Goal: Transaction & Acquisition: Purchase product/service

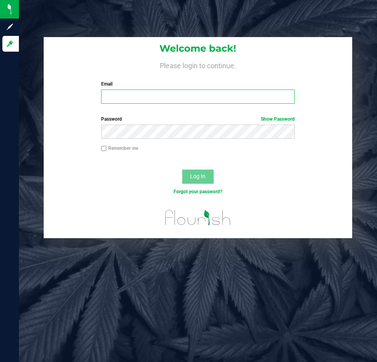
click at [204, 102] on input "Email" at bounding box center [198, 96] width 194 height 14
type input "[EMAIL_ADDRESS][DOMAIN_NAME]"
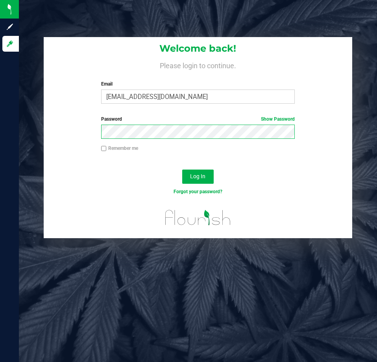
click at [182, 156] on button "Log In" at bounding box center [198, 176] width 32 height 14
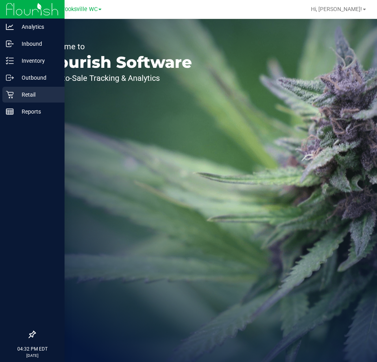
click at [40, 91] on p "Retail" at bounding box center [37, 94] width 47 height 9
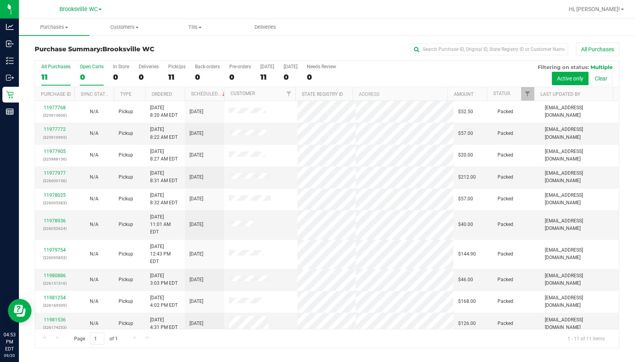
click at [97, 64] on div "Open Carts" at bounding box center [92, 67] width 24 height 6
click at [0, 0] on input "Open Carts 0" at bounding box center [0, 0] width 0 height 0
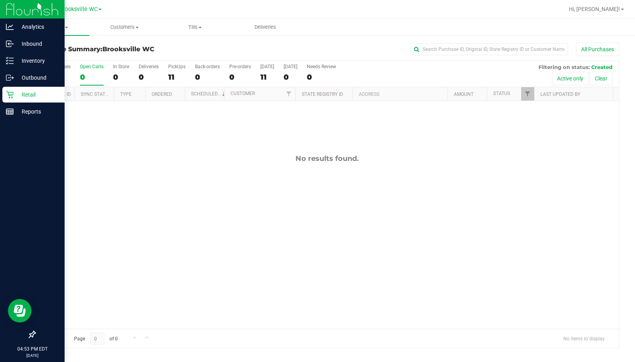
click at [13, 96] on icon at bounding box center [10, 95] width 8 height 8
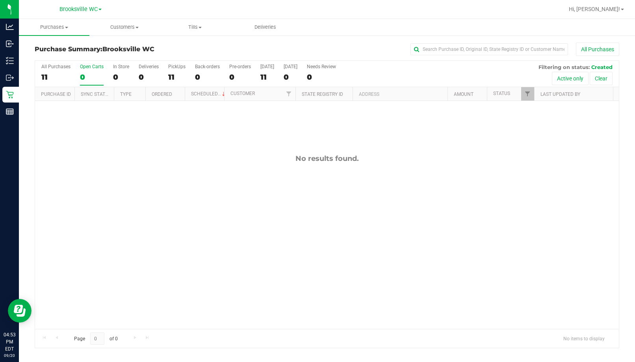
click at [208, 49] on h3 "Purchase Summary: Brooksville WC" at bounding box center [132, 49] width 195 height 7
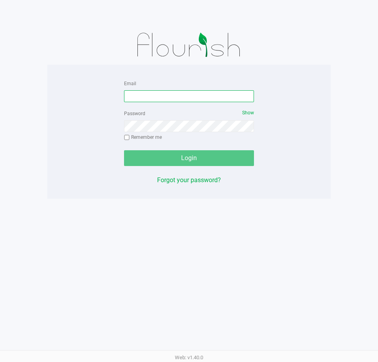
click at [171, 95] on input "Email" at bounding box center [189, 96] width 130 height 12
type input "[EMAIL_ADDRESS][DOMAIN_NAME]"
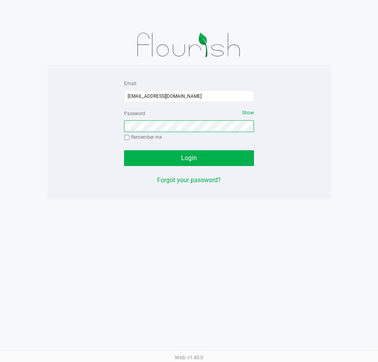
click at [124, 150] on button "Login" at bounding box center [189, 158] width 130 height 16
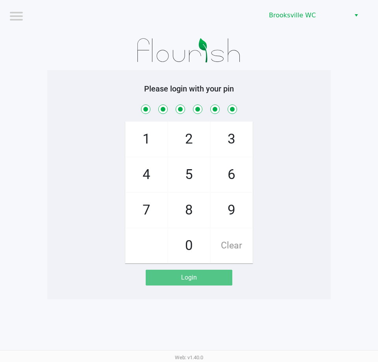
checkbox input "true"
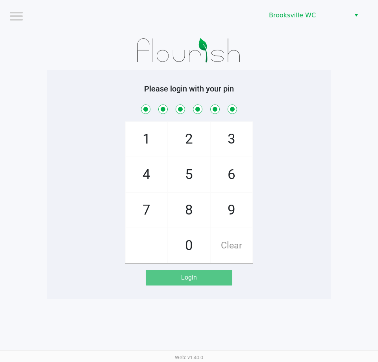
checkbox input "true"
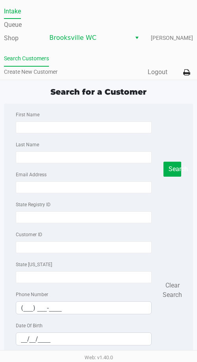
click at [70, 65] on ul "Search Customers Create New Customer" at bounding box center [51, 66] width 95 height 27
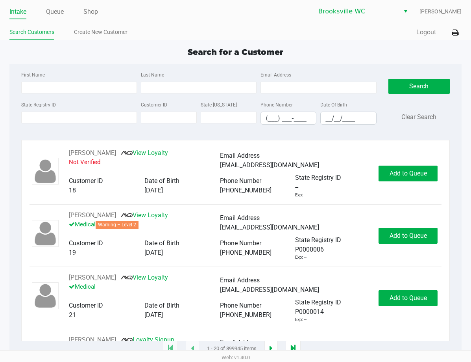
click at [308, 69] on div "First Name Last Name Email Address State Registry ID Customer ID State ID Phone…" at bounding box center [235, 100] width 441 height 73
click at [92, 56] on div "Search for a Customer" at bounding box center [236, 52] width 464 height 12
click at [77, 82] on input "First Name" at bounding box center [79, 88] width 116 height 12
type input "daniel"
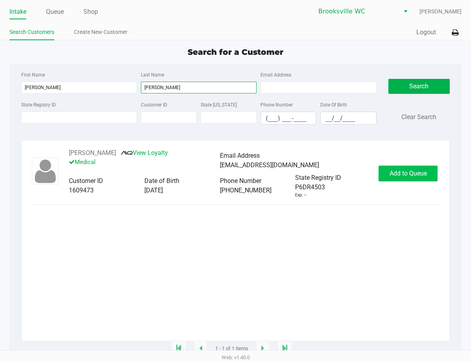
type input "lyttle"
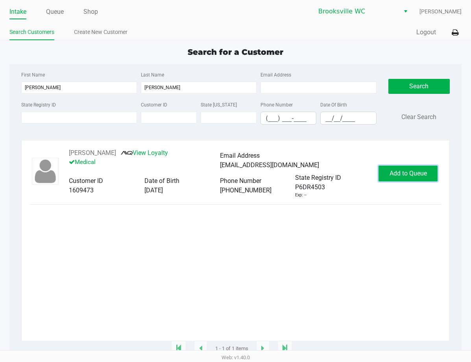
click at [378, 170] on span "Add to Queue" at bounding box center [408, 172] width 37 height 7
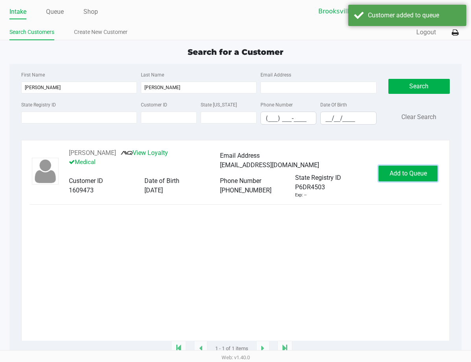
click at [378, 170] on span "Add to Queue" at bounding box center [408, 172] width 37 height 7
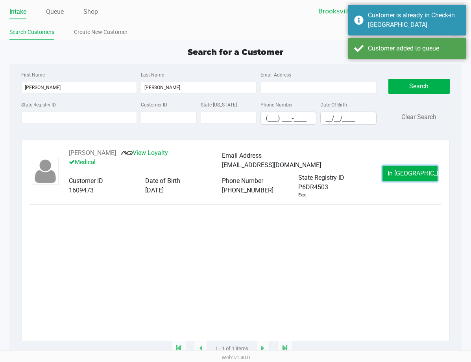
click at [378, 170] on span "In Queue" at bounding box center [421, 172] width 66 height 7
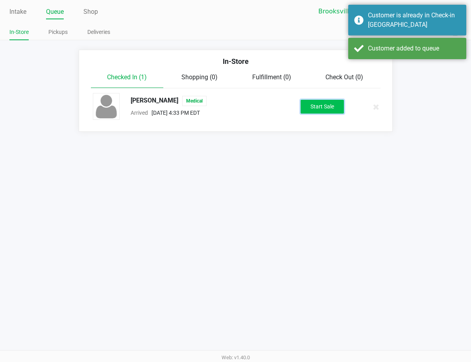
click at [322, 105] on button "Start Sale" at bounding box center [322, 107] width 43 height 14
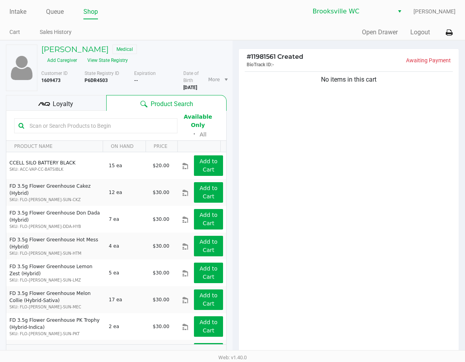
click at [378, 190] on div "No items in this cart" at bounding box center [349, 213] width 220 height 286
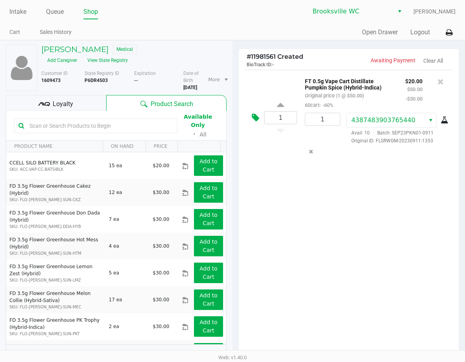
click at [258, 118] on icon at bounding box center [255, 117] width 7 height 9
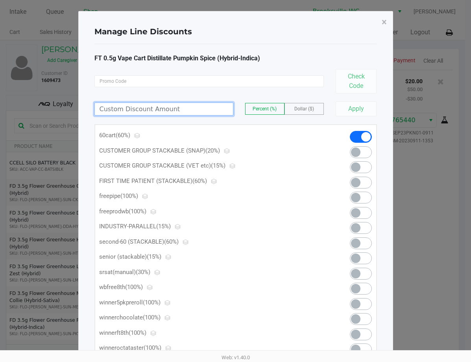
click at [164, 109] on input at bounding box center [164, 109] width 138 height 12
click at [153, 107] on input at bounding box center [164, 109] width 138 height 12
type input "15.00"
click at [310, 106] on label "Dollar ($)" at bounding box center [304, 108] width 39 height 11
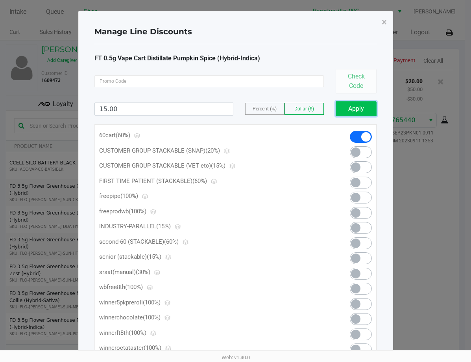
click at [346, 109] on button "Apply" at bounding box center [356, 108] width 41 height 15
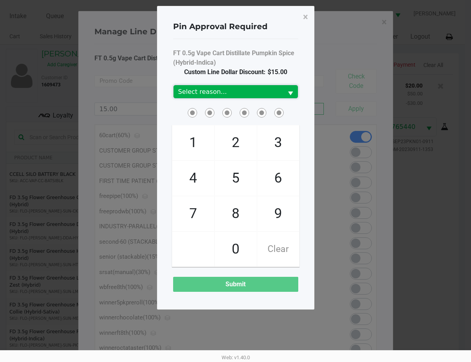
click at [245, 93] on span "Select reason..." at bounding box center [228, 91] width 100 height 9
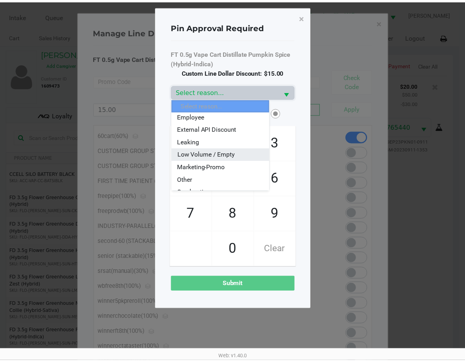
scroll to position [79, 0]
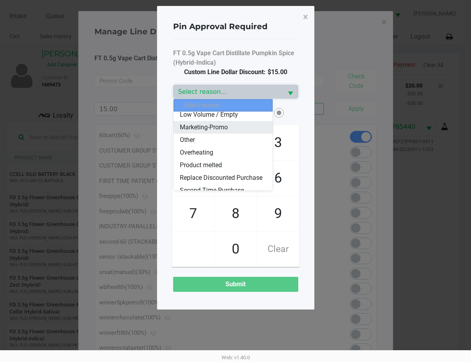
click at [230, 129] on li "Marketing-Promo" at bounding box center [223, 127] width 99 height 13
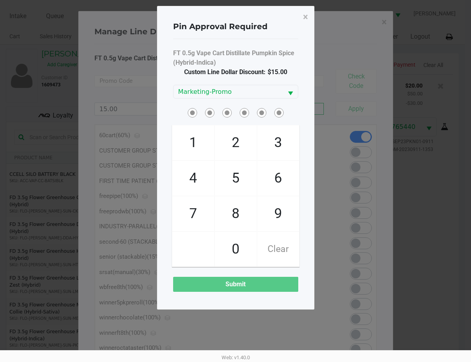
click at [191, 252] on span at bounding box center [193, 249] width 42 height 35
checkbox input "true"
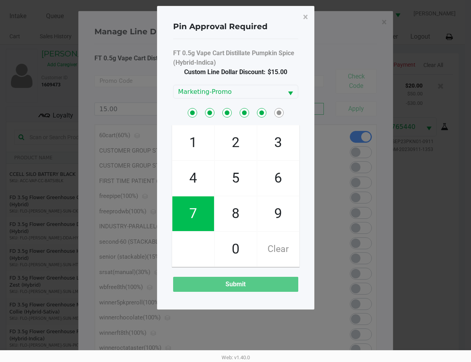
checkbox input "true"
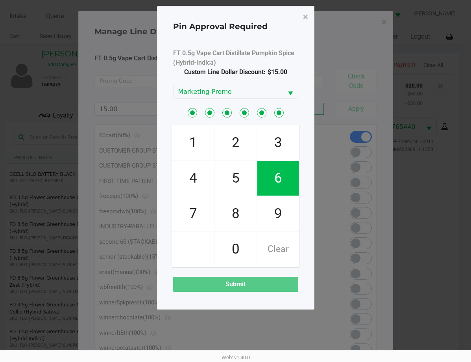
checkbox input "true"
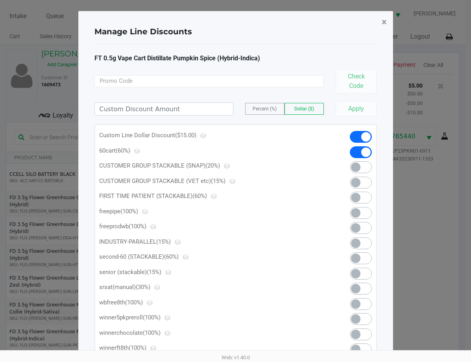
click at [378, 23] on span "×" at bounding box center [384, 22] width 5 height 11
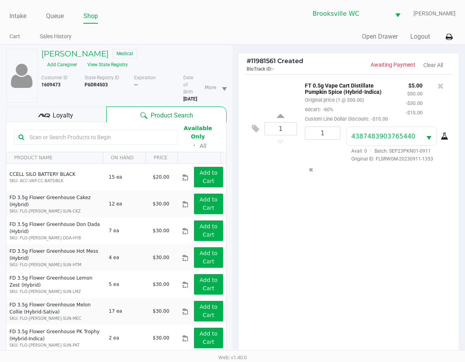
click at [94, 106] on div "Loyalty" at bounding box center [56, 114] width 100 height 16
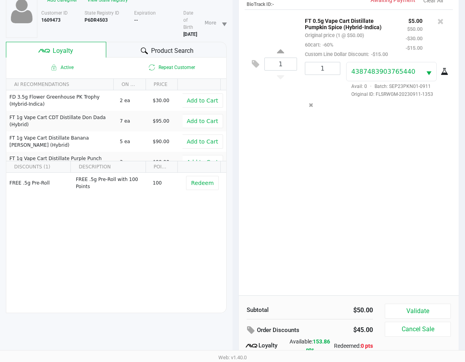
scroll to position [102, 0]
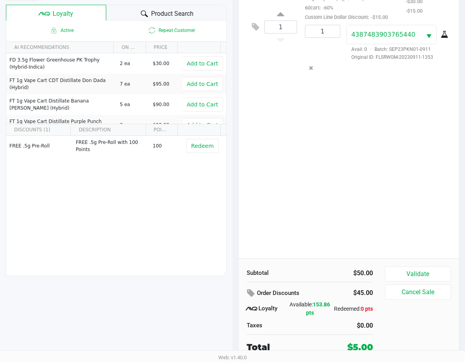
click at [318, 276] on div "$50.00" at bounding box center [344, 272] width 57 height 9
click at [378, 268] on button "Validate" at bounding box center [418, 273] width 66 height 15
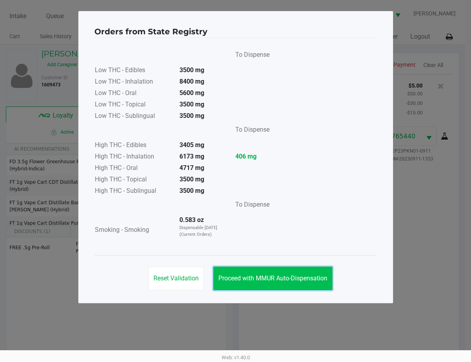
click at [252, 278] on span "Proceed with MMUR Auto-Dispensation" at bounding box center [273, 277] width 109 height 7
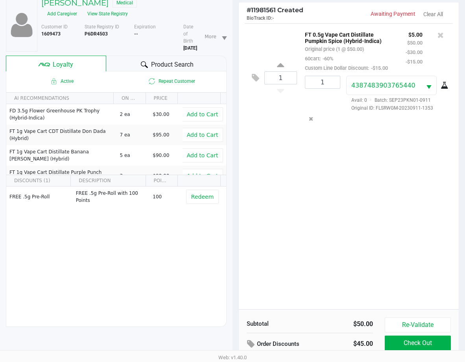
scroll to position [102, 0]
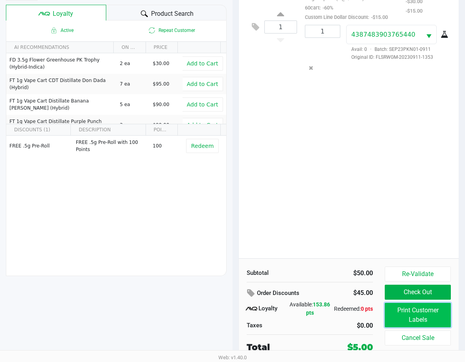
click at [378, 313] on button "Print Customer Labels" at bounding box center [418, 314] width 66 height 24
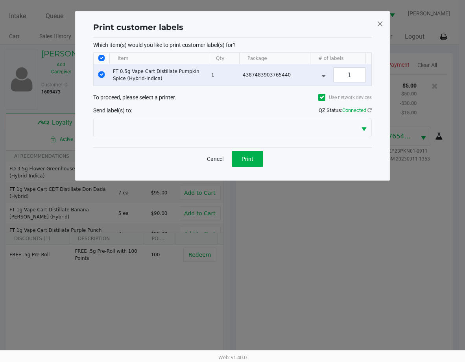
scroll to position [0, 0]
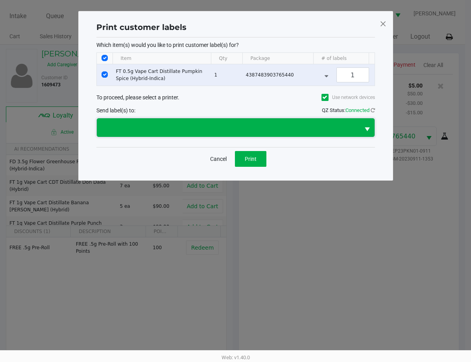
click at [240, 132] on span at bounding box center [229, 127] width 254 height 9
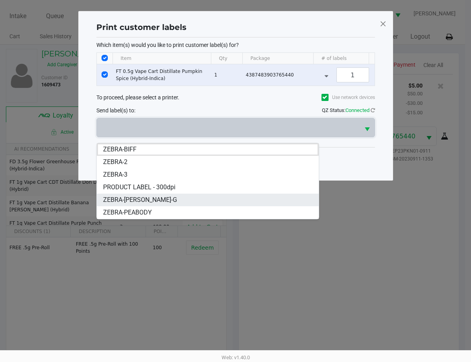
click at [190, 200] on li "ZEBRA-[PERSON_NAME]-G" at bounding box center [208, 199] width 222 height 13
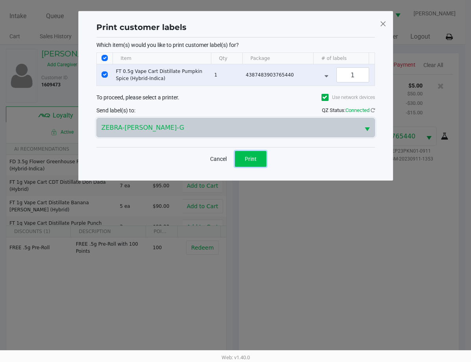
click at [247, 162] on span "Print" at bounding box center [251, 159] width 12 height 6
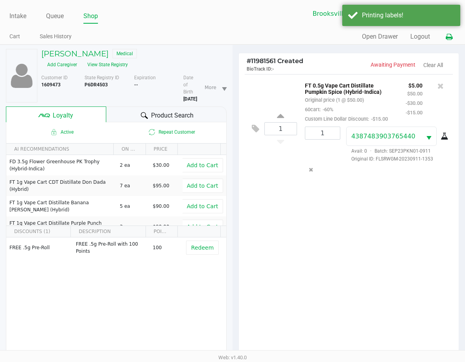
click at [378, 38] on icon at bounding box center [449, 37] width 7 height 6
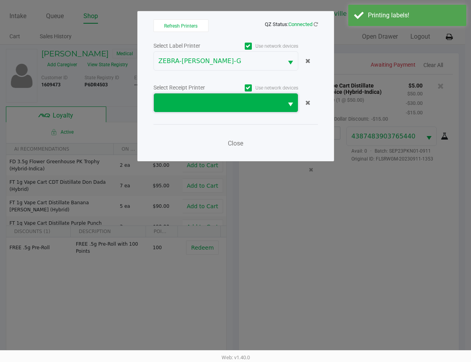
click at [210, 102] on span at bounding box center [219, 102] width 120 height 9
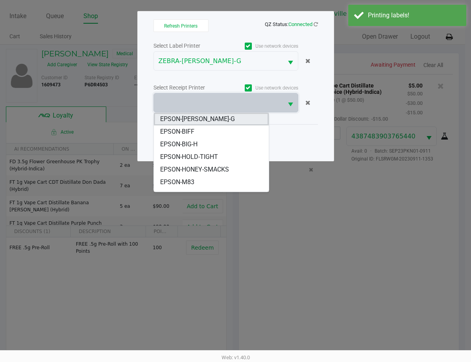
click at [210, 118] on li "EPSON-BECKY-G" at bounding box center [211, 119] width 115 height 13
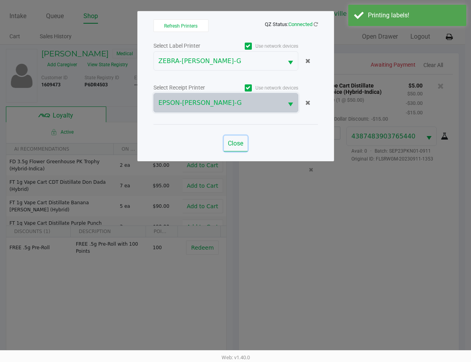
click at [237, 141] on span "Close" at bounding box center [235, 142] width 15 height 7
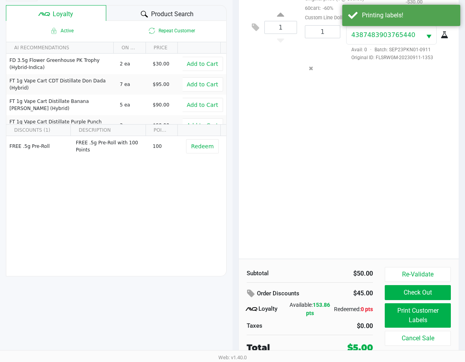
scroll to position [102, 0]
click at [320, 233] on div "1 FT 0.5g Vape Cart Distillate Pumpkin Spice (Hybrid-Indica) Original price (1 …" at bounding box center [349, 115] width 220 height 286
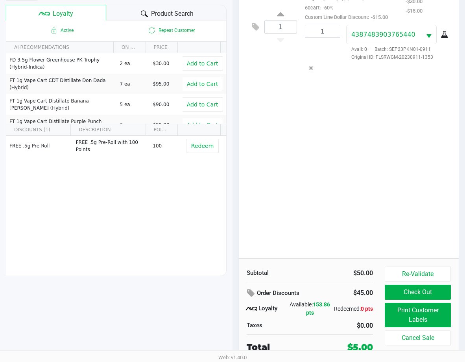
click at [323, 233] on div "1 FT 0.5g Vape Cart Distillate Pumpkin Spice (Hybrid-Indica) Original price (1 …" at bounding box center [349, 115] width 220 height 286
drag, startPoint x: 321, startPoint y: 233, endPoint x: 345, endPoint y: 244, distance: 26.6
click at [321, 232] on div "1 FT 0.5g Vape Cart Distillate Pumpkin Spice (Hybrid-Indica) Original price (1 …" at bounding box center [349, 115] width 220 height 286
click at [378, 233] on div "1 FT 0.5g Vape Cart Distillate Pumpkin Spice (Hybrid-Indica) Original price (1 …" at bounding box center [349, 115] width 220 height 286
click at [378, 293] on button "Check Out" at bounding box center [418, 291] width 66 height 15
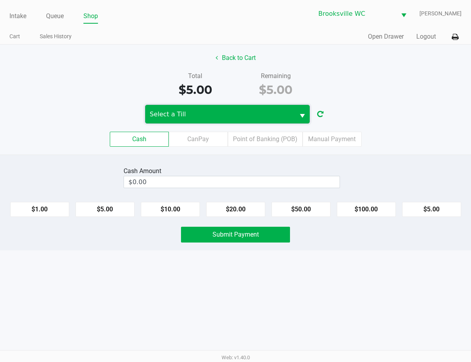
click at [243, 111] on span "Select a Till" at bounding box center [220, 113] width 140 height 9
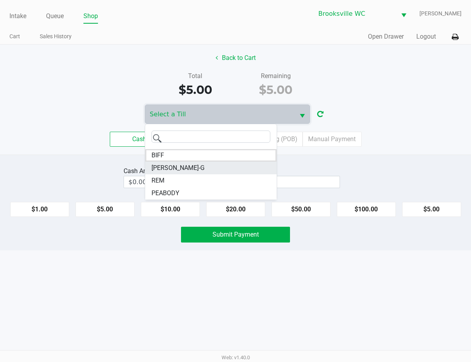
click at [205, 168] on li "BECKY-G" at bounding box center [211, 167] width 132 height 13
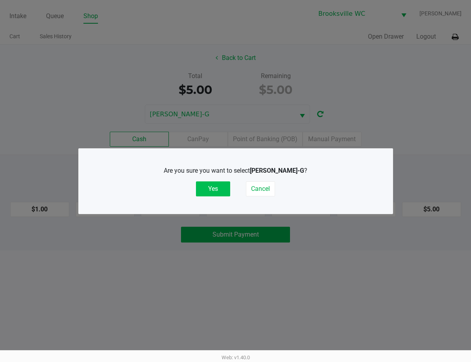
click at [211, 184] on button "Yes" at bounding box center [213, 188] width 34 height 15
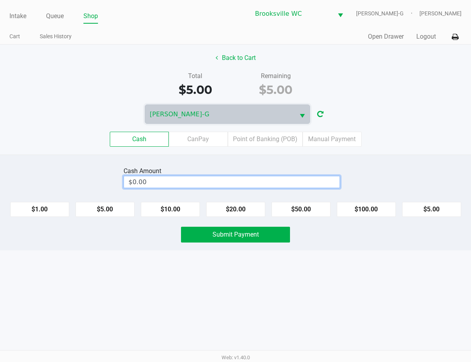
type input "0"
click at [244, 184] on input "0" at bounding box center [232, 181] width 216 height 11
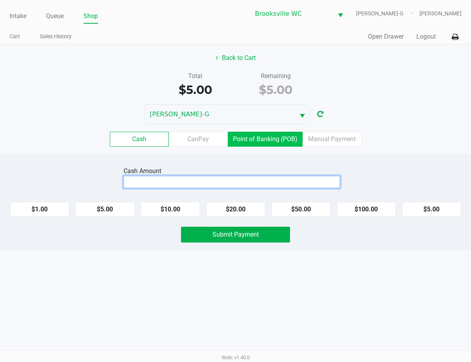
click at [242, 142] on label "Point of Banking (POB)" at bounding box center [265, 139] width 75 height 15
click at [0, 0] on 7 "Point of Banking (POB)" at bounding box center [0, 0] width 0 height 0
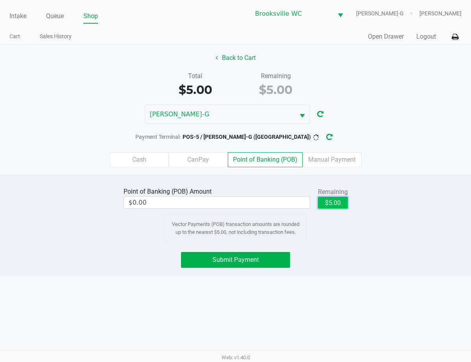
click at [339, 203] on button "$5.00" at bounding box center [333, 203] width 30 height 12
type input "$5.00"
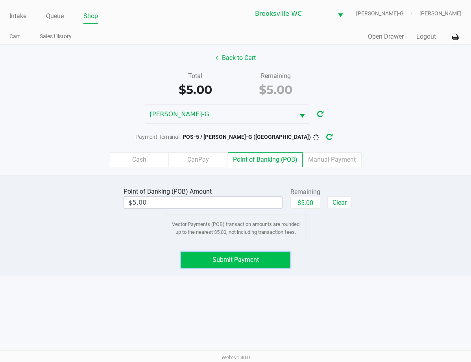
click at [258, 262] on span "Submit Payment" at bounding box center [236, 259] width 46 height 7
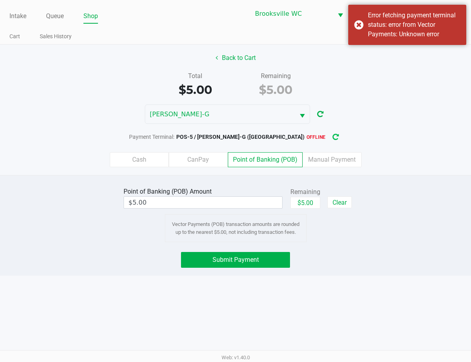
click at [332, 137] on icon "button" at bounding box center [335, 137] width 7 height 7
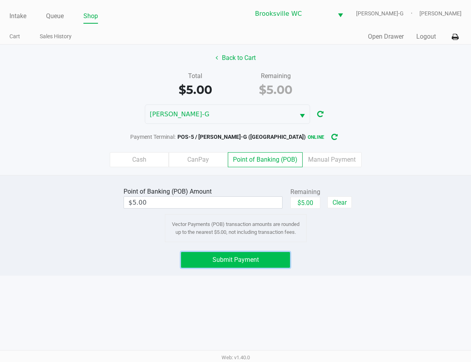
click at [278, 260] on button "Submit Payment" at bounding box center [235, 260] width 109 height 16
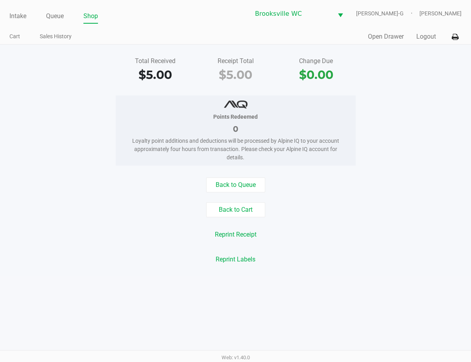
click at [378, 139] on div "Points Redeemed 0 Loyalty point additions and deductions will be processed by A…" at bounding box center [235, 130] width 483 height 70
click at [18, 16] on link "Intake" at bounding box center [17, 16] width 17 height 11
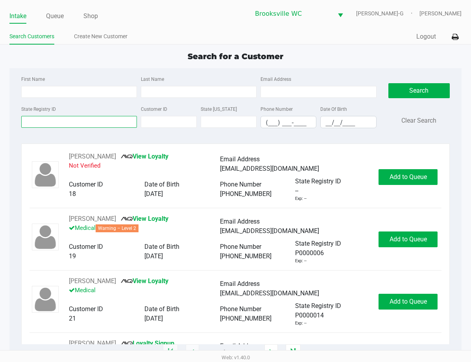
click at [88, 120] on input "State Registry ID" at bounding box center [79, 122] width 116 height 12
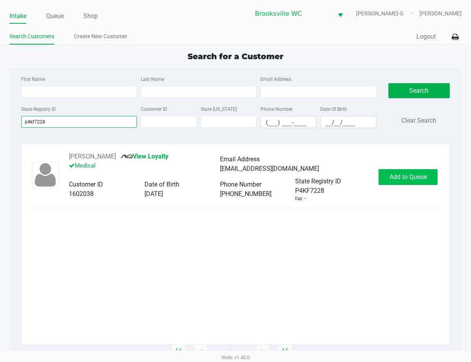
type input "p4kf7228"
click at [378, 180] on button "Add to Queue" at bounding box center [408, 177] width 59 height 16
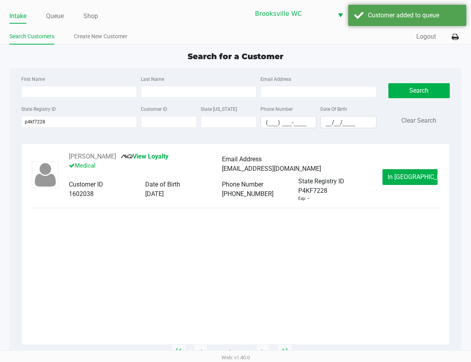
click at [378, 178] on span "In Queue" at bounding box center [421, 176] width 66 height 7
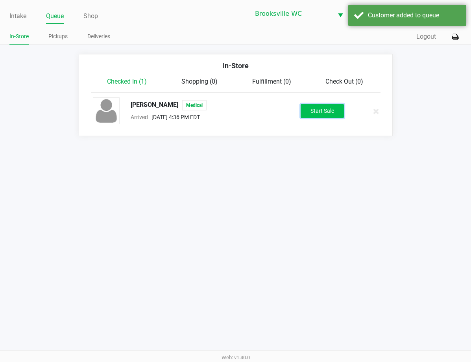
click at [328, 111] on button "Start Sale" at bounding box center [322, 111] width 43 height 14
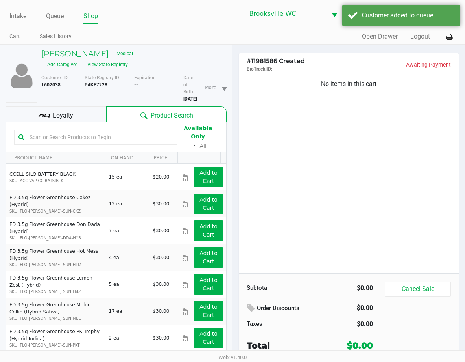
click at [101, 67] on button "View State Registry" at bounding box center [105, 64] width 46 height 13
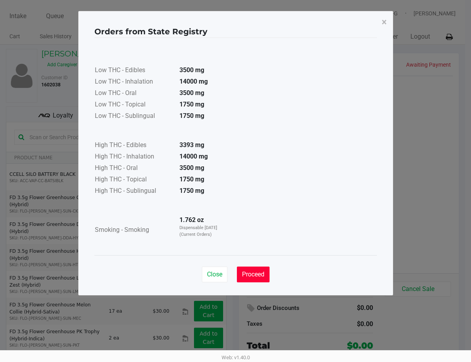
click at [250, 270] on span "Proceed" at bounding box center [253, 273] width 22 height 7
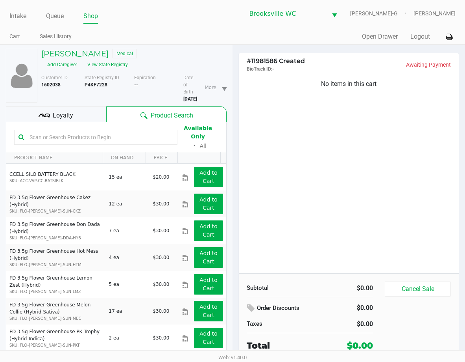
click at [61, 115] on span "Loyalty" at bounding box center [63, 115] width 20 height 9
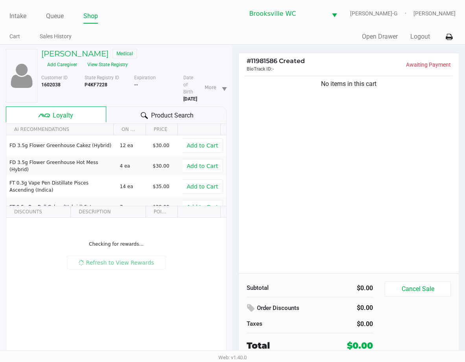
click at [124, 110] on div "Product Search" at bounding box center [166, 114] width 121 height 16
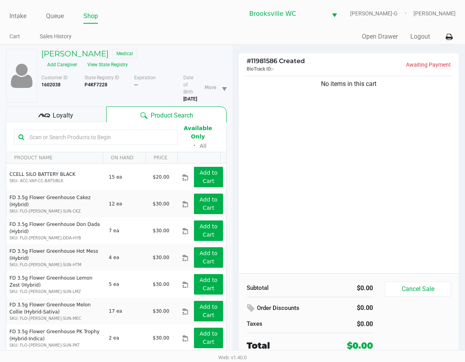
drag, startPoint x: 85, startPoint y: 111, endPoint x: 101, endPoint y: 104, distance: 17.8
click at [85, 110] on div "Loyalty" at bounding box center [56, 114] width 100 height 16
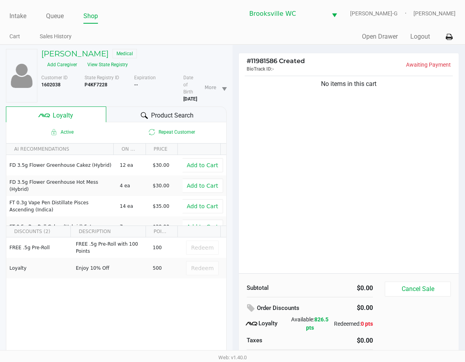
click at [134, 115] on div "Product Search" at bounding box center [166, 114] width 121 height 16
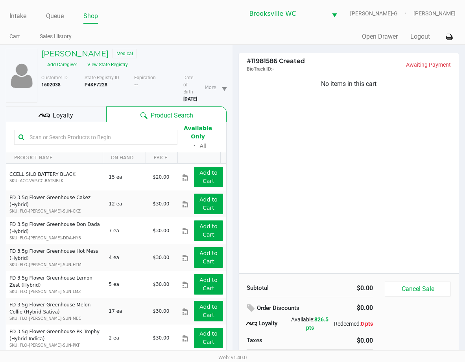
click at [82, 131] on input "text" at bounding box center [99, 137] width 147 height 12
type input "aml"
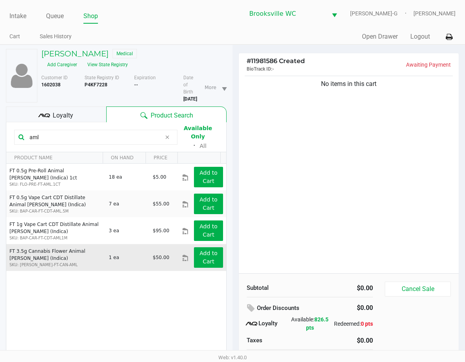
click at [200, 263] on td "Add to Cart" at bounding box center [204, 257] width 44 height 27
click at [200, 252] on app-button-loader "Add to Cart" at bounding box center [209, 257] width 18 height 15
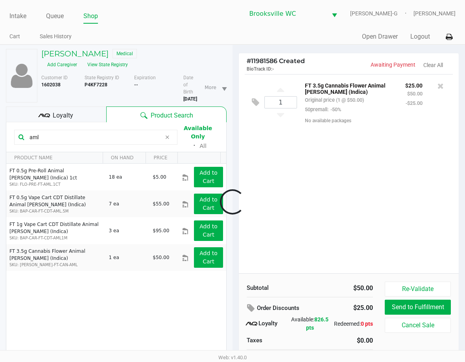
click at [86, 132] on input "aml" at bounding box center [93, 137] width 135 height 12
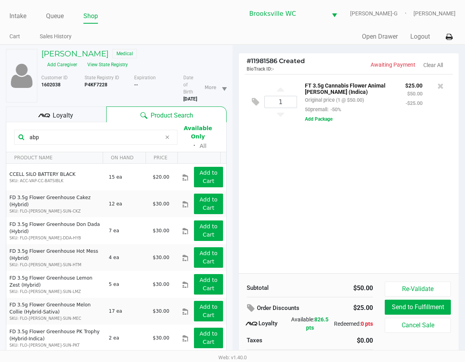
type input "abp"
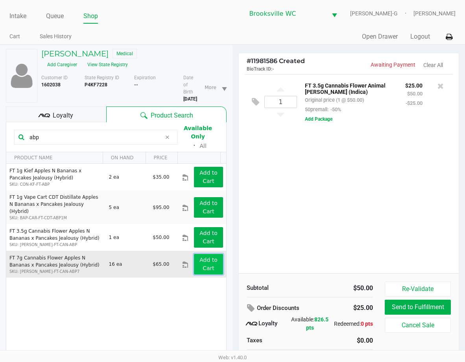
click at [204, 256] on app-button-loader "Add to Cart" at bounding box center [209, 263] width 18 height 15
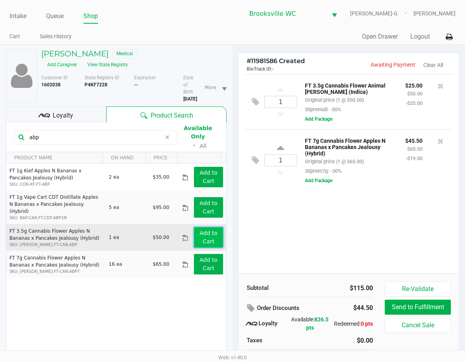
click at [210, 230] on app-button-loader "Add to Cart" at bounding box center [209, 237] width 18 height 15
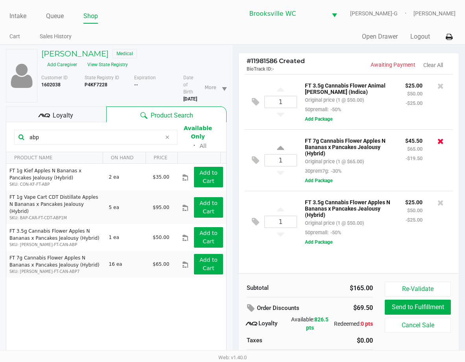
click at [378, 140] on icon at bounding box center [441, 141] width 6 height 8
click at [91, 124] on div at bounding box center [232, 202] width 465 height 236
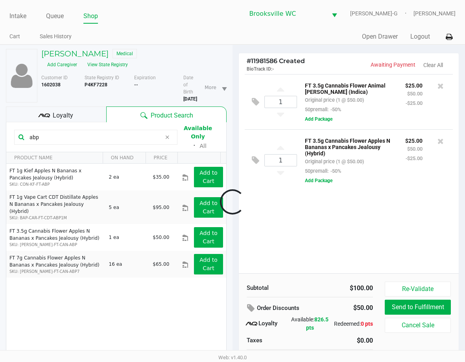
click at [93, 131] on input "abp" at bounding box center [93, 137] width 135 height 12
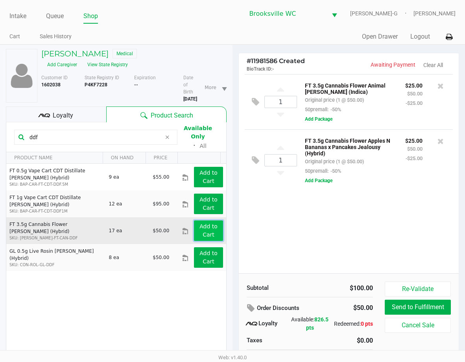
click at [198, 226] on button "Add to Cart" at bounding box center [208, 230] width 29 height 20
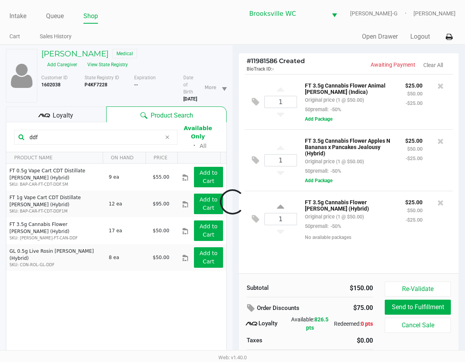
click at [107, 135] on input "ddf" at bounding box center [93, 137] width 135 height 12
type input "ffp"
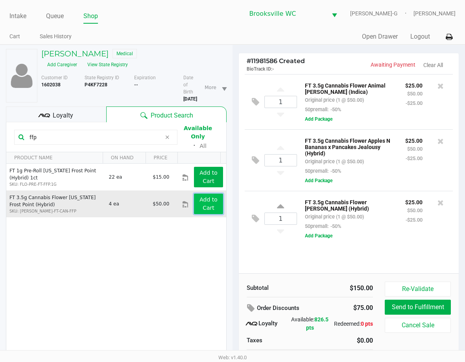
click at [217, 201] on button "Add to Cart" at bounding box center [208, 203] width 29 height 20
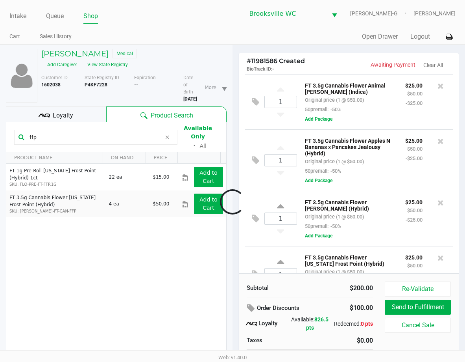
scroll to position [32, 0]
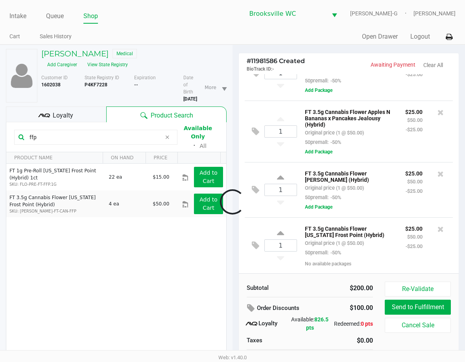
click at [83, 132] on input "ffp" at bounding box center [93, 137] width 135 height 12
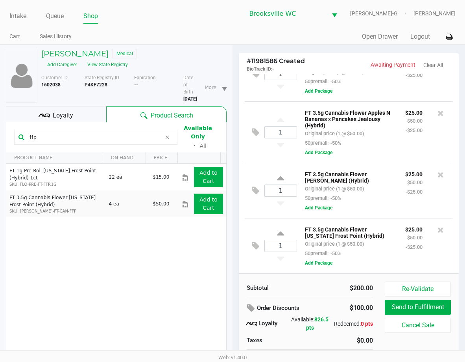
click at [83, 132] on input "ffp" at bounding box center [93, 137] width 135 height 12
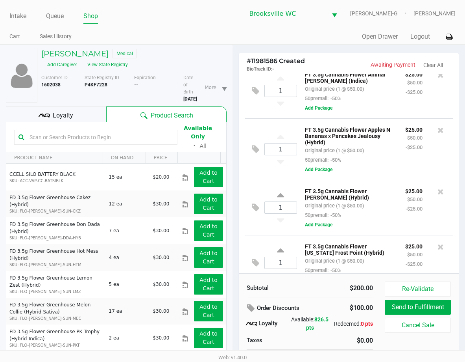
scroll to position [0, 0]
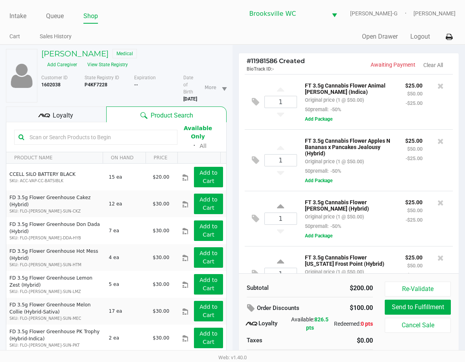
click at [117, 131] on input "text" at bounding box center [99, 137] width 147 height 12
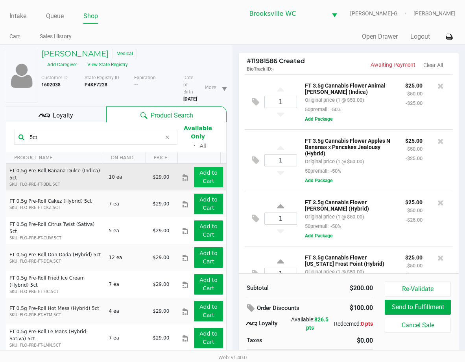
type input "5ct"
click at [207, 173] on app-button-loader "Add to Cart" at bounding box center [209, 176] width 18 height 15
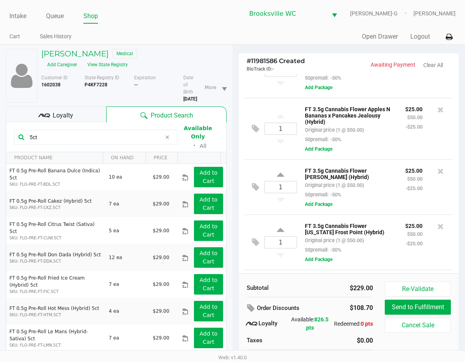
scroll to position [87, 0]
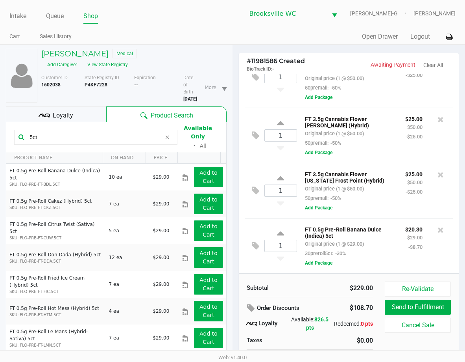
click at [111, 132] on input "5ct" at bounding box center [93, 137] width 135 height 12
click at [269, 286] on div "Subtotal" at bounding box center [275, 287] width 57 height 9
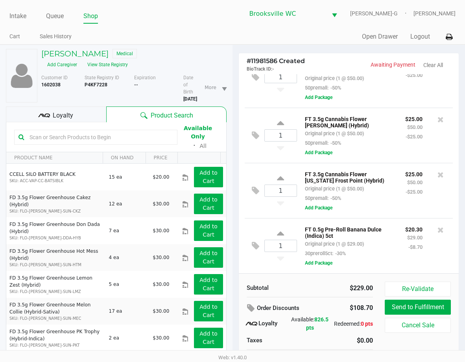
click at [82, 116] on div "Loyalty" at bounding box center [56, 114] width 100 height 16
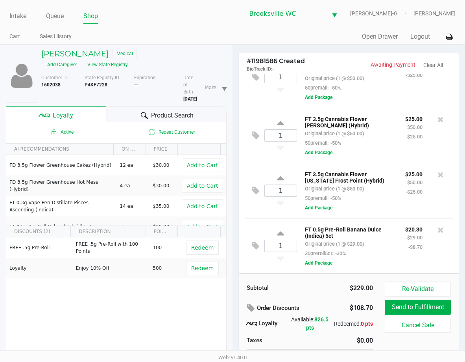
click at [341, 310] on div "$108.70" at bounding box center [356, 307] width 34 height 13
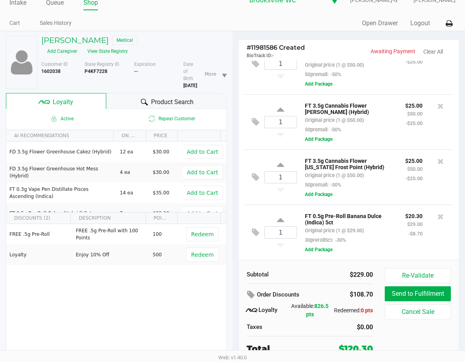
scroll to position [20, 0]
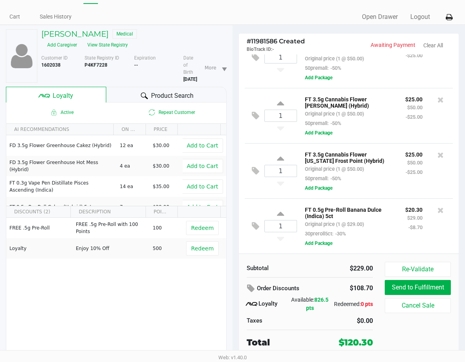
click at [331, 269] on div "$229.00" at bounding box center [344, 267] width 57 height 9
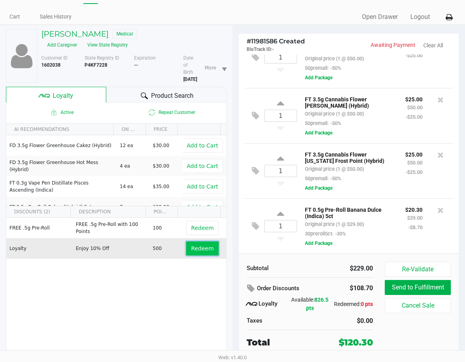
click at [206, 243] on button "Redeem" at bounding box center [202, 248] width 33 height 14
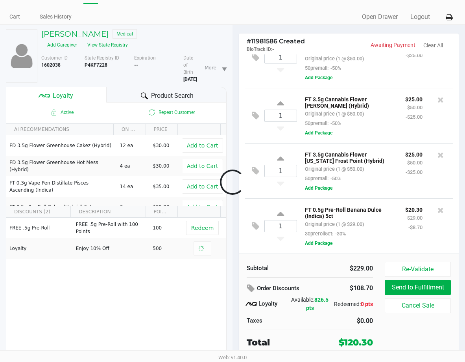
click at [319, 288] on div at bounding box center [232, 182] width 465 height 236
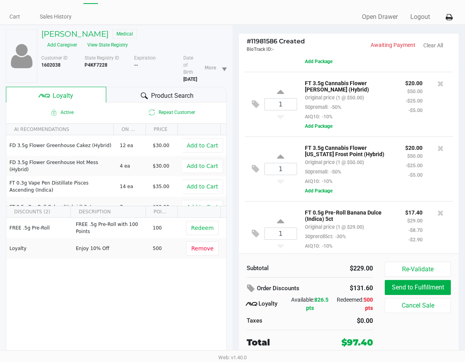
click at [315, 288] on div "Order Discounts" at bounding box center [287, 288] width 80 height 14
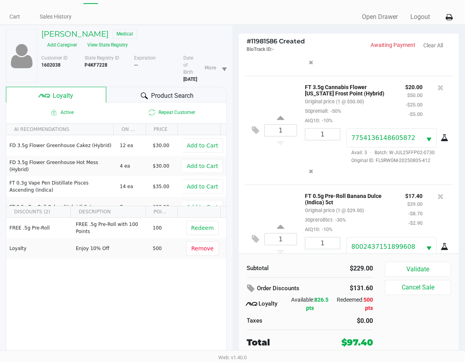
scroll to position [355, 0]
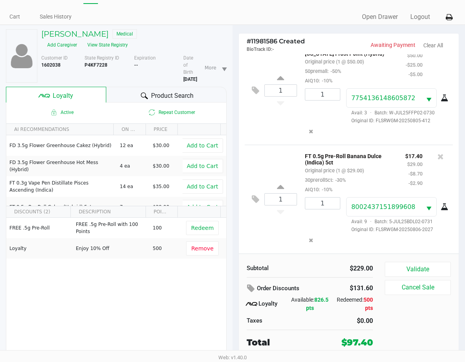
click at [122, 93] on div "Product Search" at bounding box center [166, 95] width 121 height 16
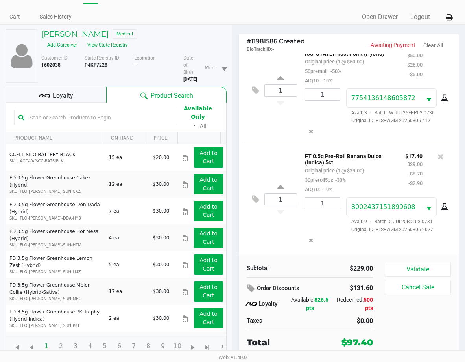
click at [100, 113] on input "text" at bounding box center [99, 117] width 147 height 12
type input "acg"
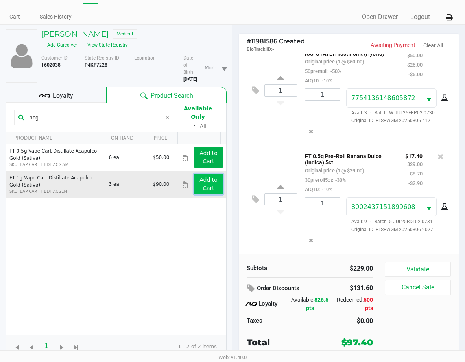
click at [204, 183] on app-button-loader "Add to Cart" at bounding box center [209, 183] width 18 height 15
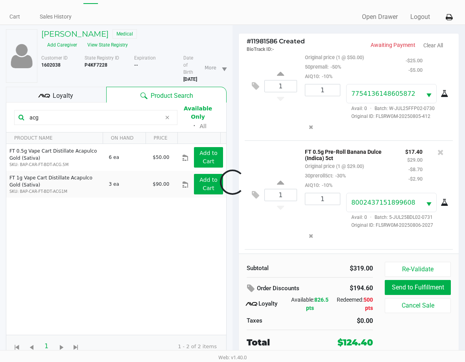
scroll to position [421, 0]
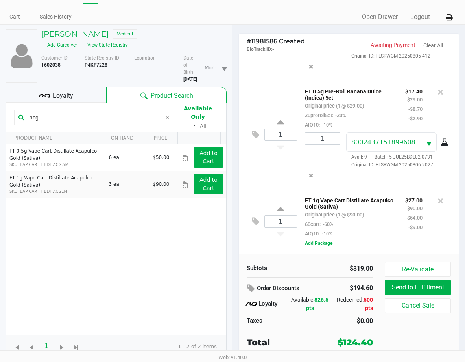
click at [80, 111] on input "acg" at bounding box center [93, 117] width 135 height 12
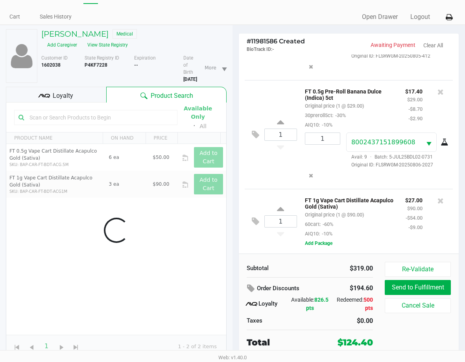
click at [291, 263] on div "Subtotal $319.00" at bounding box center [310, 266] width 138 height 11
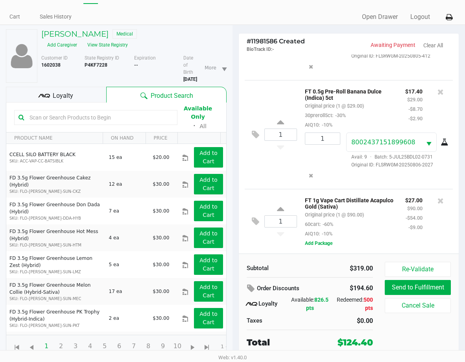
click at [112, 115] on input "text" at bounding box center [99, 117] width 147 height 12
click at [111, 115] on input "text" at bounding box center [99, 117] width 147 height 12
click at [135, 116] on input "text" at bounding box center [99, 117] width 147 height 12
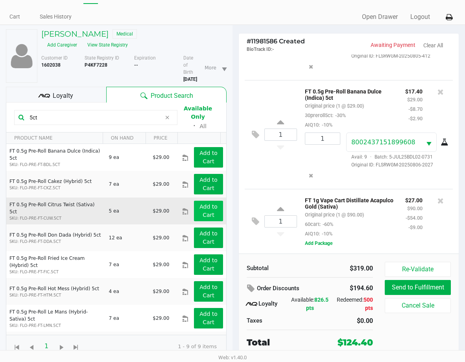
type input "5ct"
click at [194, 200] on button "Add to Cart" at bounding box center [208, 210] width 29 height 20
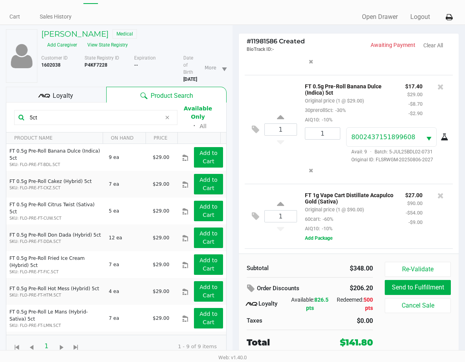
scroll to position [486, 0]
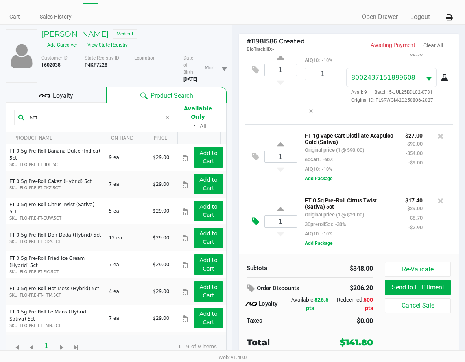
click at [252, 220] on button at bounding box center [258, 221] width 14 height 19
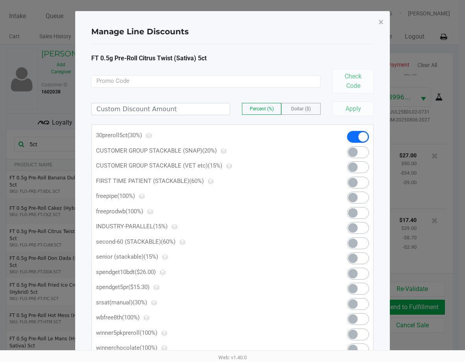
scroll to position [0, 0]
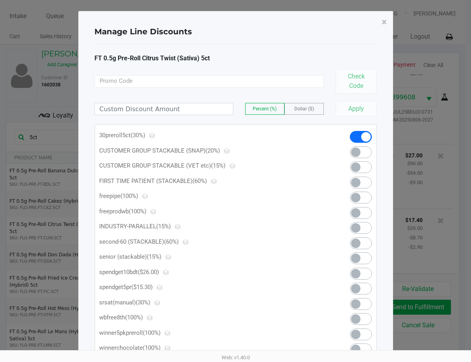
click at [368, 289] on span at bounding box center [361, 288] width 22 height 12
click at [378, 21] on span "×" at bounding box center [384, 22] width 5 height 11
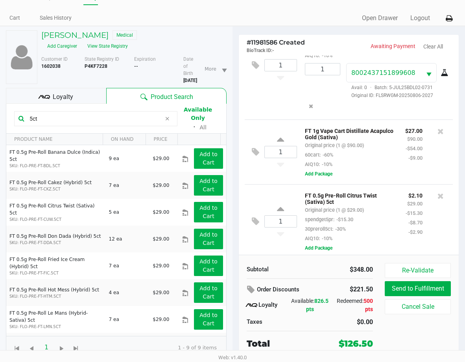
scroll to position [20, 0]
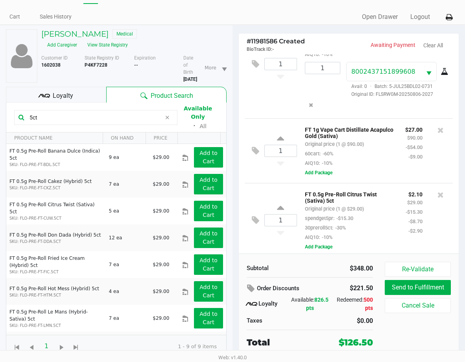
click at [326, 278] on div "Subtotal $348.00 Order Discounts $221.50 Loyalty Available: 826.5 pts Redeemed:…" at bounding box center [310, 304] width 138 height 87
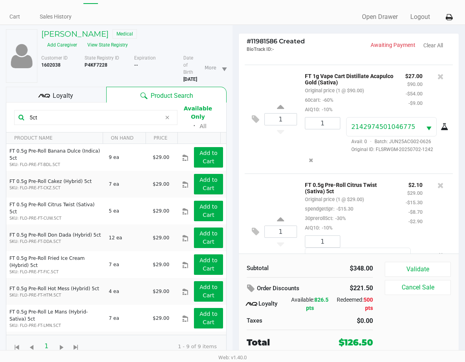
scroll to position [584, 0]
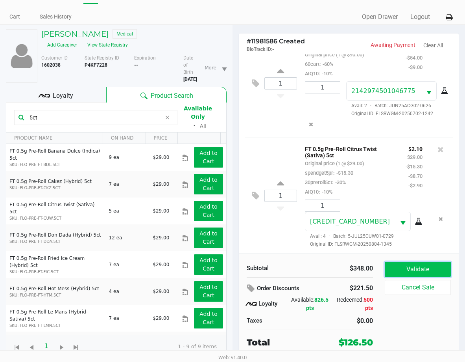
click at [378, 271] on button "Validate" at bounding box center [418, 268] width 66 height 15
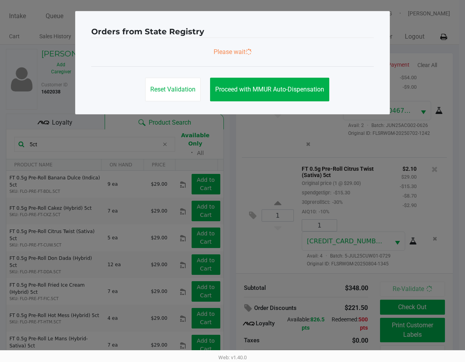
scroll to position [0, 0]
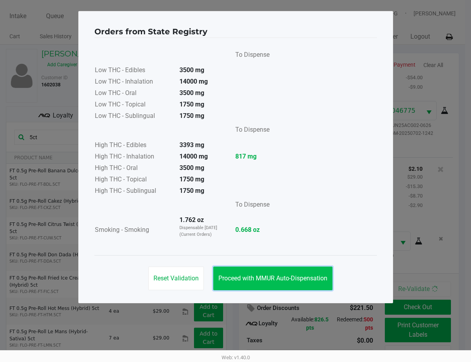
click at [319, 277] on span "Proceed with MMUR Auto-Dispensation" at bounding box center [273, 277] width 109 height 7
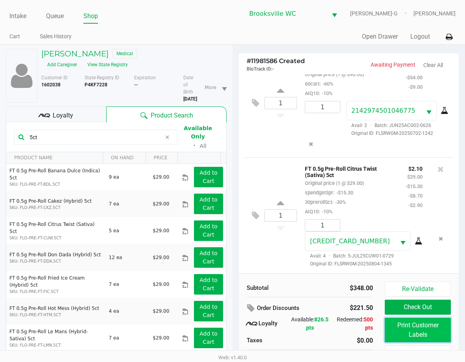
click at [378, 322] on button "Print Customer Labels" at bounding box center [418, 329] width 66 height 24
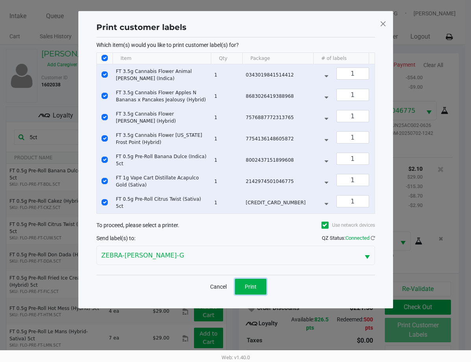
click at [250, 289] on span "Print" at bounding box center [251, 286] width 12 height 6
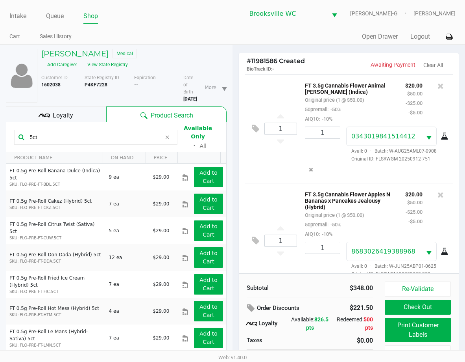
drag, startPoint x: 65, startPoint y: 111, endPoint x: 83, endPoint y: 120, distance: 19.6
click at [66, 109] on div "Loyalty" at bounding box center [56, 114] width 100 height 16
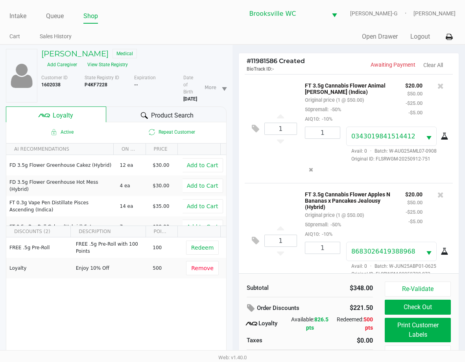
click at [302, 295] on div "Subtotal $348.00 Order Discounts $221.50 Loyalty Available: 826.5 pts Redeemed:…" at bounding box center [310, 324] width 138 height 87
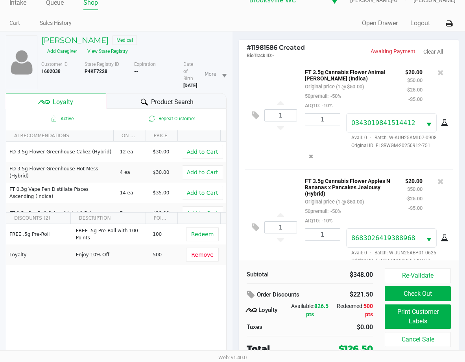
scroll to position [20, 0]
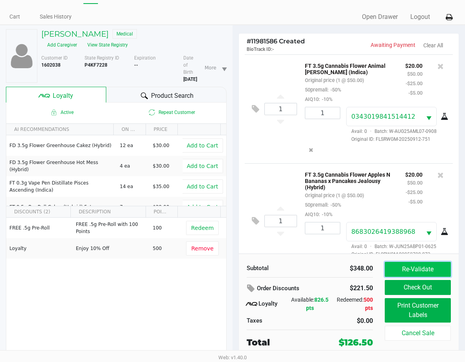
click at [378, 263] on button "Re-Validate" at bounding box center [418, 268] width 66 height 15
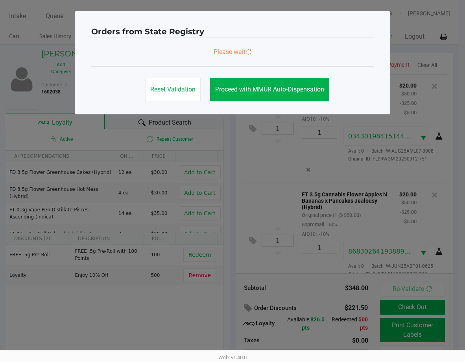
scroll to position [584, 0]
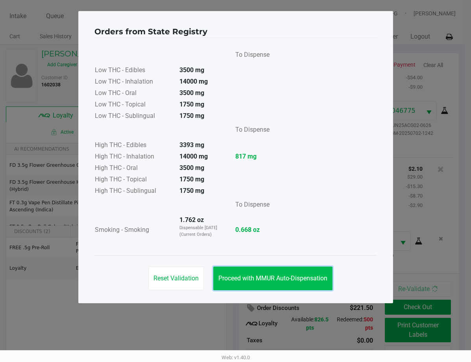
click at [270, 286] on button "Proceed with MMUR Auto-Dispensation" at bounding box center [272, 278] width 119 height 24
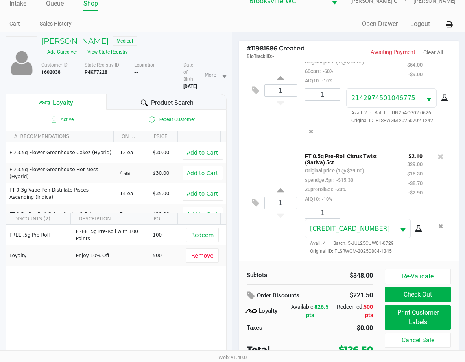
scroll to position [20, 0]
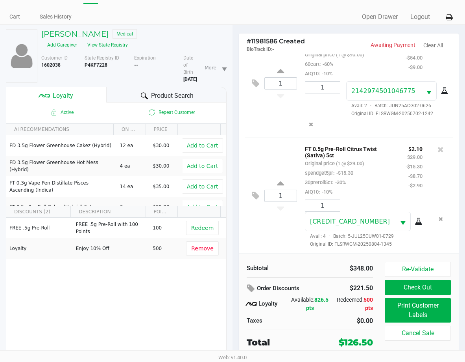
click at [358, 297] on div "Redeemed: 500 pts" at bounding box center [352, 303] width 42 height 17
click at [378, 290] on button "Check Out" at bounding box center [418, 287] width 66 height 15
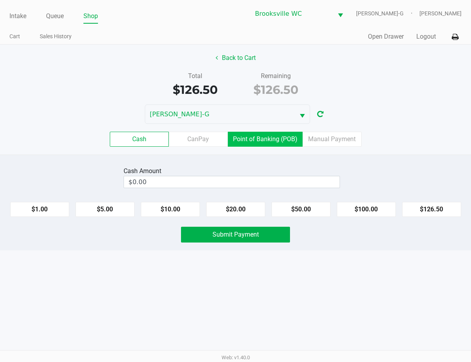
click at [246, 139] on label "Point of Banking (POB)" at bounding box center [265, 139] width 75 height 15
click at [0, 0] on 7 "Point of Banking (POB)" at bounding box center [0, 0] width 0 height 0
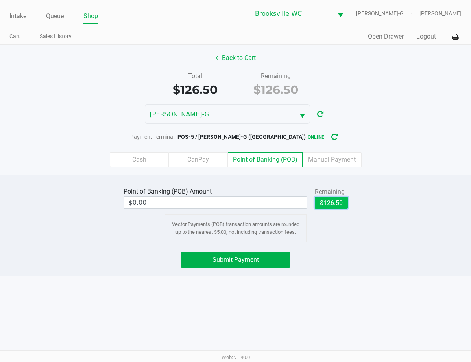
click at [328, 205] on button "$126.50" at bounding box center [331, 203] width 33 height 12
type input "$126.50"
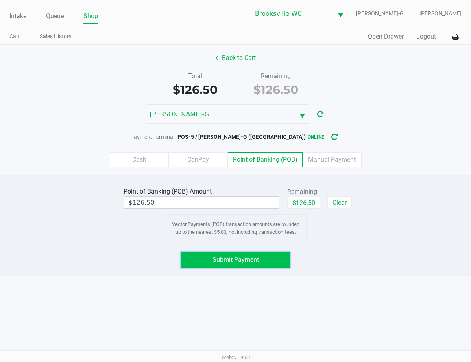
click at [253, 262] on span "Submit Payment" at bounding box center [236, 259] width 46 height 7
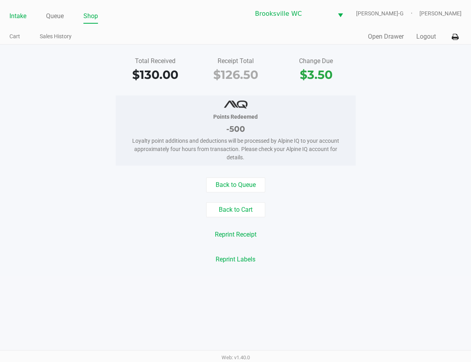
click at [21, 15] on link "Intake" at bounding box center [17, 16] width 17 height 11
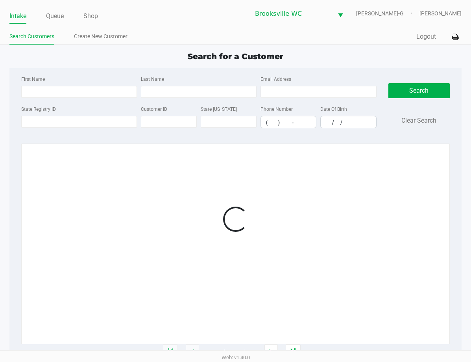
click at [166, 34] on ul "Search Customers Create New Customer" at bounding box center [122, 37] width 226 height 13
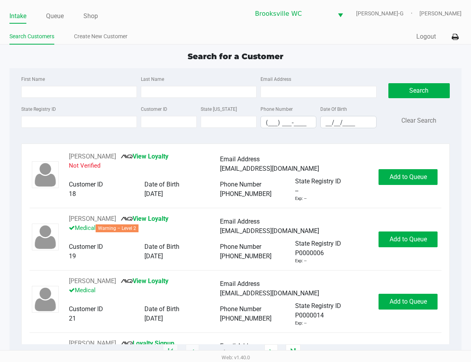
click at [178, 42] on ul "Search Customers Create New Customer" at bounding box center [122, 37] width 226 height 13
click at [176, 52] on div "Search for a Customer" at bounding box center [236, 56] width 464 height 12
click at [175, 53] on div "Search for a Customer" at bounding box center [236, 56] width 464 height 12
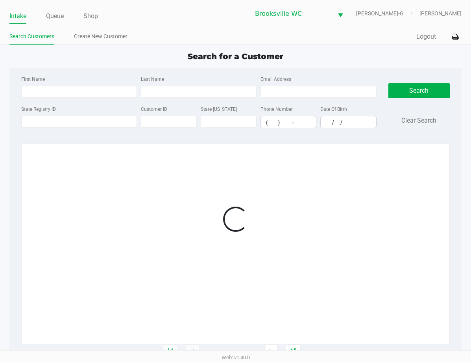
type input "LINDSEY"
type input "GRANDON"
type input "02/17/1990"
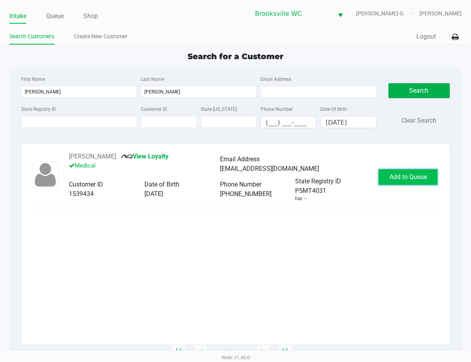
click at [378, 170] on button "Add to Queue" at bounding box center [408, 177] width 59 height 16
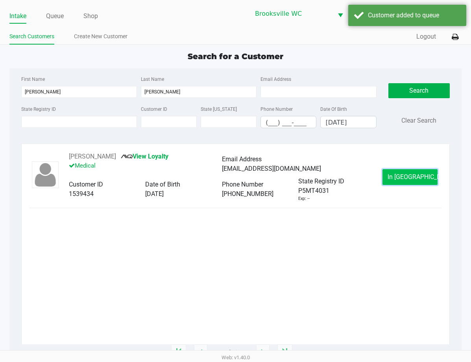
click at [378, 171] on button "In Queue" at bounding box center [410, 177] width 55 height 16
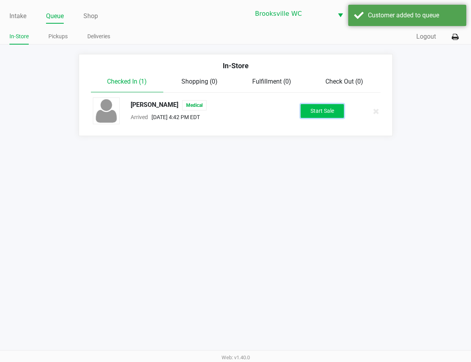
click at [334, 117] on button "Start Sale" at bounding box center [322, 111] width 43 height 14
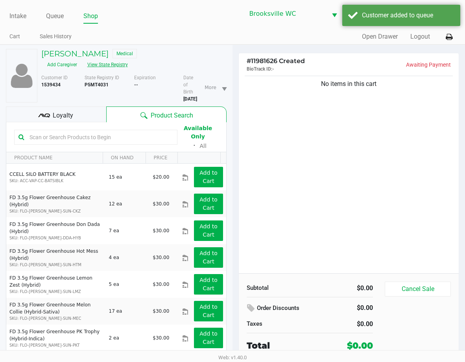
click at [106, 68] on button "View State Registry" at bounding box center [105, 64] width 46 height 13
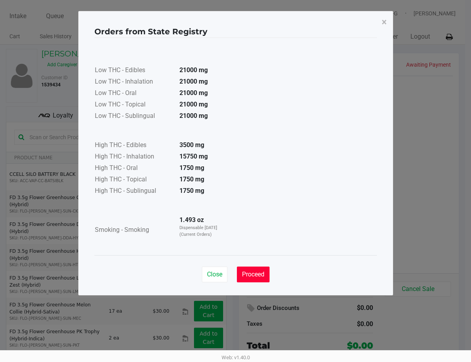
click at [252, 271] on span "Proceed" at bounding box center [253, 273] width 22 height 7
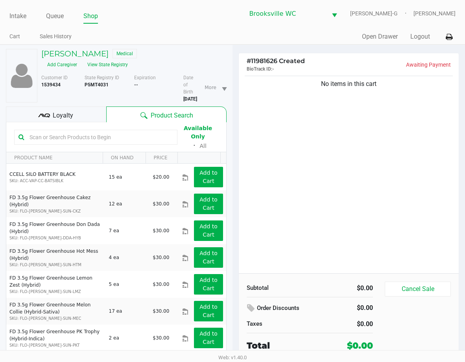
click at [63, 115] on span "Loyalty" at bounding box center [63, 115] width 20 height 9
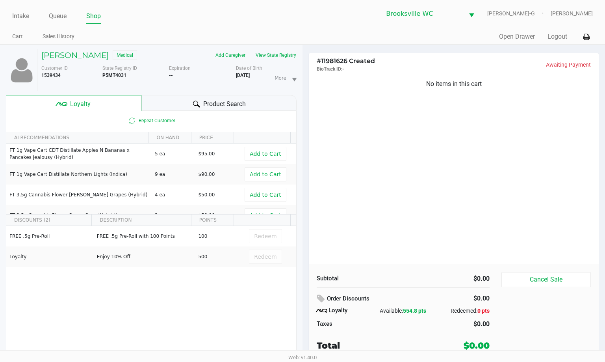
click at [151, 107] on div "Product Search" at bounding box center [219, 103] width 156 height 16
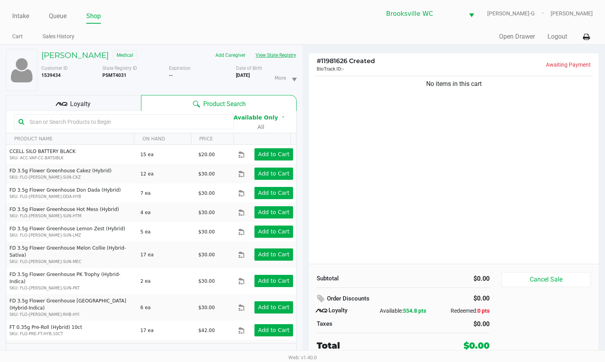
click at [291, 56] on button "View State Registry" at bounding box center [273, 55] width 46 height 13
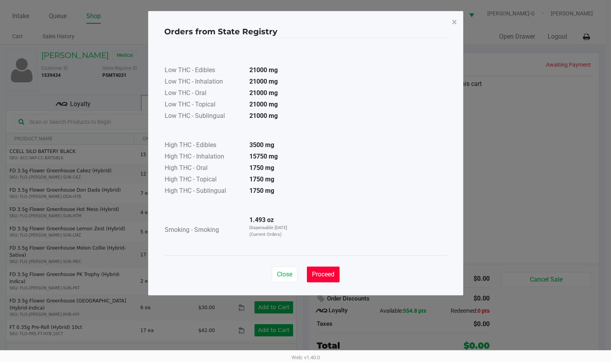
drag, startPoint x: 323, startPoint y: 275, endPoint x: 319, endPoint y: 265, distance: 10.8
click at [323, 274] on span "Proceed" at bounding box center [323, 273] width 22 height 7
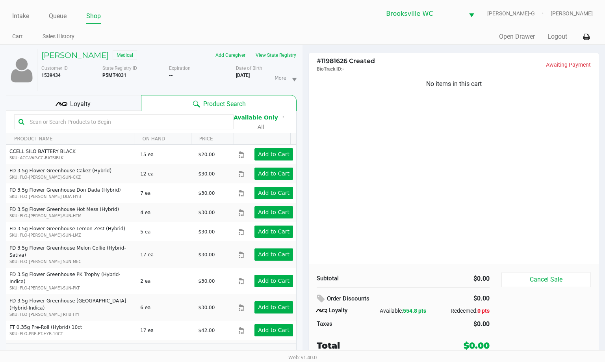
click at [126, 121] on input "text" at bounding box center [127, 122] width 203 height 12
click at [128, 122] on input "text" at bounding box center [127, 122] width 203 height 12
click at [289, 50] on button "View State Registry" at bounding box center [273, 55] width 46 height 13
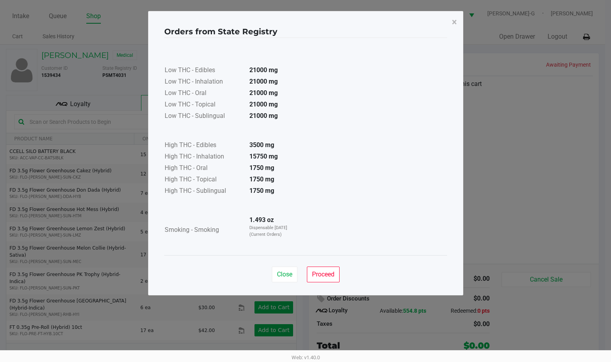
click at [378, 178] on div "Low THC - Edibles 21000 mg Low THC - Inhalation 21000 mg Low THC - Oral 21000 m…" at bounding box center [305, 146] width 283 height 198
click at [336, 273] on button "Proceed" at bounding box center [323, 274] width 33 height 16
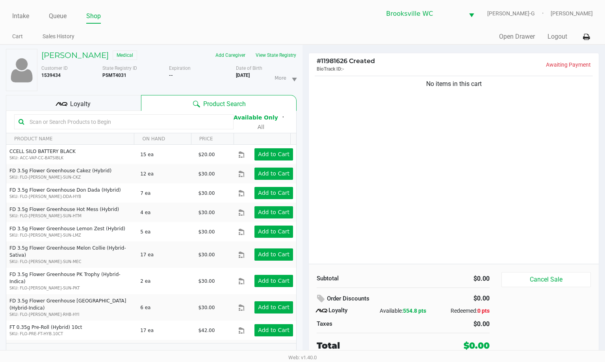
click at [171, 118] on input "text" at bounding box center [127, 122] width 203 height 12
type input "mbl"
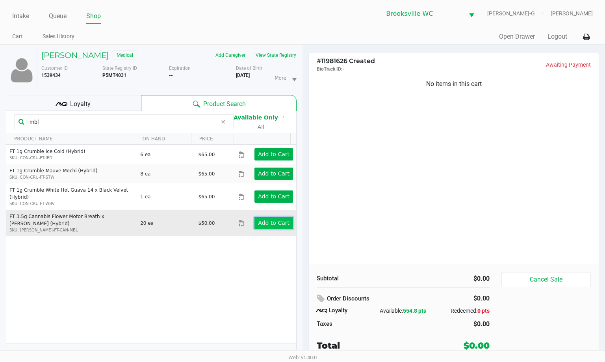
click at [267, 219] on app-button-loader "Add to Cart" at bounding box center [274, 222] width 32 height 6
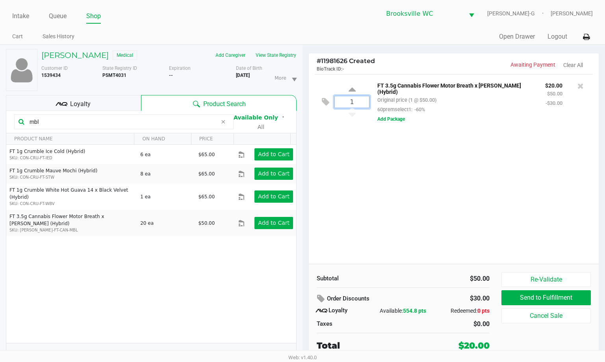
click at [357, 104] on input "1" at bounding box center [352, 101] width 34 height 11
type input "5"
click at [359, 167] on div "Lindsey Grandon Medical Add Caregiver View State Registry Customer ID 1539434 S…" at bounding box center [302, 207] width 605 height 325
click at [378, 182] on div "5 FT 3.5g Cannabis Flower Motor Breath x Mike Larry (Hybrid) Original price (5 …" at bounding box center [454, 168] width 290 height 189
click at [378, 84] on icon at bounding box center [580, 86] width 6 height 8
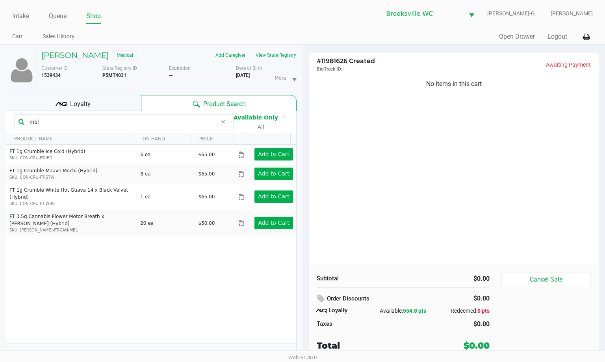
click at [92, 121] on input "mbl" at bounding box center [121, 122] width 191 height 12
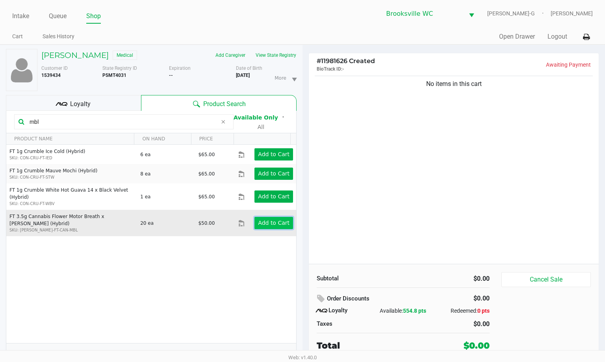
click at [261, 219] on app-button-loader "Add to Cart" at bounding box center [274, 222] width 32 height 6
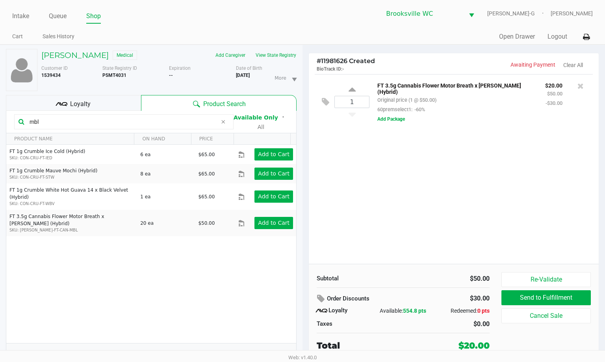
click at [59, 122] on input "mbl" at bounding box center [121, 122] width 191 height 12
type input "wbv"
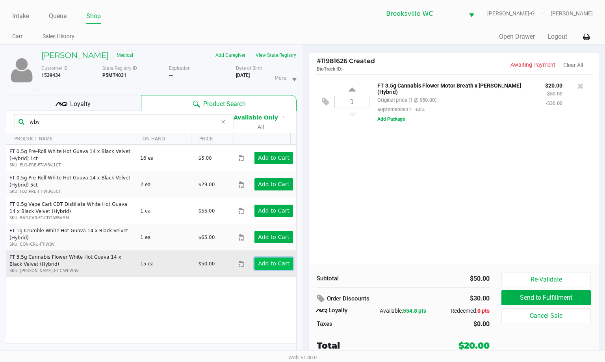
click at [273, 260] on app-button-loader "Add to Cart" at bounding box center [274, 263] width 32 height 6
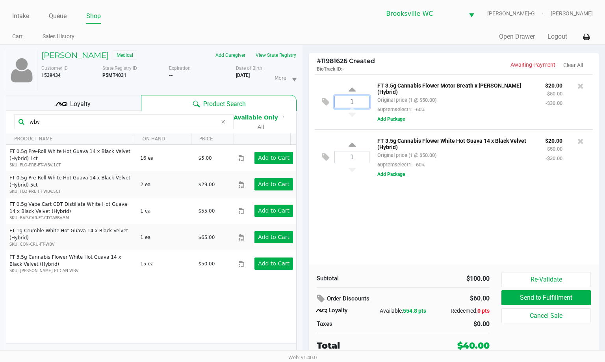
click at [343, 100] on input "1" at bounding box center [352, 101] width 34 height 11
type input "2"
click at [360, 160] on div "Lindsey Grandon Medical Add Caregiver View State Registry Customer ID 1539434 S…" at bounding box center [302, 207] width 605 height 325
click at [361, 151] on input "1" at bounding box center [352, 156] width 34 height 11
type input "2"
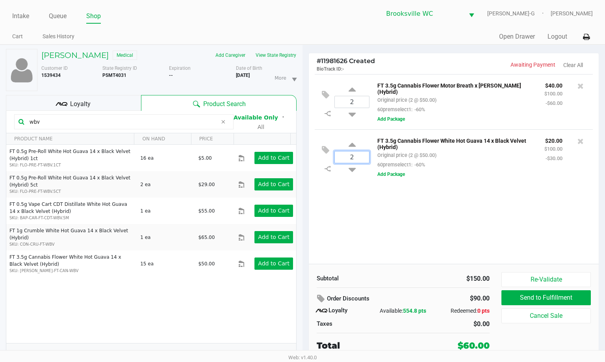
click at [356, 182] on div "Lindsey Grandon Medical Add Caregiver View State Registry Customer ID 1539434 S…" at bounding box center [302, 207] width 605 height 325
click at [108, 121] on input "wbv" at bounding box center [121, 122] width 191 height 12
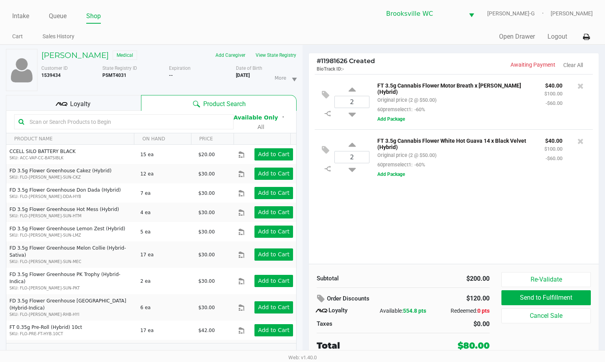
click at [107, 126] on input "text" at bounding box center [127, 122] width 203 height 12
type input "mpa"
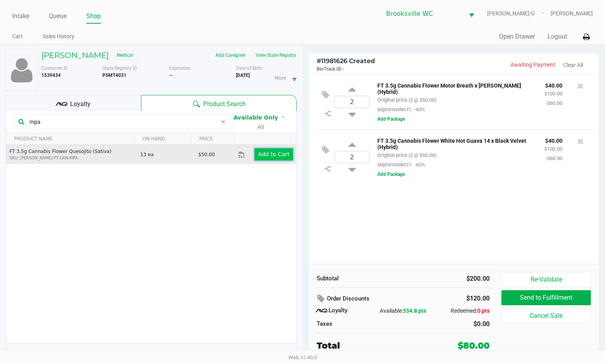
click at [277, 151] on app-button-loader "Add to Cart" at bounding box center [274, 154] width 32 height 6
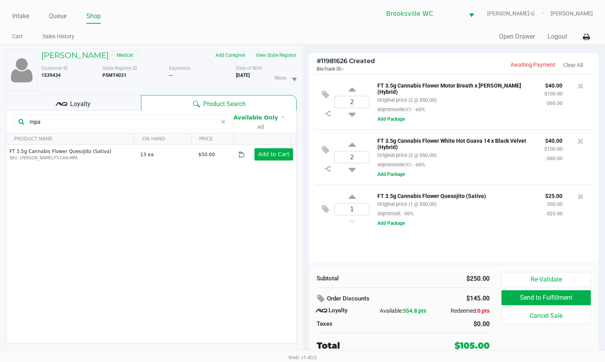
click at [88, 117] on input "mpa" at bounding box center [121, 122] width 191 height 12
click at [337, 271] on div "Subtotal $250.00 Order Discounts $145.00 Loyalty Available: 554.8 pts Redeemed:…" at bounding box center [454, 311] width 290 height 96
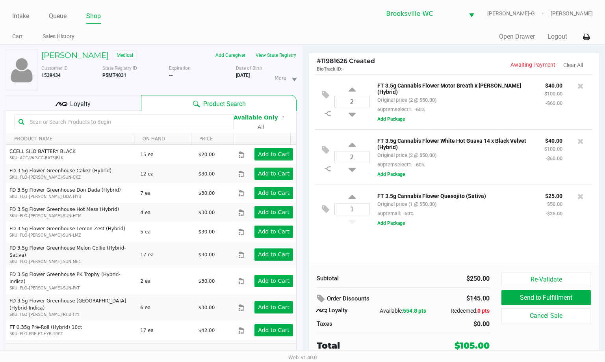
click at [98, 102] on div "Loyalty" at bounding box center [73, 103] width 135 height 16
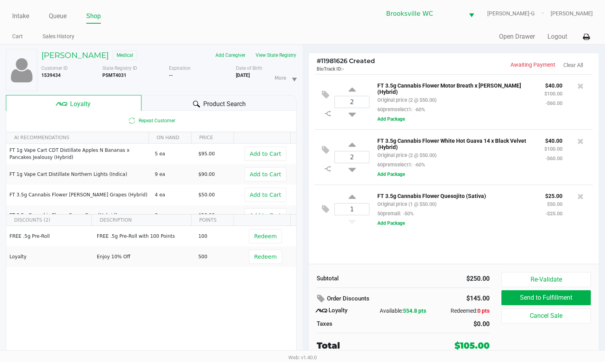
click at [378, 262] on div "2 FT 3.5g Cannabis Flower Motor Breath x Mike Larry (Hybrid) Original price (2 …" at bounding box center [454, 168] width 290 height 189
click at [378, 250] on div "2 FT 3.5g Cannabis Flower Motor Breath x Mike Larry (Hybrid) Original price (2 …" at bounding box center [454, 168] width 290 height 189
click at [378, 253] on div "2 FT 3.5g Cannabis Flower Motor Breath x Mike Larry (Hybrid) Original price (2 …" at bounding box center [454, 168] width 290 height 189
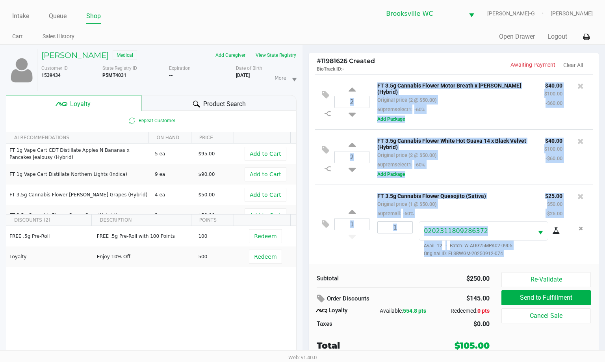
click at [378, 255] on div "1 FT 3.5g Cannabis Flower Quesojito (Sativa) Original price (1 @ $50.00) 50prem…" at bounding box center [454, 223] width 278 height 78
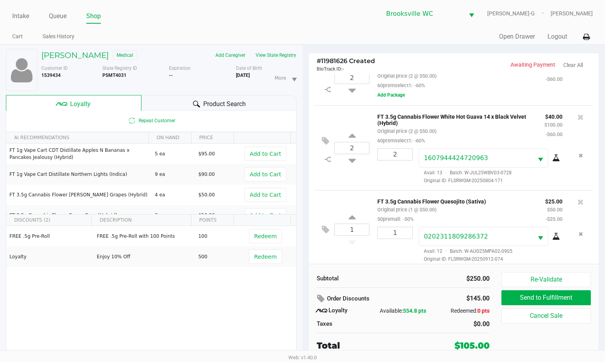
click at [378, 282] on div "$250.00" at bounding box center [449, 278] width 81 height 9
click at [378, 289] on div "Subtotal $250.00 Order Discounts $145.00 Loyalty Available: 554.8 pts Redeemed:…" at bounding box center [403, 312] width 185 height 80
drag, startPoint x: 547, startPoint y: 269, endPoint x: 531, endPoint y: 271, distance: 15.9
click at [378, 269] on div "Subtotal $250.00 Order Discounts $145.00 Loyalty Available: 554.8 pts Redeemed:…" at bounding box center [454, 311] width 290 height 96
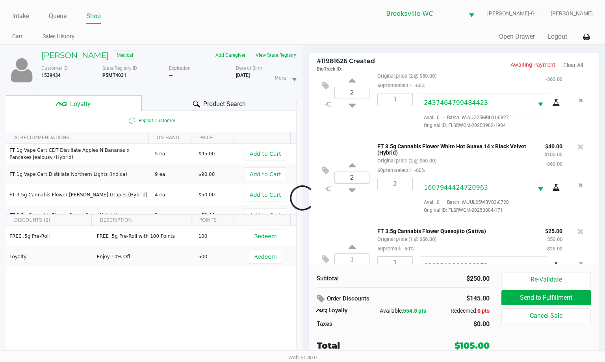
scroll to position [54, 0]
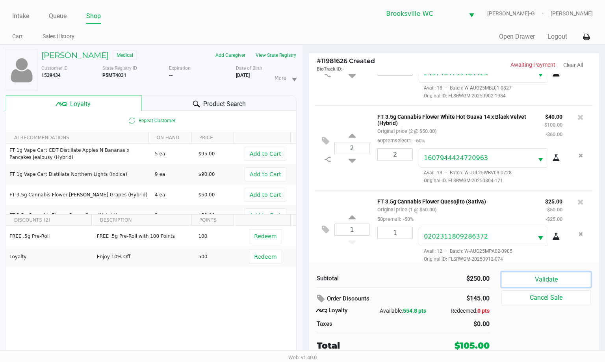
click at [378, 276] on button "Validate" at bounding box center [545, 279] width 89 height 15
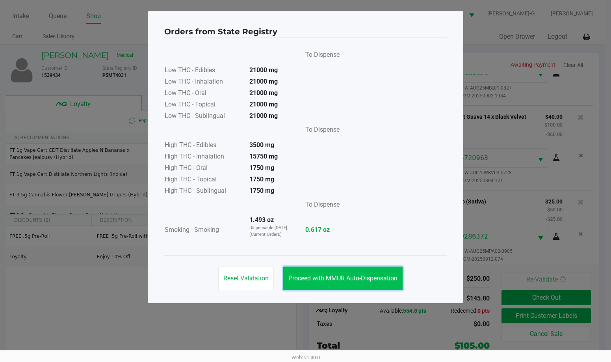
click at [378, 273] on button "Proceed with MMUR Auto-Dispensation" at bounding box center [342, 278] width 119 height 24
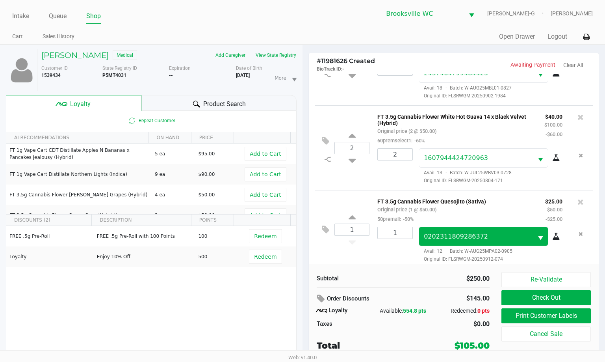
scroll to position [8, 0]
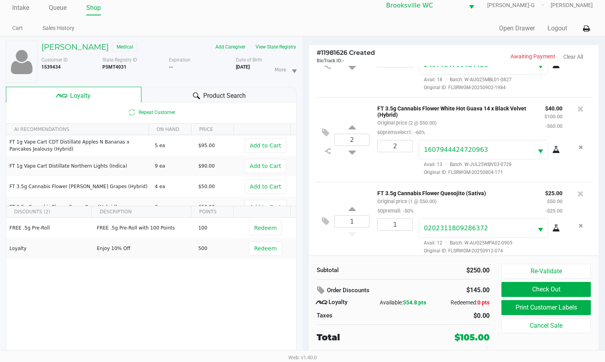
click at [378, 293] on div "$145.00" at bounding box center [465, 289] width 50 height 13
click at [378, 308] on button "Print Customer Labels" at bounding box center [545, 307] width 89 height 15
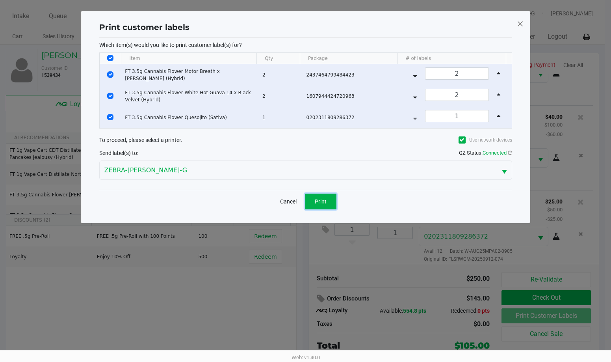
click at [321, 194] on button "Print" at bounding box center [321, 201] width 32 height 16
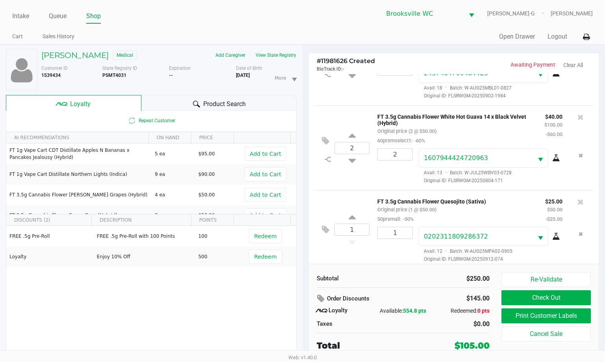
click at [378, 278] on div "$250.00" at bounding box center [449, 278] width 93 height 9
click at [378, 281] on button "Re-Validate" at bounding box center [545, 279] width 89 height 15
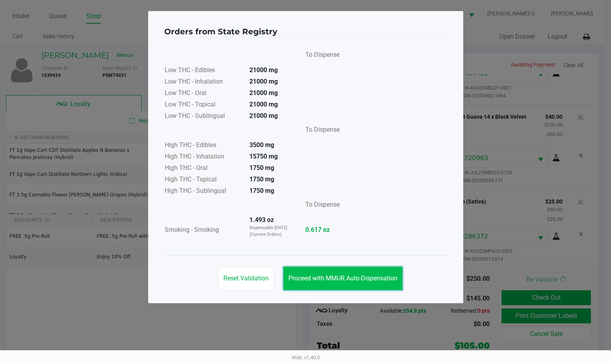
click at [335, 283] on button "Proceed with MMUR Auto-Dispensation" at bounding box center [342, 278] width 119 height 24
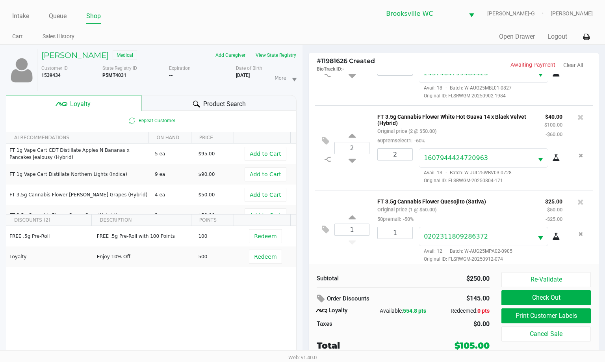
click at [358, 276] on div "Subtotal" at bounding box center [357, 278] width 81 height 9
click at [378, 280] on div "Subtotal" at bounding box center [357, 278] width 81 height 9
click at [378, 293] on button "Check Out" at bounding box center [545, 297] width 89 height 15
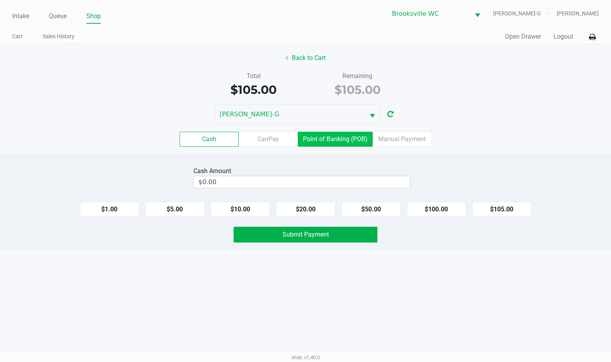
click at [323, 141] on label "Point of Banking (POB)" at bounding box center [335, 139] width 75 height 15
click at [0, 0] on 7 "Point of Banking (POB)" at bounding box center [0, 0] width 0 height 0
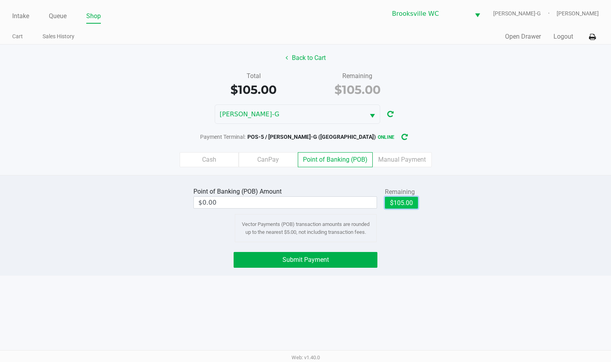
click at [378, 203] on button "$105.00" at bounding box center [401, 203] width 33 height 12
type input "$105.00"
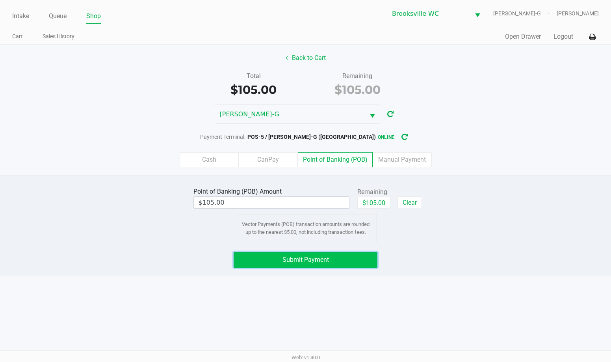
click at [342, 256] on button "Submit Payment" at bounding box center [306, 260] width 144 height 16
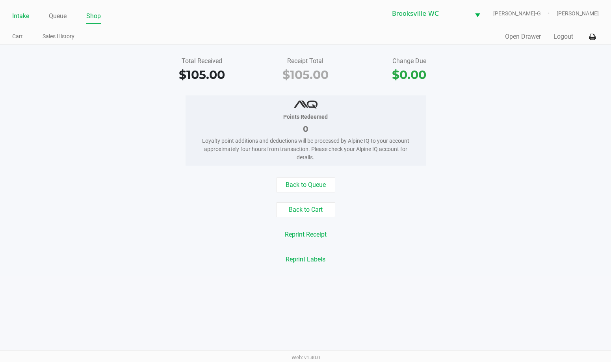
click at [25, 16] on link "Intake" at bounding box center [20, 16] width 17 height 11
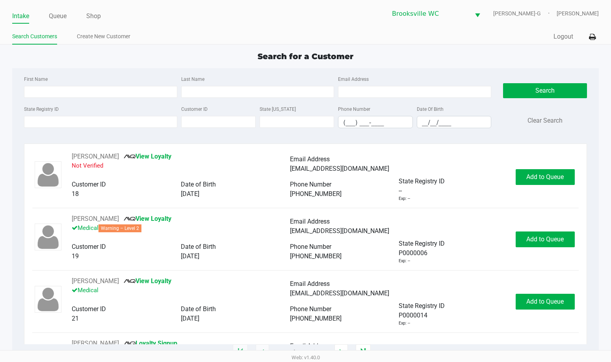
click at [208, 55] on div "Search for a Customer" at bounding box center [305, 56] width 598 height 12
click at [58, 17] on link "Queue" at bounding box center [58, 16] width 18 height 11
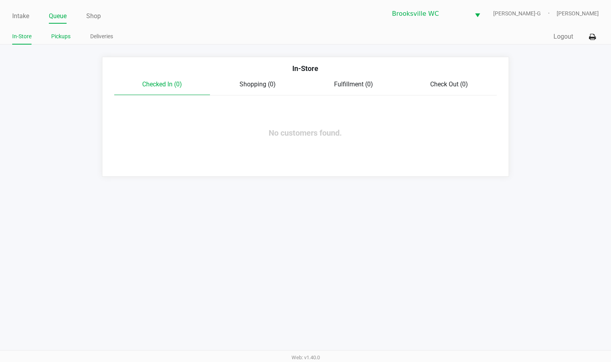
click at [59, 36] on link "Pickups" at bounding box center [60, 37] width 19 height 10
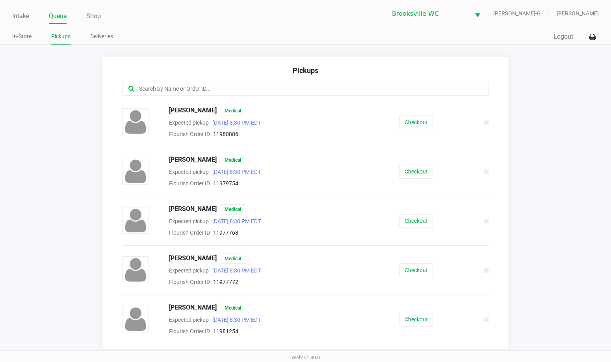
click at [178, 89] on input "text" at bounding box center [297, 88] width 319 height 9
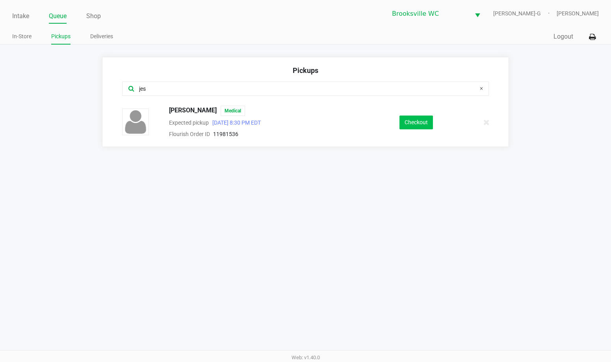
type input "jes"
click at [378, 123] on button "Checkout" at bounding box center [415, 122] width 33 height 14
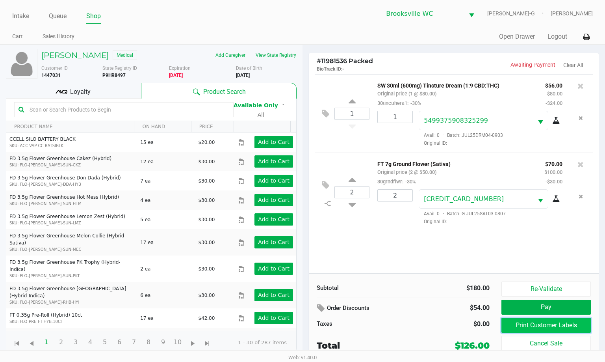
click at [378, 320] on button "Print Customer Labels" at bounding box center [545, 324] width 89 height 15
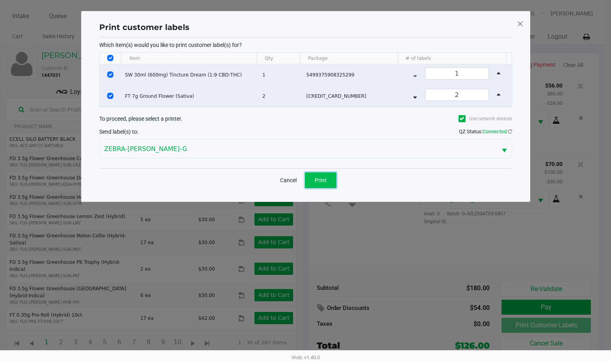
click at [317, 180] on span "Print" at bounding box center [321, 180] width 12 height 6
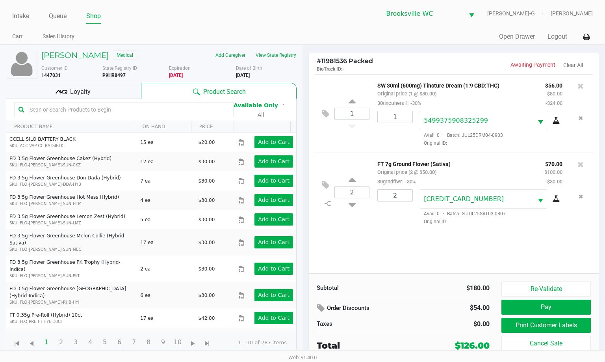
click at [107, 98] on div "Loyalty" at bounding box center [73, 91] width 135 height 16
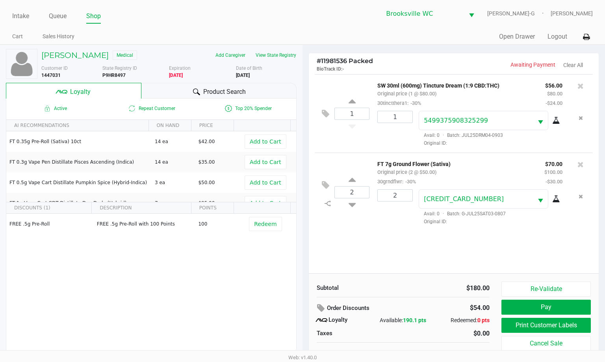
click at [378, 286] on div "$180.00" at bounding box center [449, 287] width 81 height 9
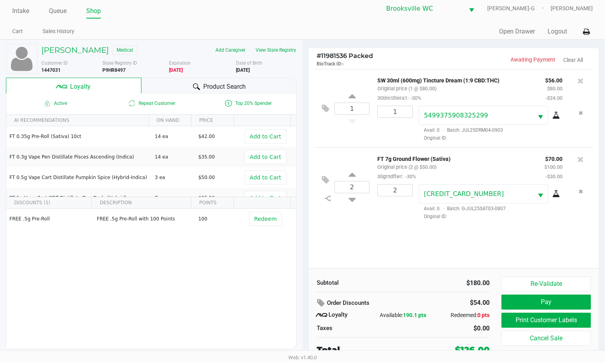
scroll to position [8, 0]
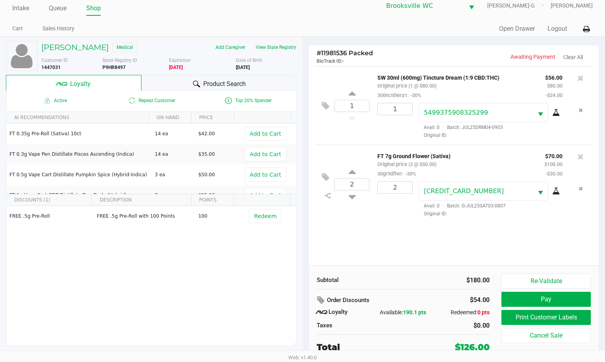
click at [378, 273] on div "Subtotal $180.00 Order Discounts $54.00 Loyalty Available: 190.1 pts Redeemed: …" at bounding box center [454, 313] width 290 height 96
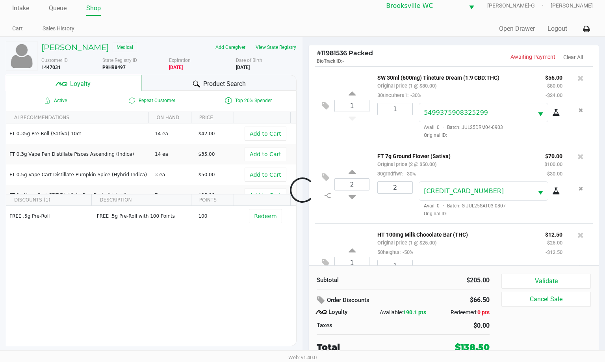
scroll to position [37, 0]
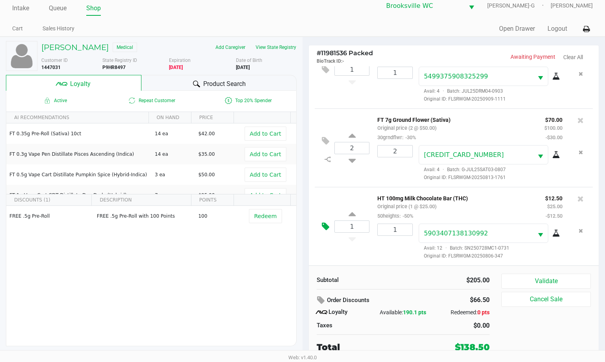
click at [323, 227] on icon at bounding box center [325, 226] width 7 height 9
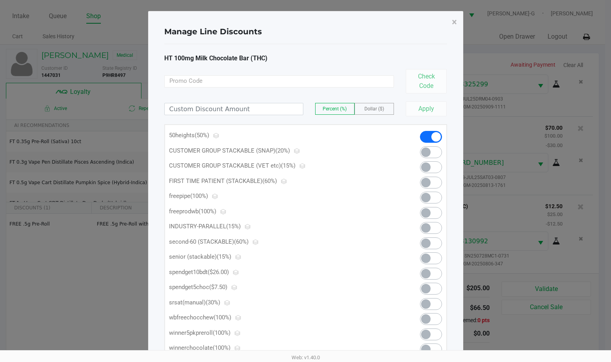
click at [378, 286] on span at bounding box center [431, 288] width 22 height 12
click at [378, 23] on span "×" at bounding box center [454, 22] width 5 height 11
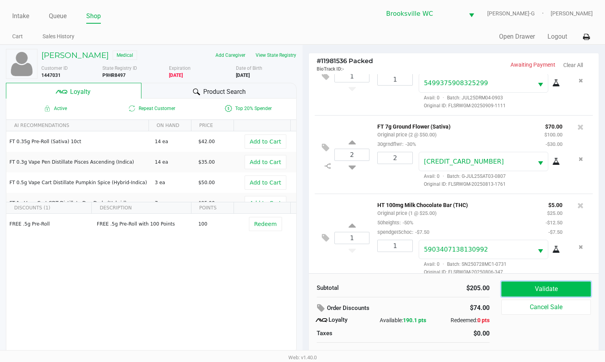
click at [378, 290] on button "Validate" at bounding box center [545, 288] width 89 height 15
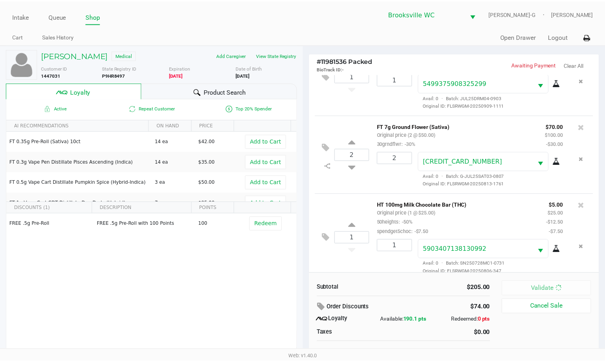
scroll to position [47, 0]
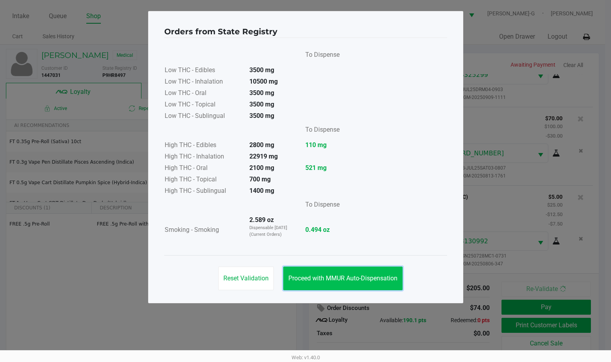
click at [344, 282] on button "Proceed with MMUR Auto-Dispensation" at bounding box center [342, 278] width 119 height 24
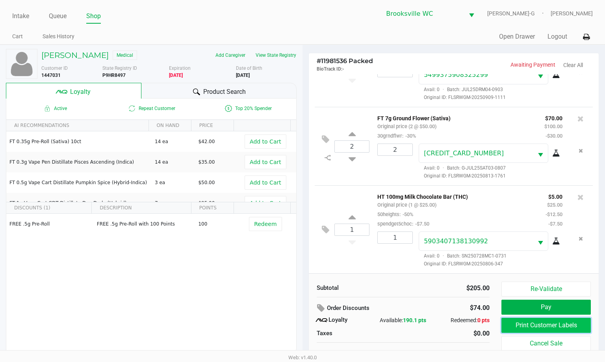
click at [378, 328] on button "Print Customer Labels" at bounding box center [545, 324] width 89 height 15
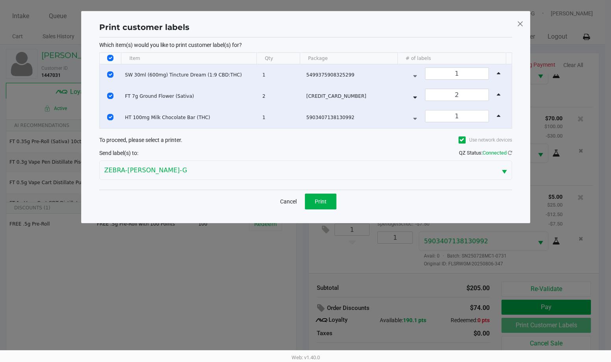
click at [109, 59] on input "Select All Rows" at bounding box center [110, 58] width 6 height 6
checkbox input "false"
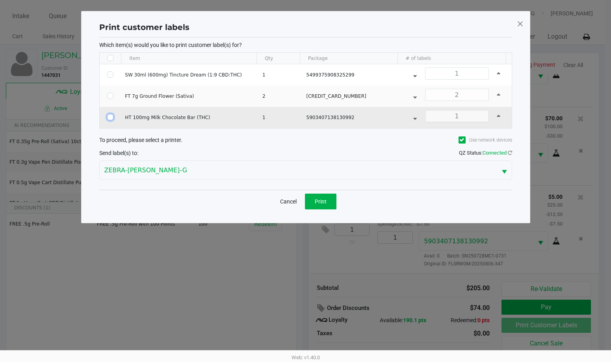
click at [111, 119] on input "Select Row" at bounding box center [110, 117] width 6 height 6
checkbox input "true"
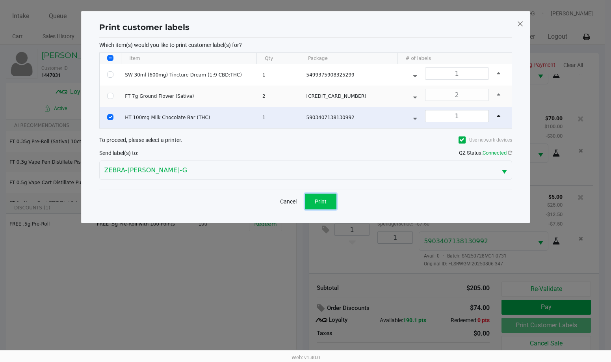
click at [320, 203] on span "Print" at bounding box center [321, 201] width 12 height 6
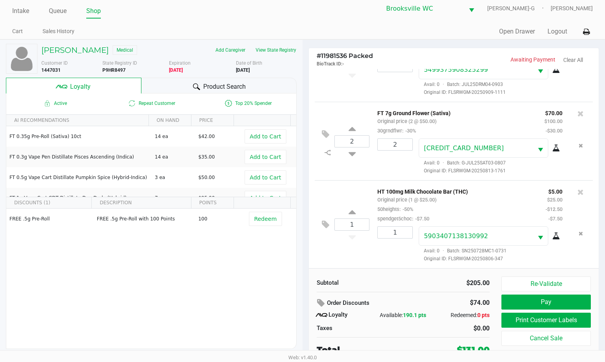
scroll to position [8, 0]
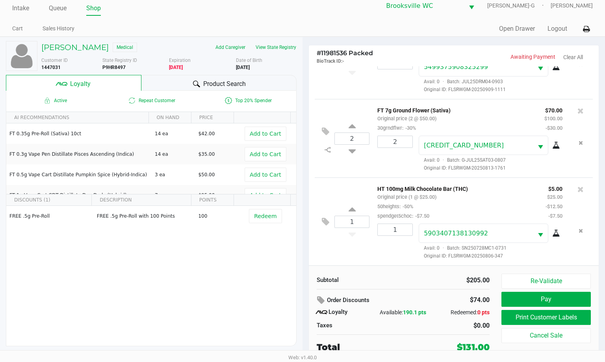
click at [358, 276] on div "Subtotal" at bounding box center [357, 279] width 81 height 9
click at [378, 299] on button "Pay" at bounding box center [545, 298] width 89 height 15
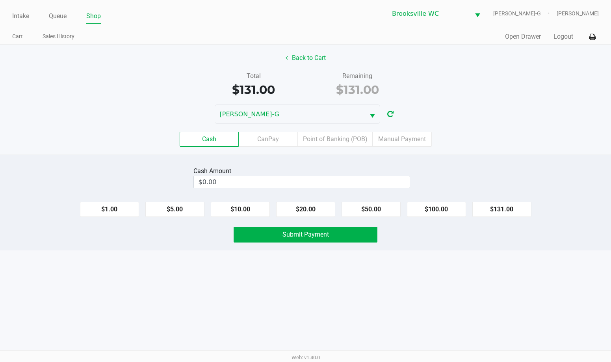
click at [361, 173] on div "Cash Amount" at bounding box center [301, 170] width 217 height 9
type input "0"
click at [358, 182] on input "0" at bounding box center [302, 181] width 216 height 11
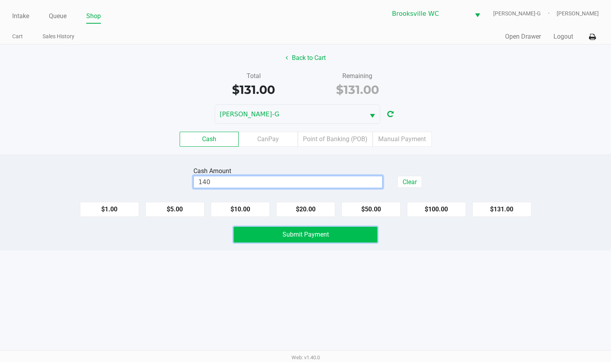
type input "$140.00"
click at [329, 233] on button "Submit Payment" at bounding box center [306, 234] width 144 height 16
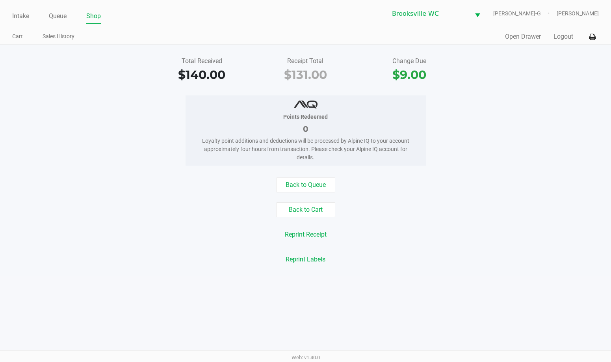
click at [378, 126] on div "Points Redeemed 0 Loyalty point additions and deductions will be processed by A…" at bounding box center [305, 130] width 623 height 70
click at [27, 17] on link "Intake" at bounding box center [20, 16] width 17 height 11
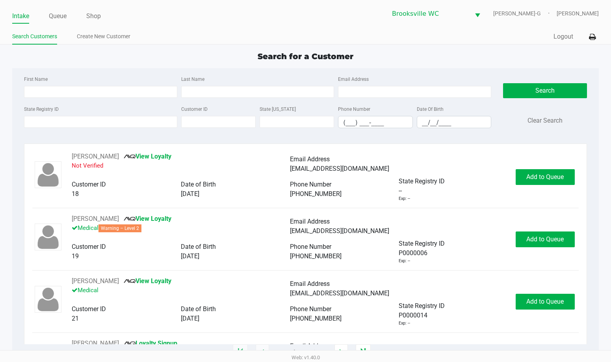
click at [378, 64] on div "Search for a Customer First Name Last Name Email Address State Registry ID Cust…" at bounding box center [305, 201] width 586 height 302
click at [182, 20] on ul "Intake Queue Shop" at bounding box center [158, 16] width 293 height 13
click at [228, 61] on div "Search for a Customer" at bounding box center [305, 56] width 598 height 12
click at [147, 63] on div "Search for a Customer First Name Last Name Email Address State Registry ID Cust…" at bounding box center [305, 201] width 586 height 302
click at [378, 64] on div "Search for a Customer First Name Last Name Email Address State Registry ID Cust…" at bounding box center [305, 201] width 586 height 302
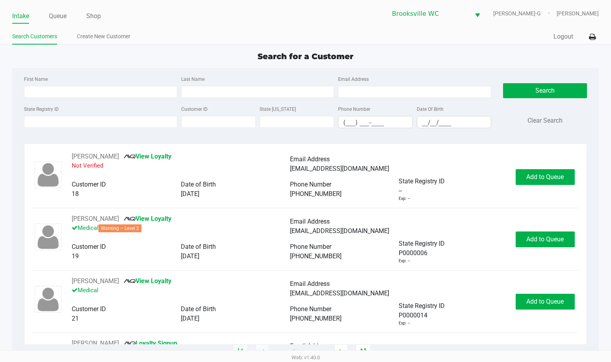
click at [352, 43] on div "Quick Sale Logout" at bounding box center [452, 37] width 293 height 15
click at [209, 54] on div "Search for a Customer" at bounding box center [305, 56] width 598 height 12
drag, startPoint x: 122, startPoint y: 119, endPoint x: 117, endPoint y: 89, distance: 30.4
click at [117, 99] on div "First Name Last Name Email Address State Registry ID Customer ID State ID Phone…" at bounding box center [257, 104] width 479 height 60
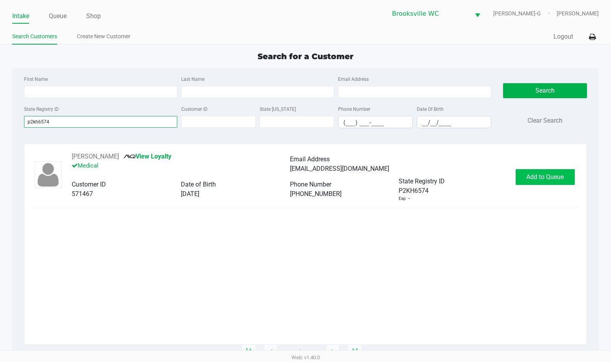
type input "p2kh6574"
click at [378, 174] on span "Add to Queue" at bounding box center [544, 176] width 37 height 7
click at [378, 174] on div "Add to Queue" at bounding box center [545, 177] width 59 height 16
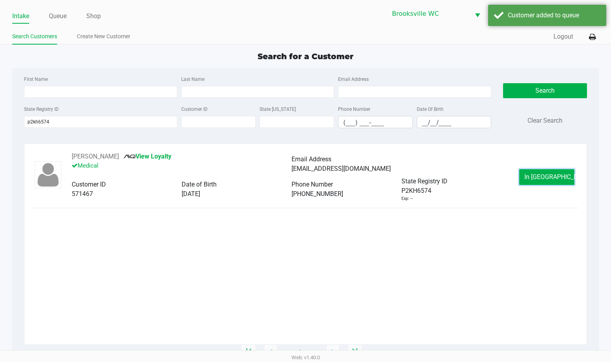
click at [378, 174] on button "In Queue" at bounding box center [546, 177] width 55 height 16
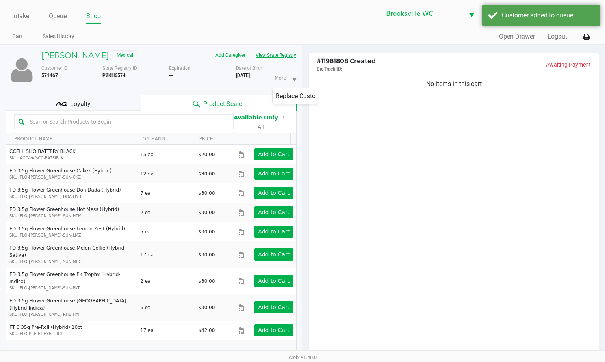
click at [266, 54] on button "View State Registry" at bounding box center [273, 55] width 46 height 13
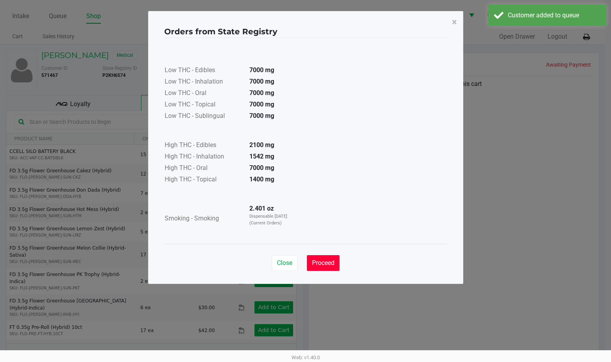
click at [330, 257] on button "Proceed" at bounding box center [323, 263] width 33 height 16
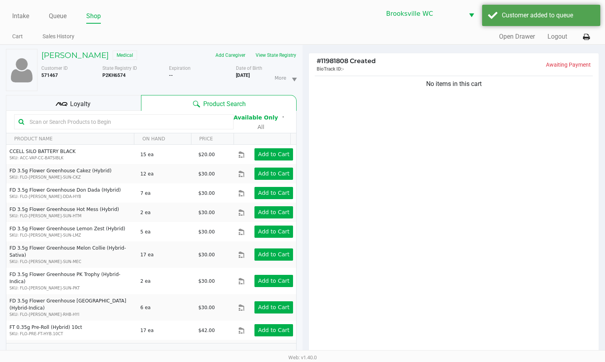
click at [114, 108] on div "Loyalty" at bounding box center [73, 103] width 135 height 16
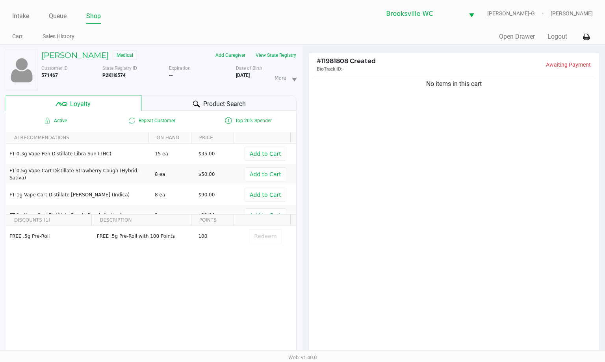
click at [171, 106] on div "Product Search" at bounding box center [219, 103] width 156 height 16
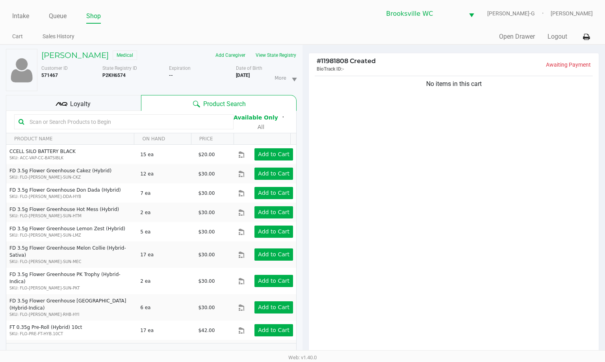
click at [139, 118] on input "text" at bounding box center [127, 122] width 203 height 12
type input "mbl"
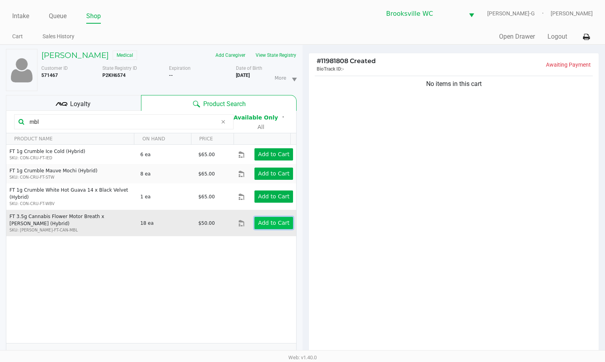
click at [277, 219] on app-button-loader "Add to Cart" at bounding box center [274, 222] width 32 height 6
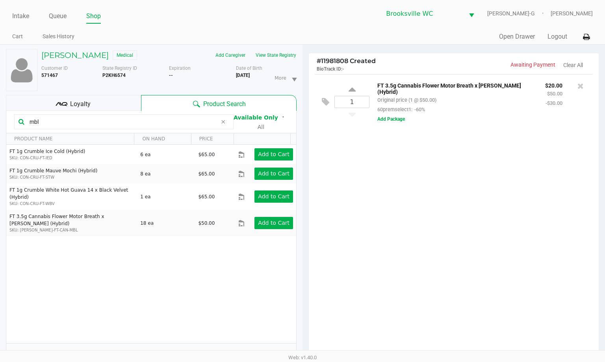
click at [116, 121] on input "mbl" at bounding box center [121, 122] width 191 height 12
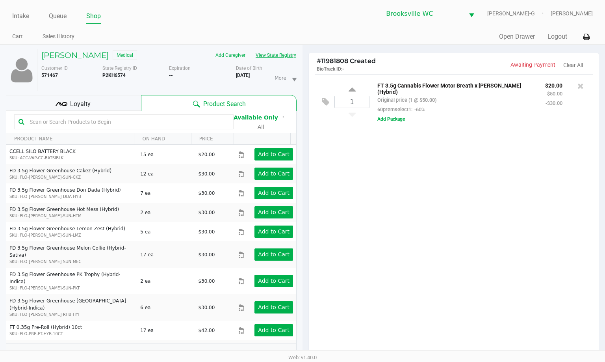
click at [285, 56] on button "View State Registry" at bounding box center [273, 55] width 46 height 13
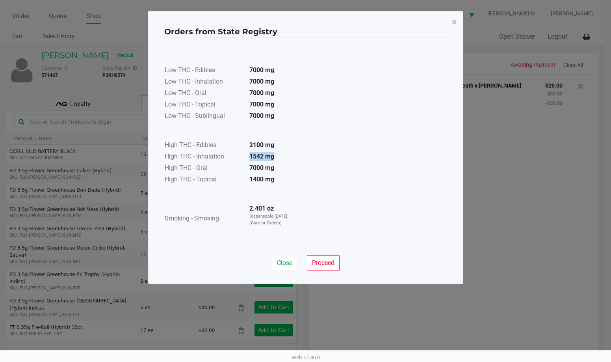
drag, startPoint x: 249, startPoint y: 152, endPoint x: 273, endPoint y: 158, distance: 24.6
click at [273, 158] on strong "1542 mg" at bounding box center [261, 155] width 25 height 7
click at [330, 258] on button "Proceed" at bounding box center [323, 263] width 33 height 16
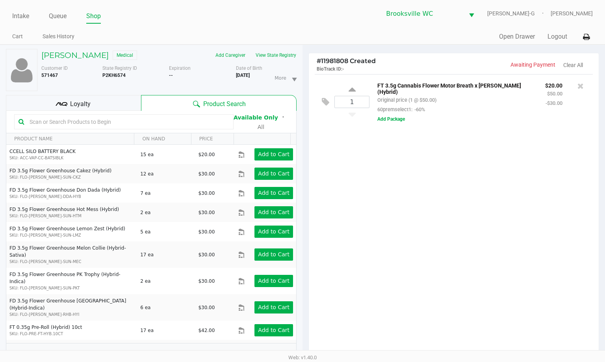
click at [119, 116] on input "text" at bounding box center [127, 122] width 203 height 12
click at [120, 118] on input "text" at bounding box center [127, 122] width 203 height 12
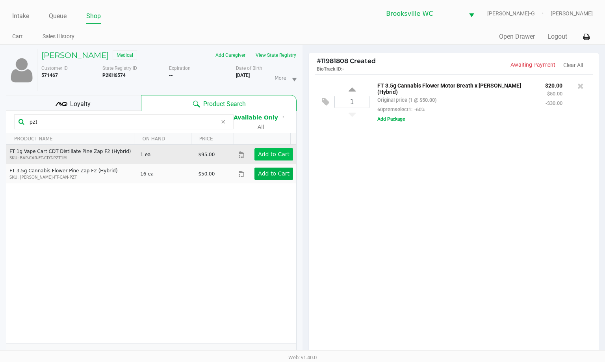
type input "pzt"
click at [267, 151] on app-button-loader "Add to Cart" at bounding box center [274, 154] width 32 height 6
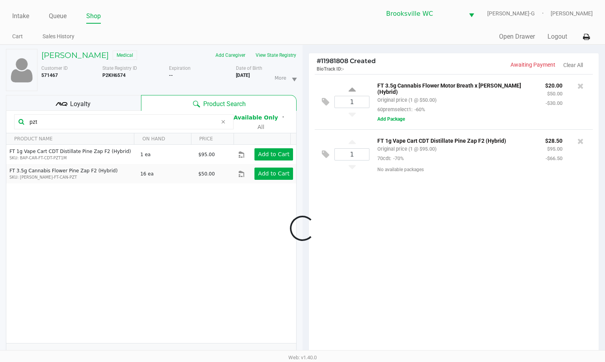
click at [136, 119] on input "pzt" at bounding box center [121, 122] width 191 height 12
click at [375, 246] on div "1 FT 3.5g Cannabis Flower Motor Breath x Mike Larry (Hybrid) Original price (1 …" at bounding box center [454, 217] width 290 height 286
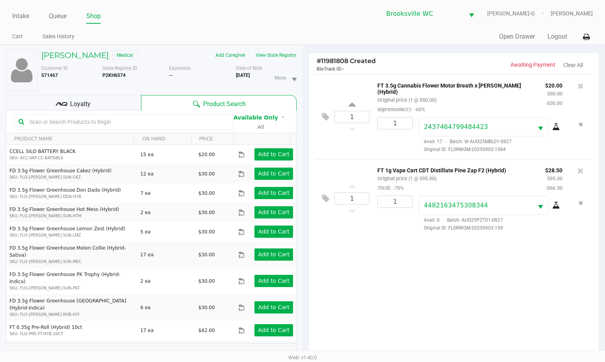
click at [106, 119] on input "text" at bounding box center [127, 122] width 203 height 12
click at [378, 303] on div "1 FT 3.5g Cannabis Flower Motor Breath x Mike Larry (Hybrid) Original price (1 …" at bounding box center [454, 217] width 290 height 286
click at [120, 103] on div "Loyalty" at bounding box center [73, 103] width 135 height 16
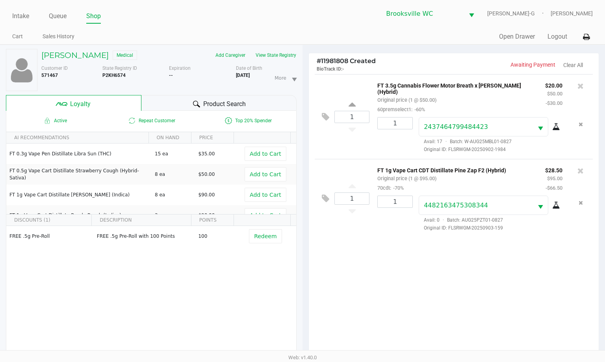
click at [353, 274] on div "1 FT 3.5g Cannabis Flower Motor Breath x Mike Larry (Hybrid) Original price (1 …" at bounding box center [454, 217] width 290 height 286
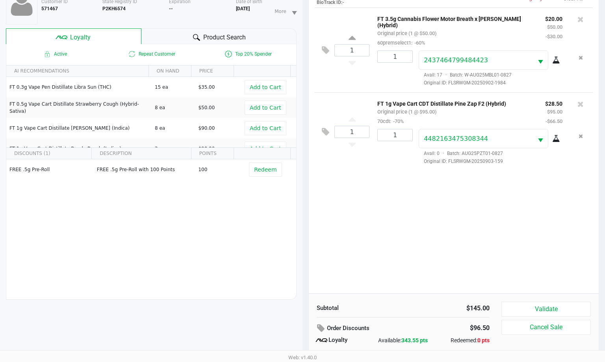
scroll to position [95, 0]
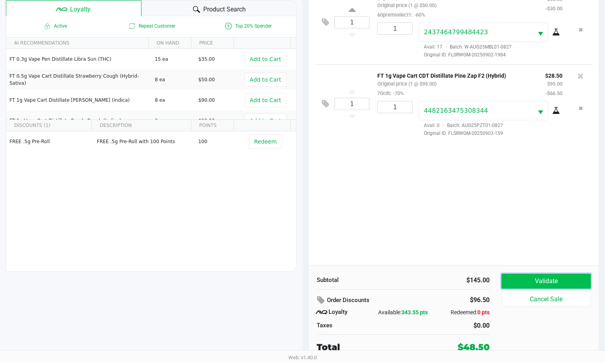
click at [378, 280] on button "Validate" at bounding box center [545, 280] width 89 height 15
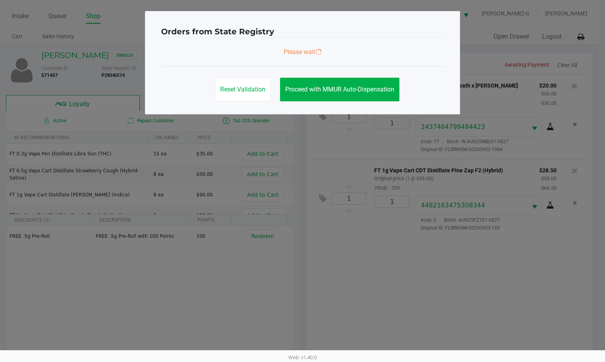
scroll to position [0, 0]
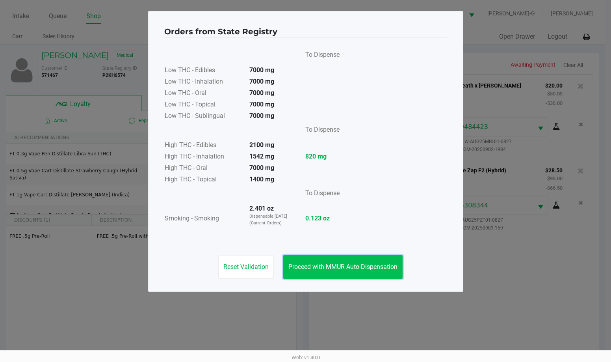
click at [362, 271] on button "Proceed with MMUR Auto-Dispensation" at bounding box center [342, 267] width 119 height 24
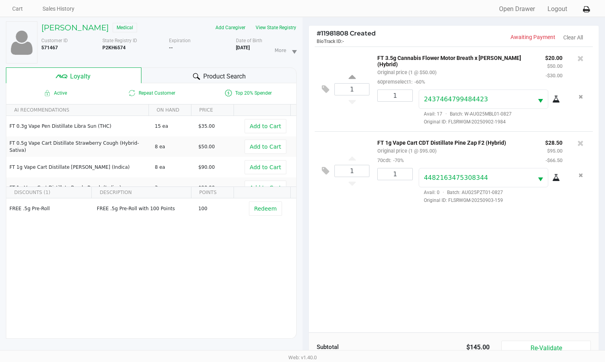
scroll to position [95, 0]
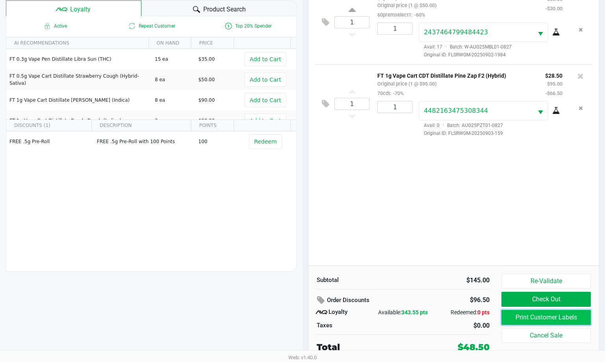
click at [378, 317] on button "Print Customer Labels" at bounding box center [545, 317] width 89 height 15
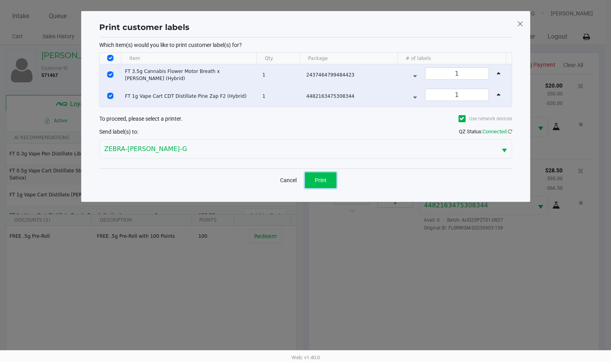
click at [312, 185] on button "Print" at bounding box center [321, 180] width 32 height 16
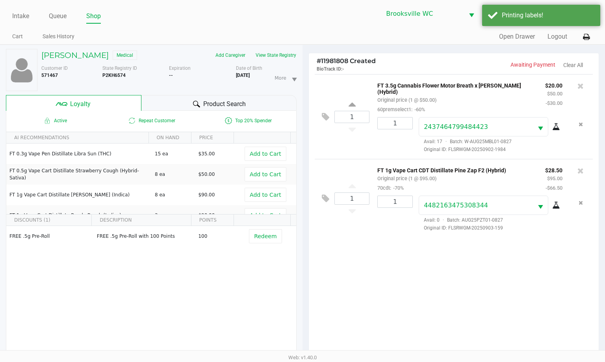
click at [378, 302] on ngb-modal-window "Print customer labels Which item(s) would you like to print customer label(s) f…" at bounding box center [302, 181] width 605 height 362
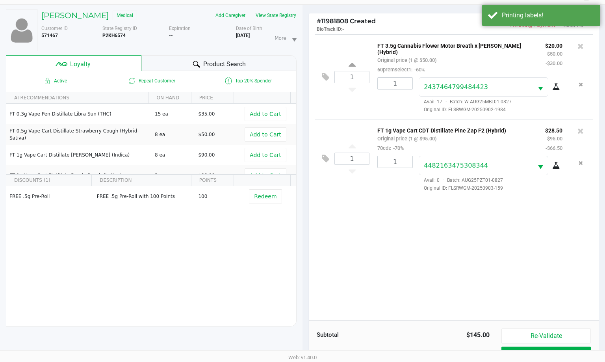
scroll to position [95, 0]
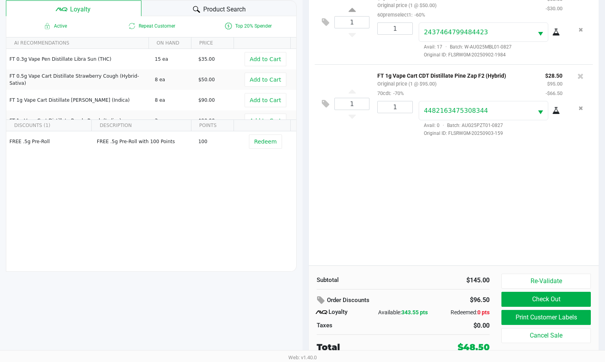
click at [378, 300] on div "Order Discounts" at bounding box center [372, 300] width 111 height 14
click at [378, 296] on button "Check Out" at bounding box center [545, 298] width 89 height 15
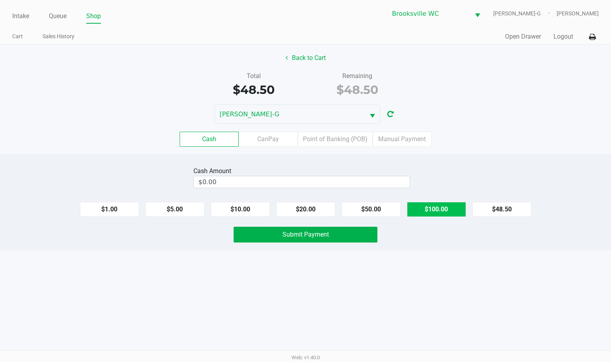
click at [378, 204] on button "$100.00" at bounding box center [436, 209] width 59 height 15
type input "$100.00"
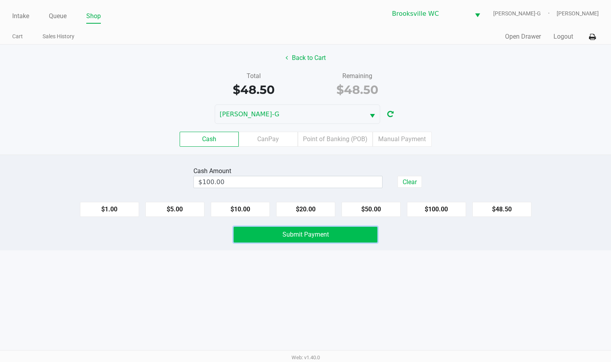
click at [304, 238] on button "Submit Payment" at bounding box center [306, 234] width 144 height 16
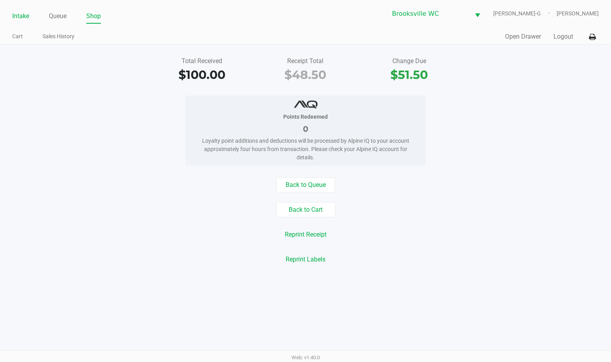
click at [22, 17] on link "Intake" at bounding box center [20, 16] width 17 height 11
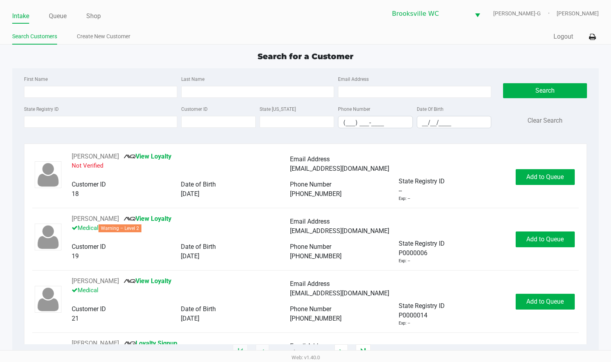
click at [266, 36] on ul "Search Customers Create New Customer" at bounding box center [158, 37] width 293 height 13
type input "AUGUST"
type input "RILLING"
type input "05/23/2000"
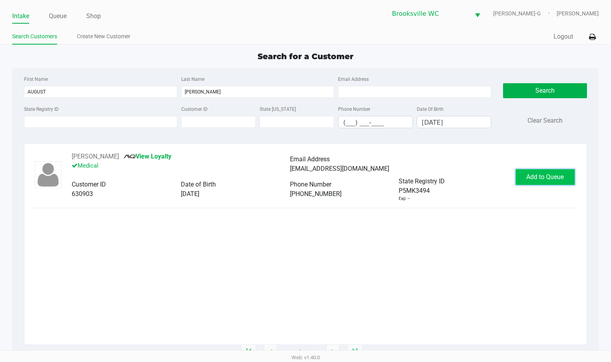
click at [378, 174] on span "Add to Queue" at bounding box center [544, 176] width 37 height 7
click at [378, 174] on div "Add to Queue" at bounding box center [545, 177] width 59 height 16
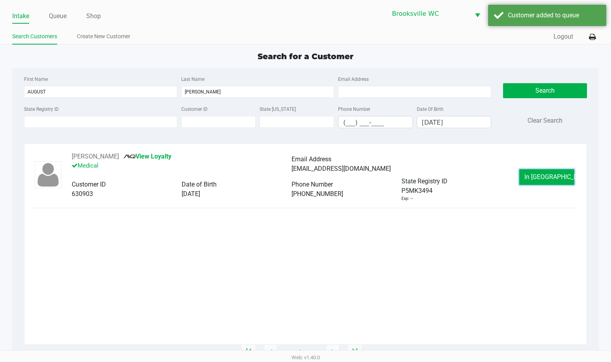
click at [378, 174] on span "In Queue" at bounding box center [557, 176] width 66 height 7
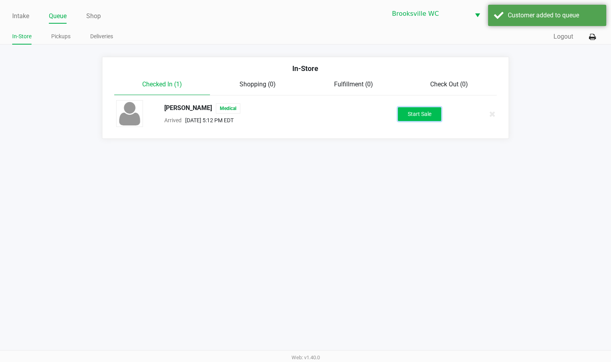
click at [378, 113] on button "Start Sale" at bounding box center [419, 114] width 43 height 14
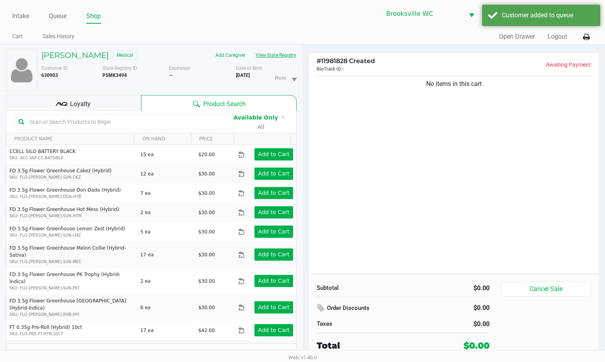
click at [283, 54] on button "View State Registry" at bounding box center [273, 55] width 46 height 13
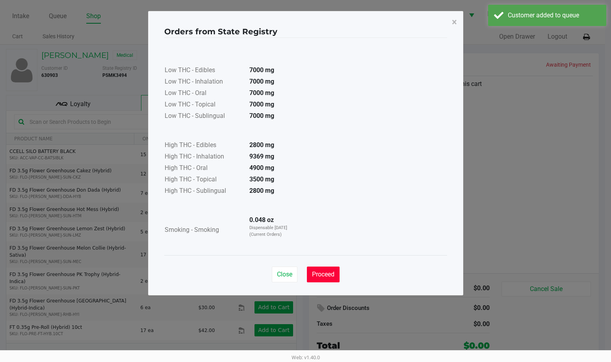
click at [330, 275] on span "Proceed" at bounding box center [323, 273] width 22 height 7
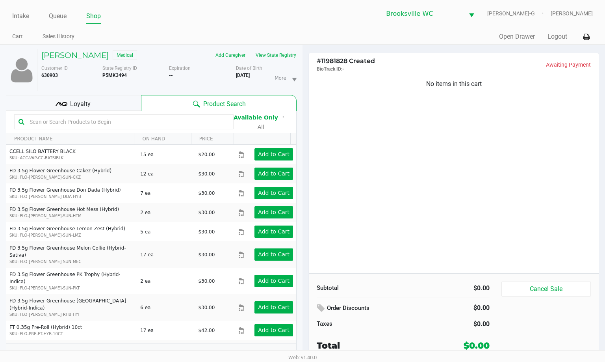
click at [122, 109] on div "Loyalty" at bounding box center [73, 103] width 135 height 16
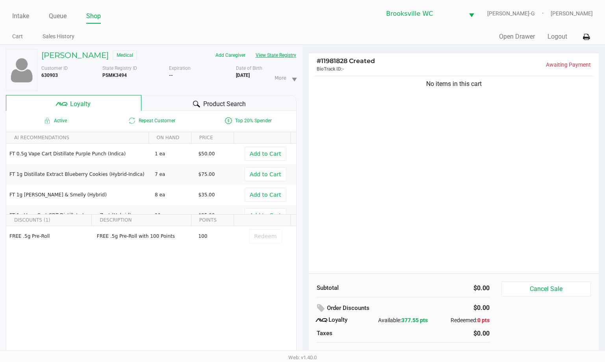
click at [271, 56] on button "View State Registry" at bounding box center [273, 55] width 46 height 13
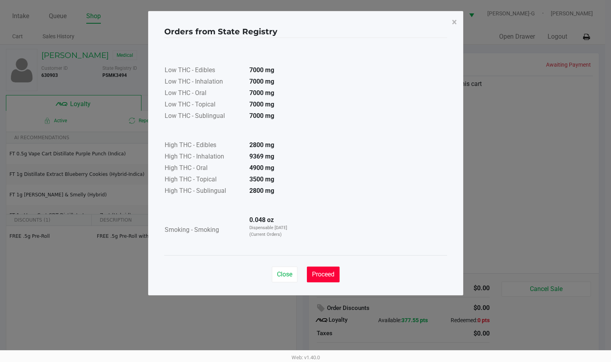
click at [333, 269] on button "Proceed" at bounding box center [323, 274] width 33 height 16
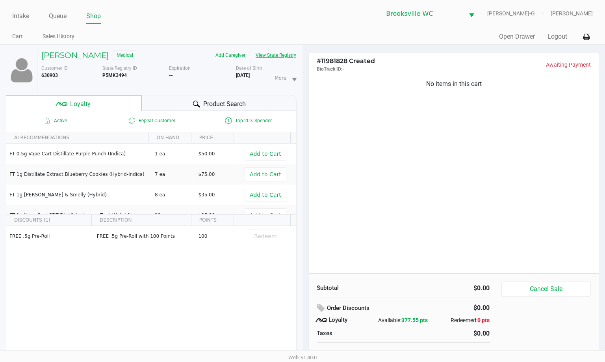
click at [259, 53] on button "View State Registry" at bounding box center [273, 55] width 46 height 13
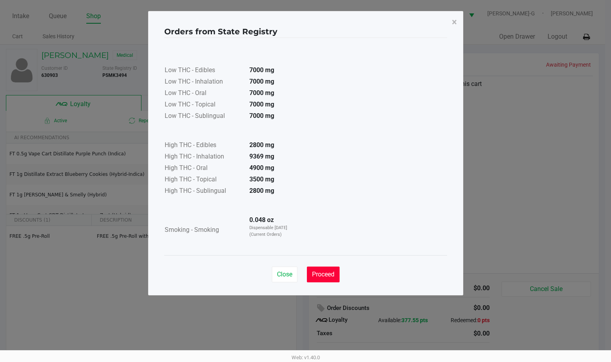
click at [321, 276] on span "Proceed" at bounding box center [323, 273] width 22 height 7
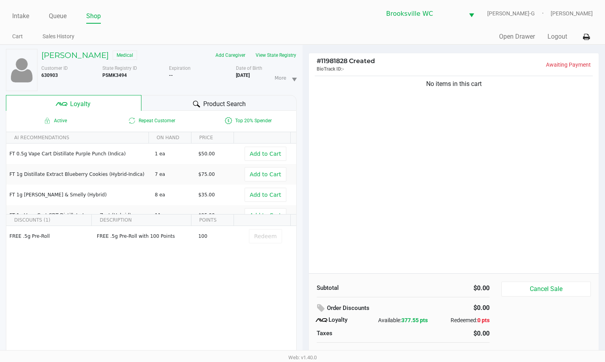
click at [251, 106] on div "Product Search" at bounding box center [219, 103] width 156 height 16
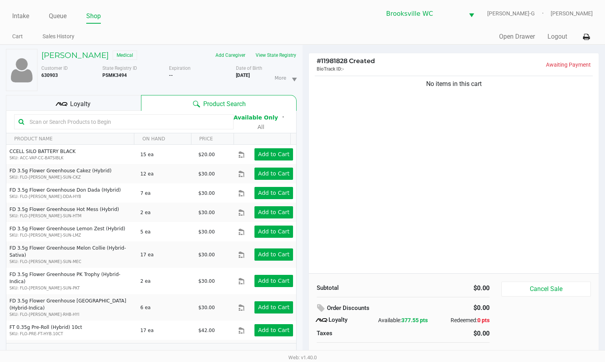
click at [87, 99] on span "Loyalty" at bounding box center [80, 103] width 20 height 9
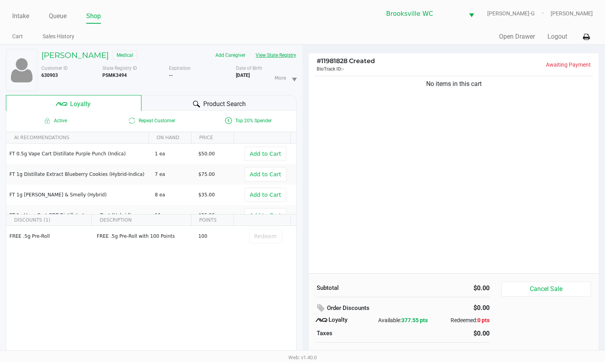
click at [278, 56] on button "View State Registry" at bounding box center [273, 55] width 46 height 13
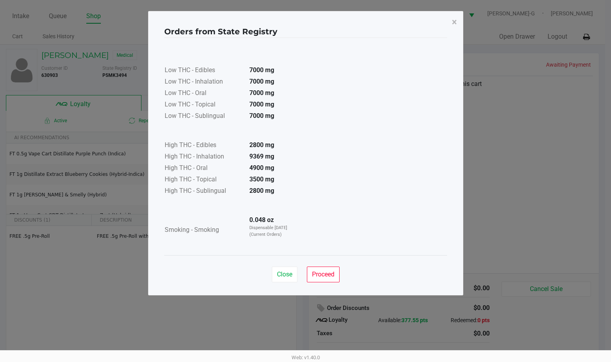
click at [352, 242] on div "Low THC - Edibles 7000 mg Low THC - Inhalation 7000 mg Low THC - Oral 7000 mg L…" at bounding box center [305, 146] width 283 height 198
click at [326, 275] on span "Proceed" at bounding box center [323, 273] width 22 height 7
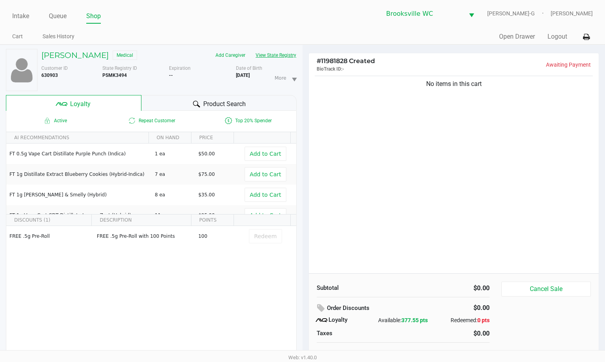
click at [271, 53] on button "View State Registry" at bounding box center [273, 55] width 46 height 13
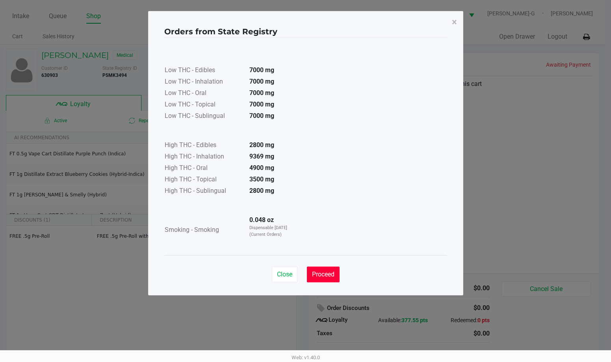
click at [325, 277] on span "Proceed" at bounding box center [323, 273] width 22 height 7
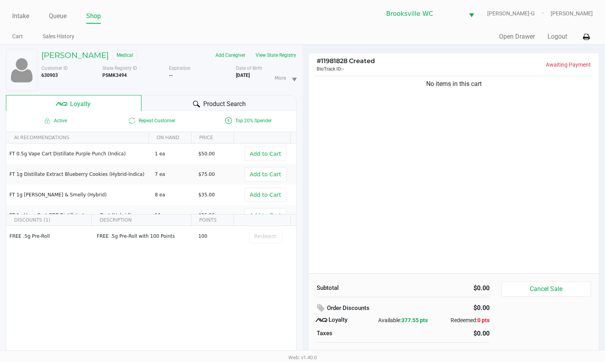
click at [122, 76] on b "P5MK3494" at bounding box center [114, 75] width 24 height 6
copy b "P5MK3494"
click at [378, 168] on div "No items in this cart" at bounding box center [454, 173] width 290 height 199
click at [282, 51] on button "View State Registry" at bounding box center [273, 55] width 46 height 13
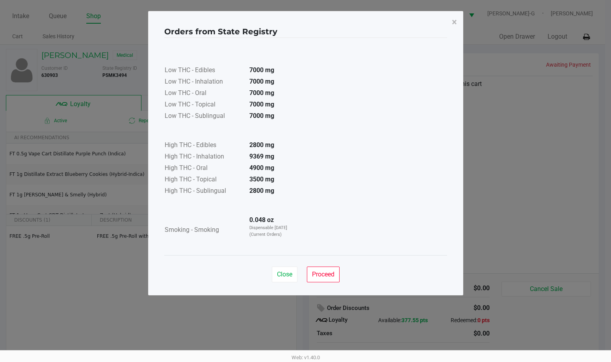
drag, startPoint x: 281, startPoint y: 154, endPoint x: 259, endPoint y: 158, distance: 22.5
click at [235, 162] on tr "High THC - Inhalation 9369 mg" at bounding box center [231, 156] width 135 height 11
click at [322, 271] on span "Proceed" at bounding box center [323, 273] width 22 height 7
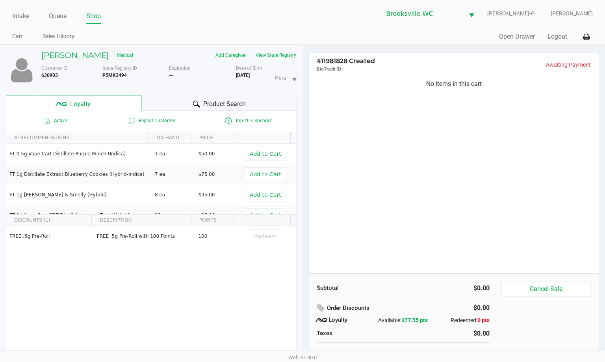
click at [378, 159] on div "No items in this cart" at bounding box center [454, 173] width 290 height 199
click at [253, 103] on div "Product Search" at bounding box center [219, 103] width 156 height 16
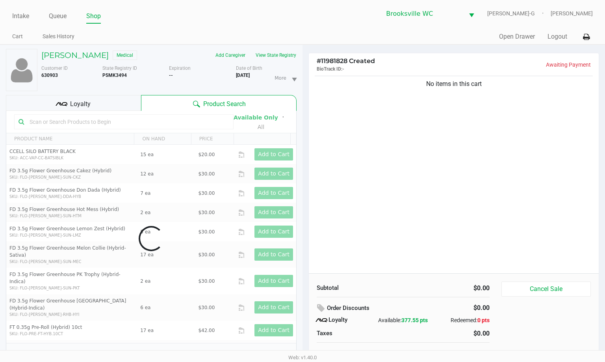
click at [146, 119] on input "text" at bounding box center [127, 122] width 203 height 12
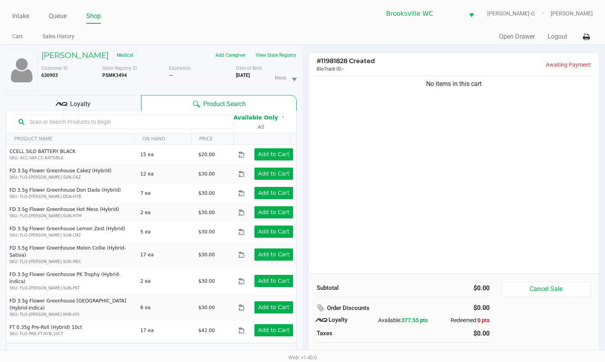
click at [146, 119] on input "text" at bounding box center [127, 122] width 203 height 12
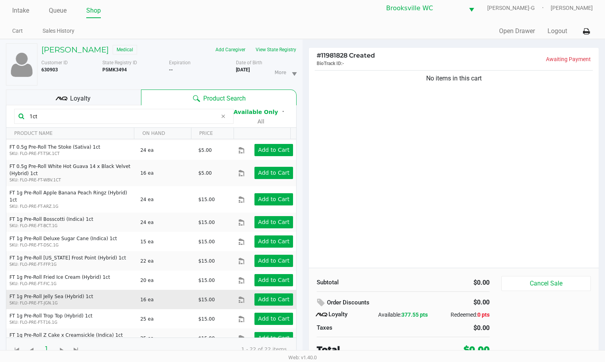
scroll to position [8, 0]
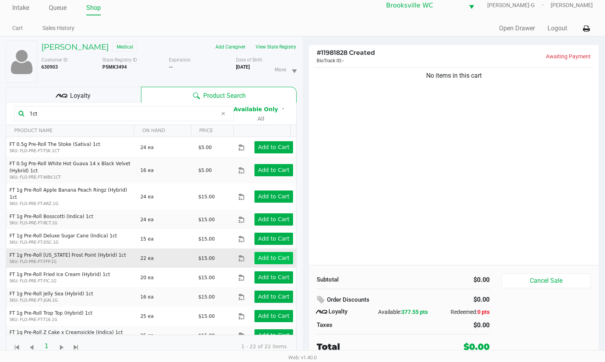
type input "1ct"
click at [274, 254] on app-button-loader "Add to Cart" at bounding box center [274, 257] width 32 height 6
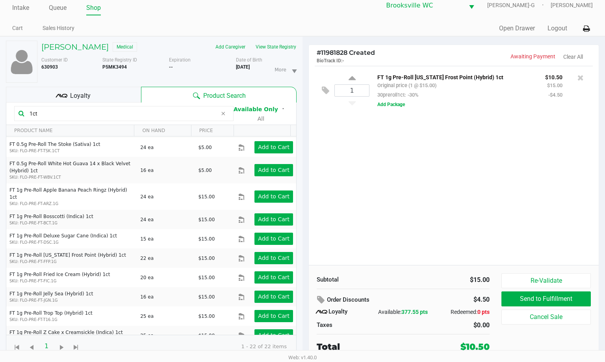
click at [126, 113] on input "1ct" at bounding box center [121, 114] width 191 height 12
click at [378, 208] on div "1 FT 1g Pre-Roll Florida Frost Point (Hybrid) 1ct Original price (1 @ $15.00) 3…" at bounding box center [454, 165] width 290 height 199
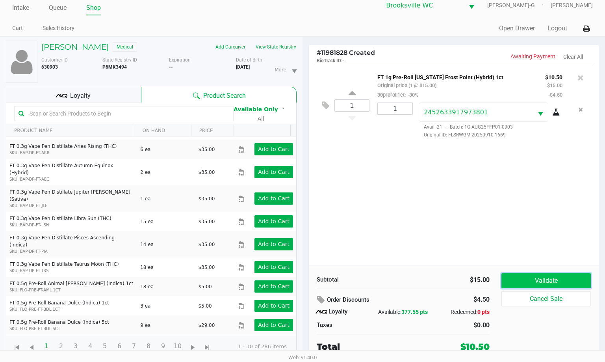
click at [378, 282] on button "Validate" at bounding box center [545, 280] width 89 height 15
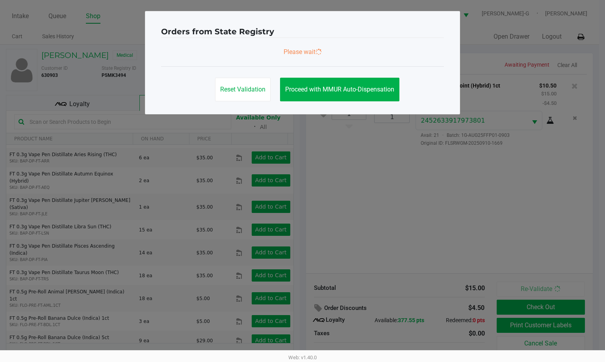
scroll to position [0, 0]
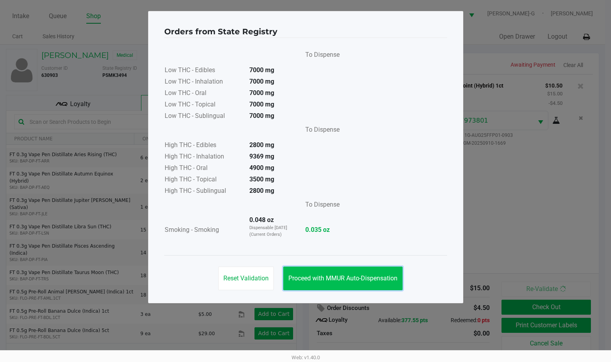
click at [378, 274] on span "Proceed with MMUR Auto-Dispensation" at bounding box center [342, 277] width 109 height 7
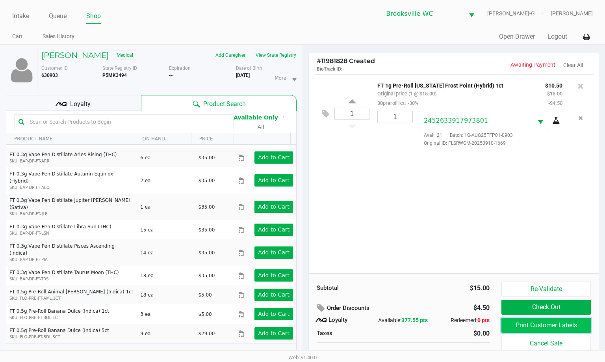
click at [378, 325] on button "Print Customer Labels" at bounding box center [545, 324] width 89 height 15
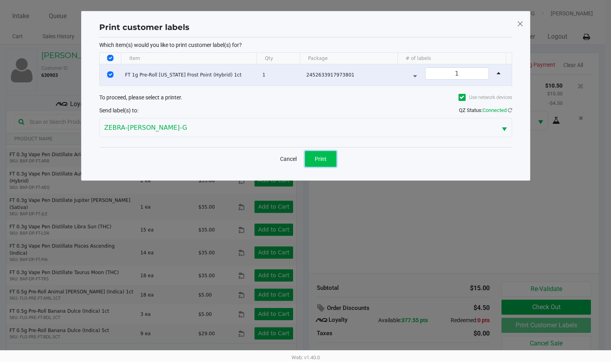
click at [325, 156] on span "Print" at bounding box center [321, 159] width 12 height 6
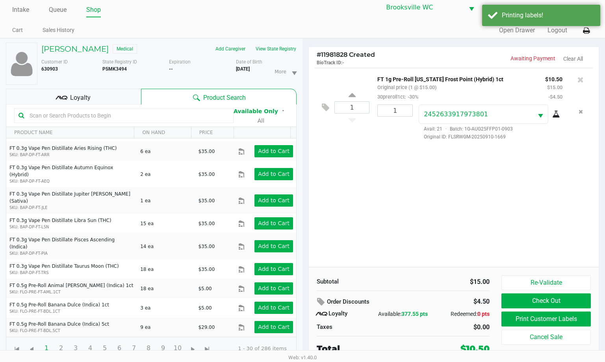
scroll to position [8, 0]
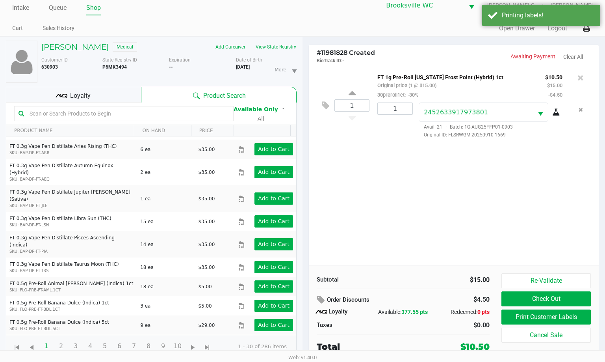
click at [378, 236] on div "1 FT 1g Pre-Roll Florida Frost Point (Hybrid) 1ct Original price (1 @ $15.00) 3…" at bounding box center [454, 165] width 290 height 199
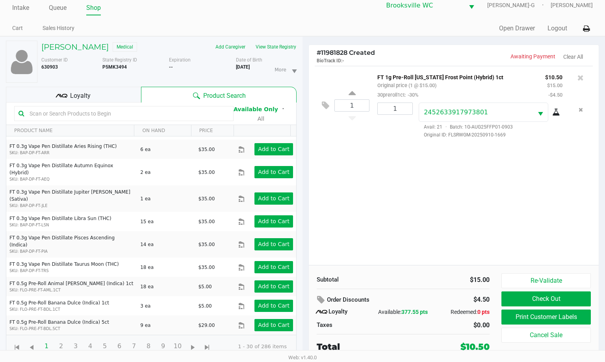
click at [122, 113] on input "text" at bounding box center [127, 114] width 203 height 12
type input "mec"
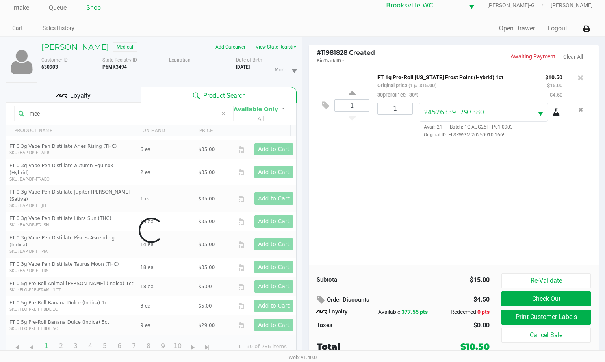
scroll to position [0, 0]
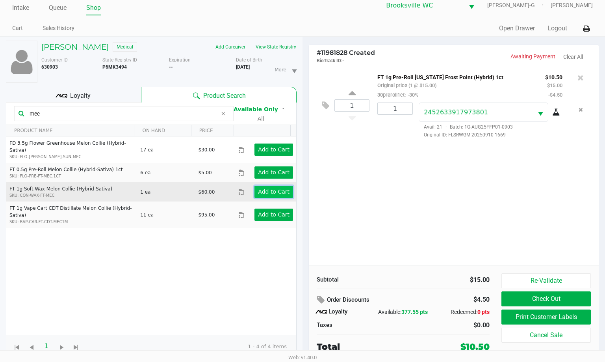
click at [272, 188] on app-button-loader "Add to Cart" at bounding box center [274, 191] width 32 height 6
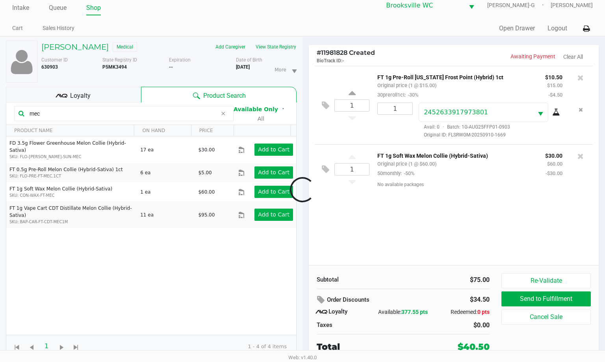
click at [105, 111] on input "mec" at bounding box center [121, 114] width 191 height 12
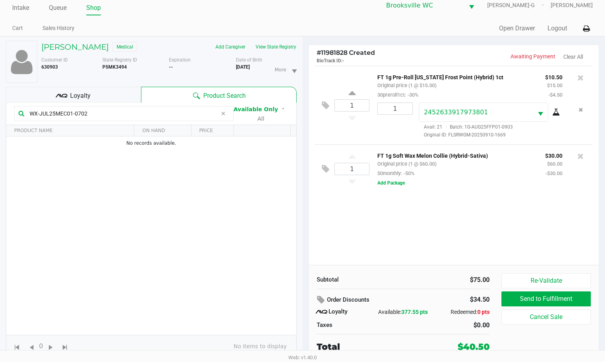
type input "WX-JUL25MEC01-0702"
click at [366, 223] on div "1 FT 1g Pre-Roll Florida Frost Point (Hybrid) 1ct Original price (1 @ $15.00) 3…" at bounding box center [454, 165] width 290 height 199
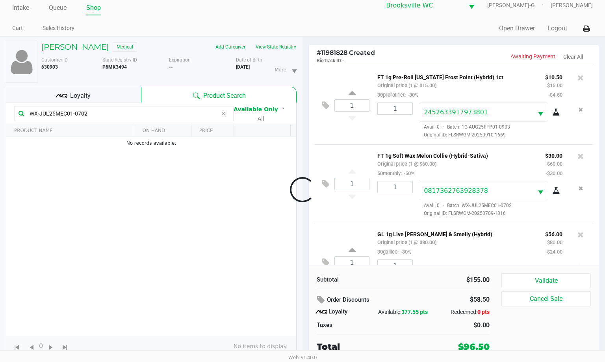
scroll to position [37, 0]
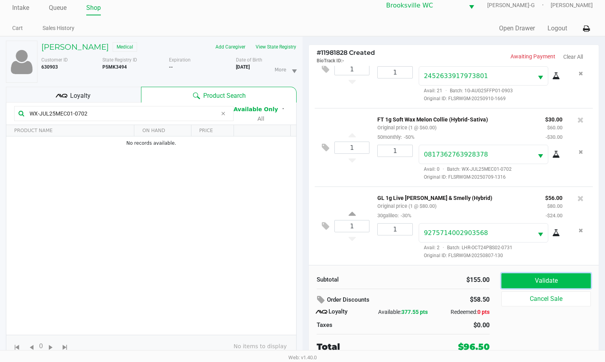
click at [378, 280] on button "Validate" at bounding box center [545, 280] width 89 height 15
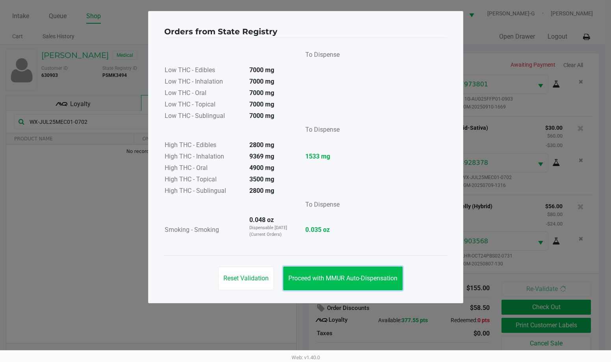
click at [350, 284] on button "Proceed with MMUR Auto-Dispensation" at bounding box center [342, 278] width 119 height 24
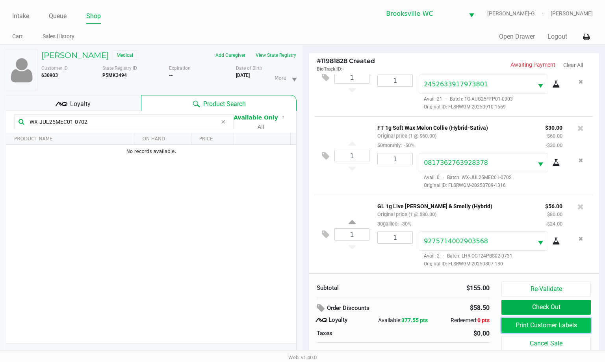
click at [378, 325] on button "Print Customer Labels" at bounding box center [545, 324] width 89 height 15
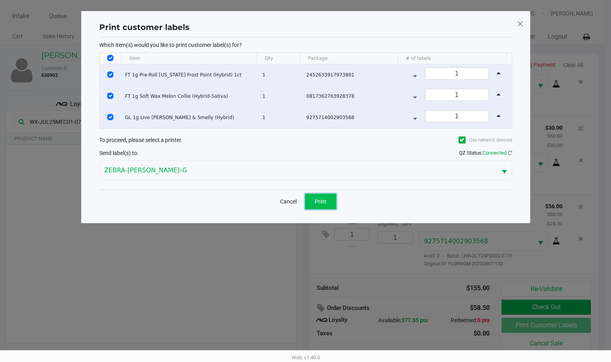
click at [317, 208] on button "Print" at bounding box center [321, 201] width 32 height 16
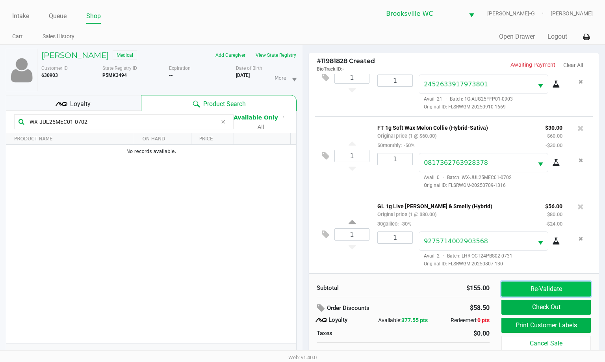
click at [378, 288] on button "Re-Validate" at bounding box center [545, 288] width 89 height 15
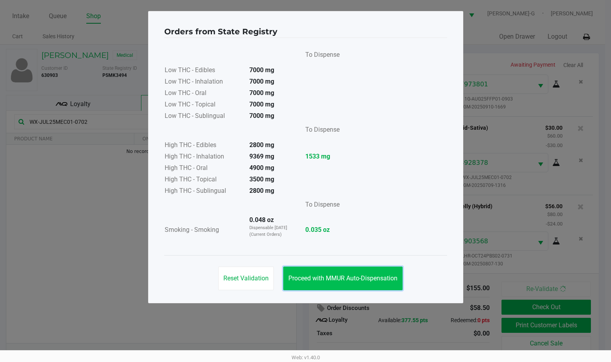
drag, startPoint x: 390, startPoint y: 271, endPoint x: 399, endPoint y: 282, distance: 14.3
click at [378, 272] on button "Proceed with MMUR Auto-Dispensation" at bounding box center [342, 278] width 119 height 24
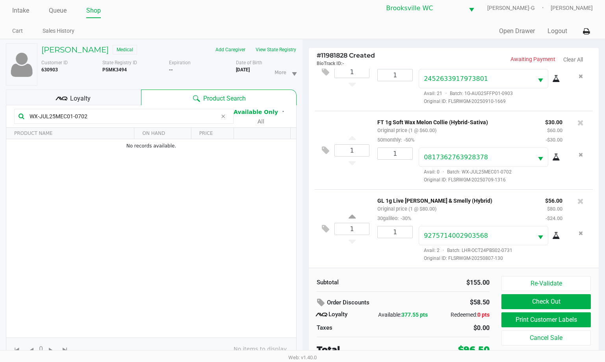
scroll to position [8, 0]
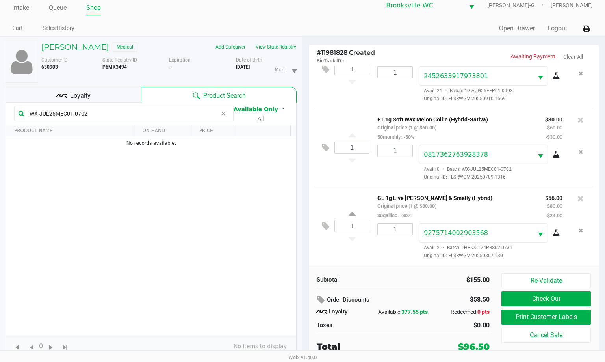
click at [378, 306] on div "Order Discounts" at bounding box center [372, 300] width 111 height 14
click at [91, 114] on input "WX-JUL25MEC01-0702" at bounding box center [121, 114] width 191 height 12
drag, startPoint x: 93, startPoint y: 93, endPoint x: 98, endPoint y: 95, distance: 6.0
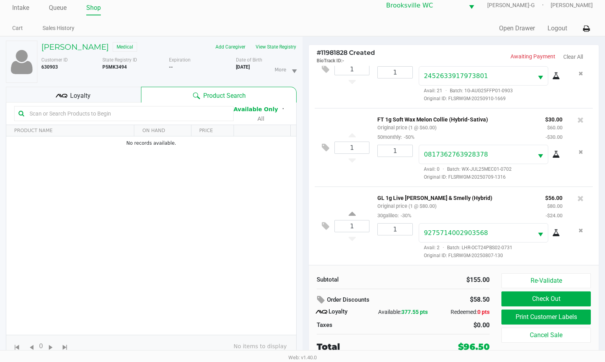
click at [93, 93] on div "Loyalty" at bounding box center [73, 95] width 135 height 16
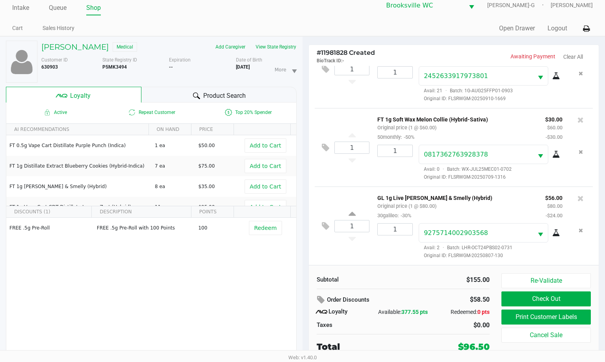
click at [378, 299] on div "Order Discounts" at bounding box center [372, 300] width 111 height 14
click at [378, 297] on div "Order Discounts" at bounding box center [372, 300] width 111 height 14
click at [378, 291] on div "Subtotal $155.00 Order Discounts $58.50 Loyalty Available: 377.55 pts Redeemed:…" at bounding box center [403, 313] width 185 height 80
click at [372, 276] on div "Subtotal" at bounding box center [357, 279] width 81 height 9
click at [284, 50] on button "View State Registry" at bounding box center [273, 47] width 46 height 13
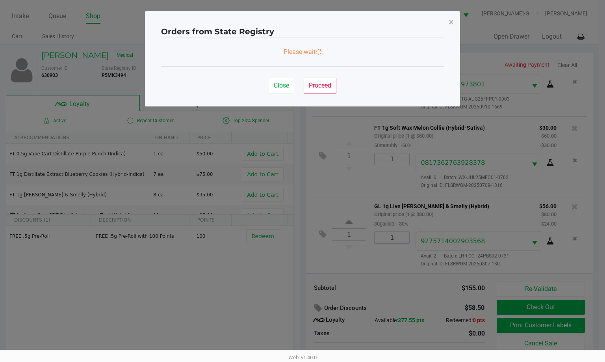
scroll to position [0, 0]
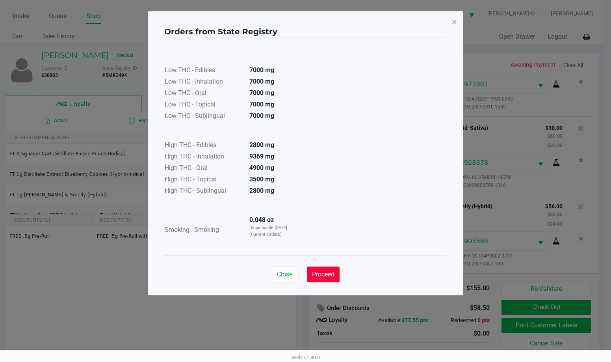
click at [330, 277] on span "Proceed" at bounding box center [323, 273] width 22 height 7
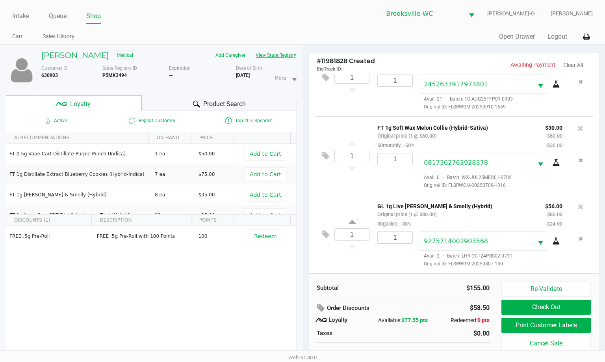
scroll to position [8, 0]
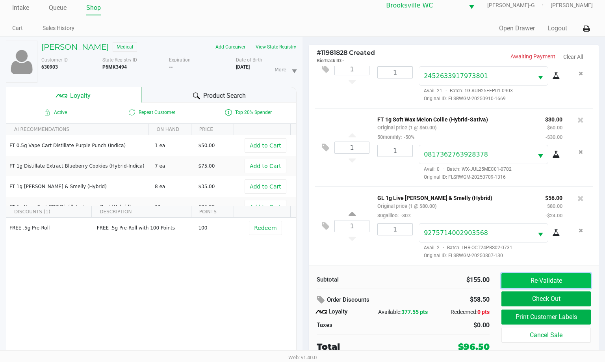
click at [378, 281] on button "Re-Validate" at bounding box center [545, 280] width 89 height 15
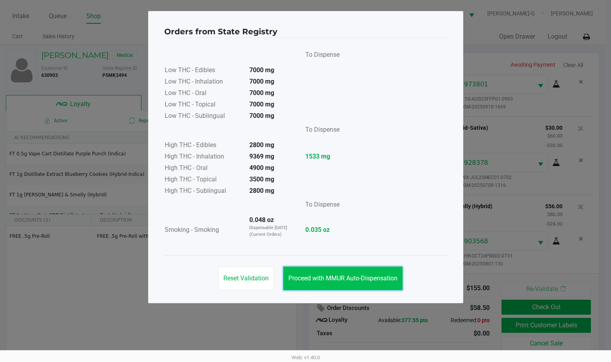
click at [344, 277] on span "Proceed with MMUR Auto-Dispensation" at bounding box center [342, 277] width 109 height 7
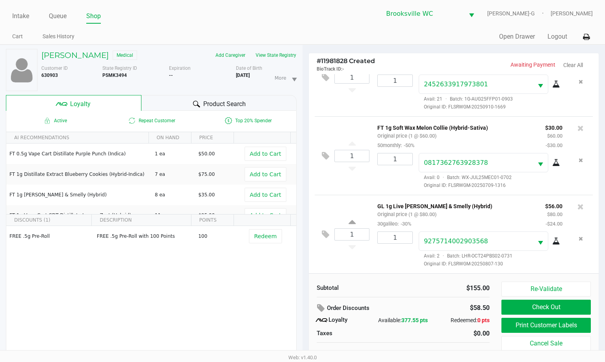
click at [378, 301] on div "Order Discounts" at bounding box center [372, 308] width 111 height 14
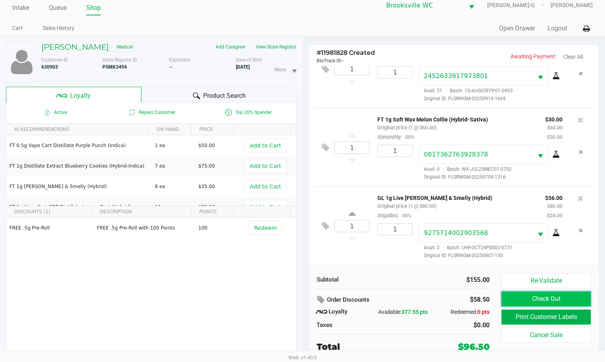
click at [378, 296] on button "Check Out" at bounding box center [545, 298] width 89 height 15
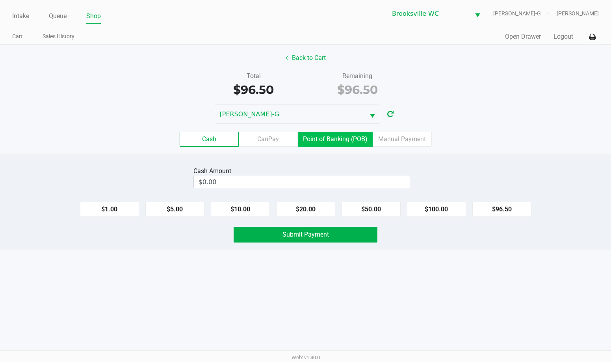
click at [343, 141] on label "Point of Banking (POB)" at bounding box center [335, 139] width 75 height 15
click at [0, 0] on 7 "Point of Banking (POB)" at bounding box center [0, 0] width 0 height 0
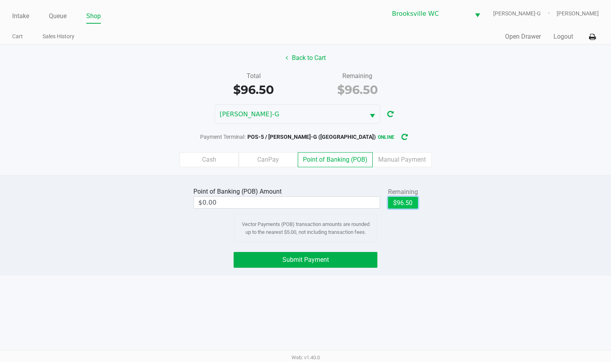
click at [378, 204] on button "$96.50" at bounding box center [403, 203] width 30 height 12
type input "$96.50"
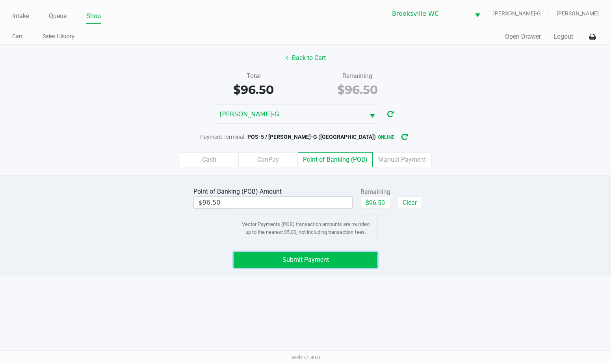
click at [281, 262] on button "Submit Payment" at bounding box center [306, 260] width 144 height 16
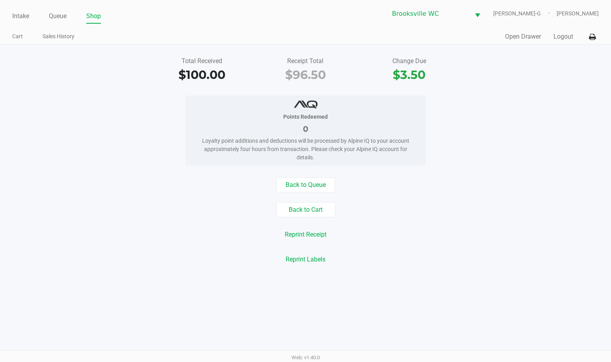
click at [31, 18] on ul "Intake Queue Shop" at bounding box center [158, 16] width 293 height 13
click at [23, 19] on link "Intake" at bounding box center [20, 16] width 17 height 11
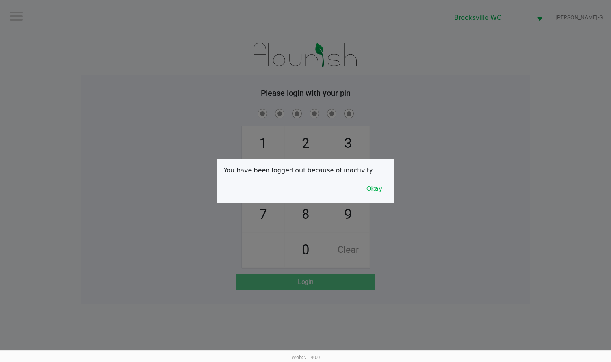
click at [243, 161] on div "You have been logged out because of inactivity. Okay" at bounding box center [305, 180] width 176 height 43
checkbox input "true"
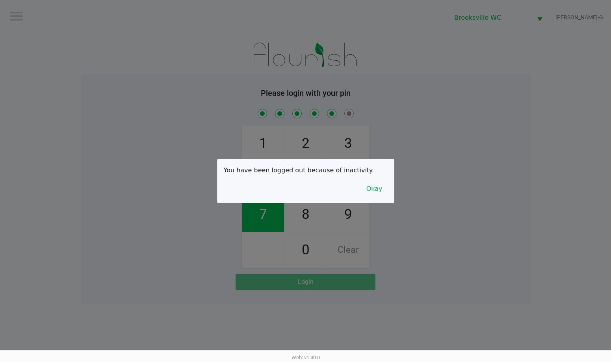
checkbox input "true"
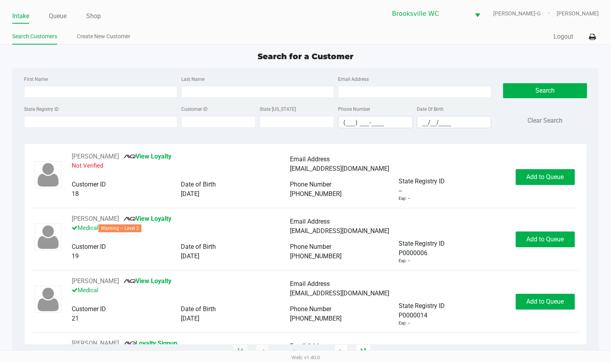
type input "DAVID"
type input "BATTLE"
type input "04/18/2001"
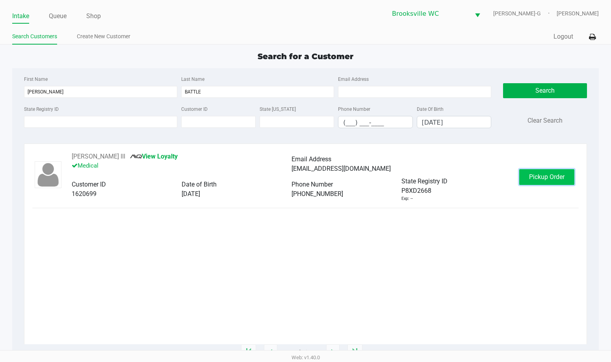
click at [378, 176] on span "Pickup Order" at bounding box center [546, 176] width 35 height 7
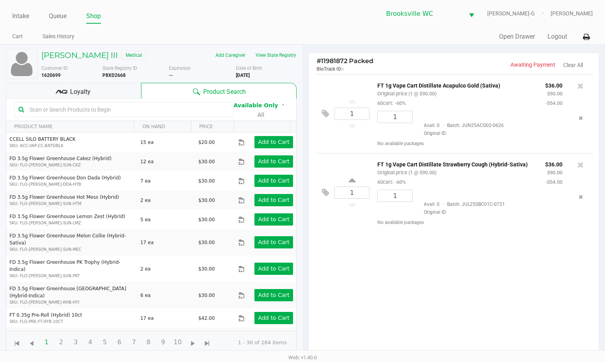
click at [378, 260] on div "1 FT 1g Vape Cart Distillate Acapulco Gold (Sativa) Original price (1 @ $90.00)…" at bounding box center [454, 217] width 290 height 286
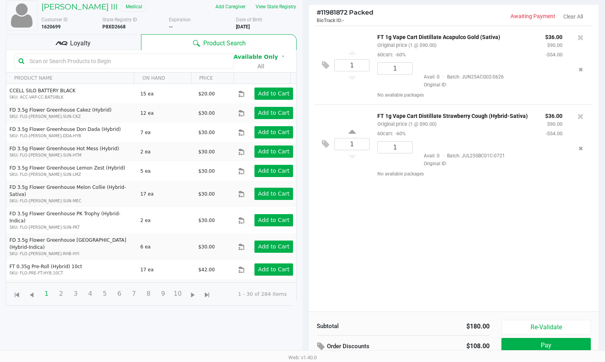
scroll to position [85, 0]
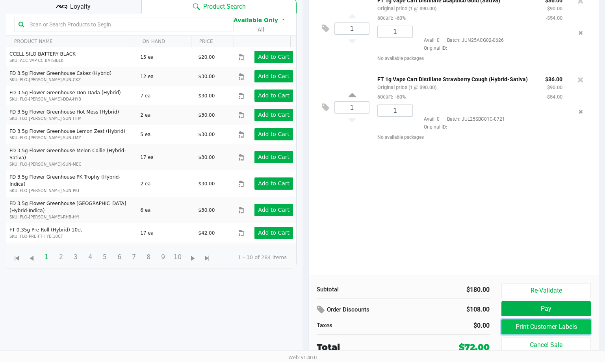
click at [378, 328] on button "Print Customer Labels" at bounding box center [545, 326] width 89 height 15
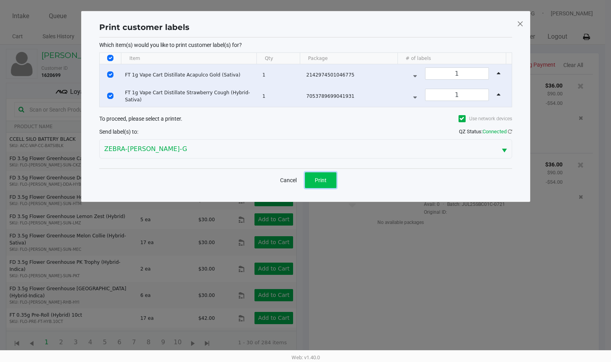
click at [326, 180] on button "Print" at bounding box center [321, 180] width 32 height 16
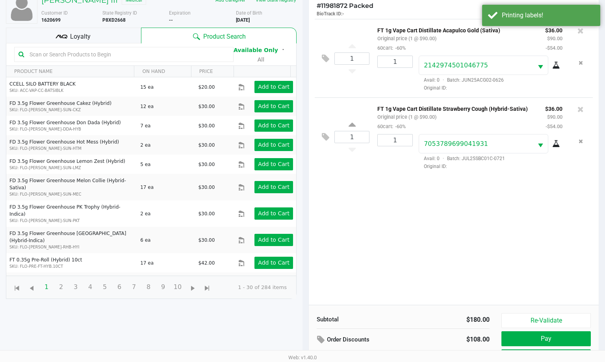
scroll to position [85, 0]
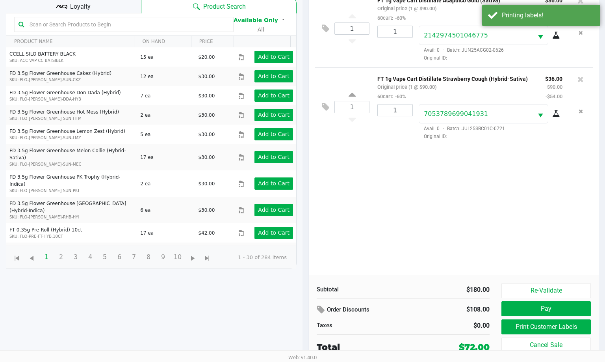
click at [375, 233] on div "1 FT 1g Vape Cart Distillate Acapulco Gold (Sativa) Original price (1 @ $90.00)…" at bounding box center [454, 132] width 290 height 286
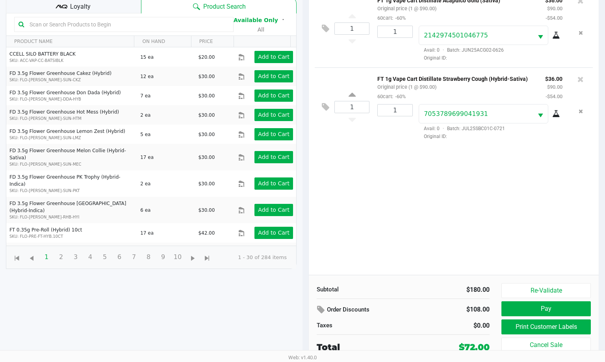
click at [131, 4] on div "Loyalty" at bounding box center [73, 6] width 135 height 16
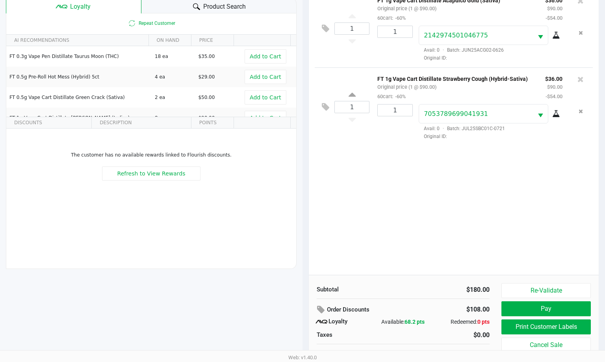
click at [378, 215] on div "1 FT 1g Vape Cart Distillate Acapulco Gold (Sativa) Original price (1 @ $90.00)…" at bounding box center [454, 132] width 290 height 286
click at [378, 309] on button "Pay" at bounding box center [545, 308] width 89 height 15
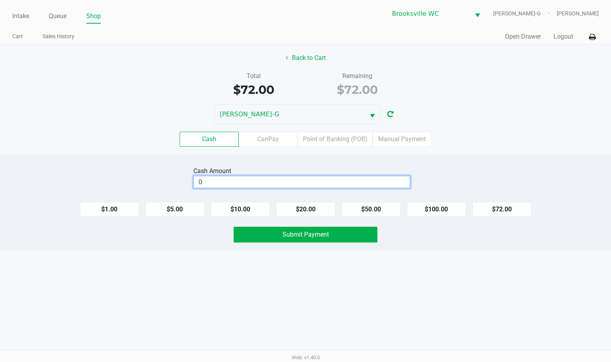
click at [332, 182] on input "0" at bounding box center [302, 181] width 216 height 11
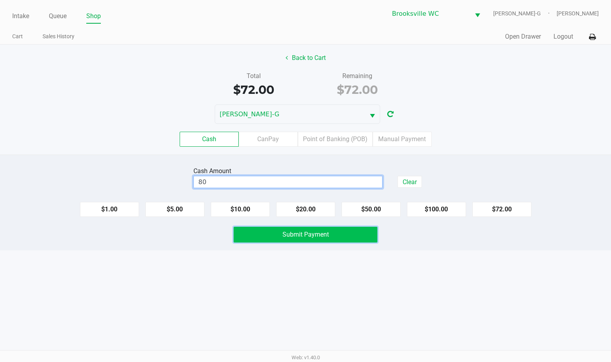
type input "$80.00"
click at [342, 230] on button "Submit Payment" at bounding box center [306, 234] width 144 height 16
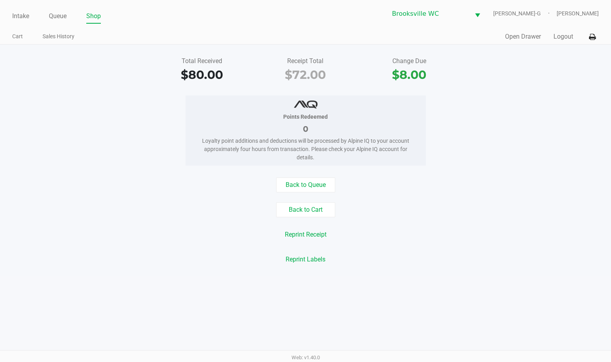
click at [378, 140] on div "Points Redeemed 0 Loyalty point additions and deductions will be processed by A…" at bounding box center [305, 130] width 623 height 70
drag, startPoint x: 27, startPoint y: 17, endPoint x: 43, endPoint y: 15, distance: 15.4
click at [28, 16] on link "Intake" at bounding box center [20, 16] width 17 height 11
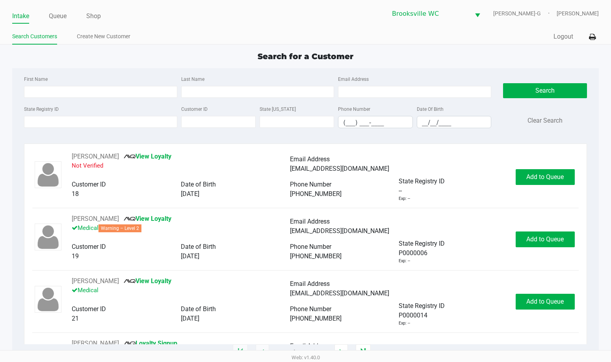
click at [222, 54] on div "Search for a Customer" at bounding box center [305, 56] width 598 height 12
click at [123, 122] on input "State Registry ID" at bounding box center [100, 122] width 153 height 12
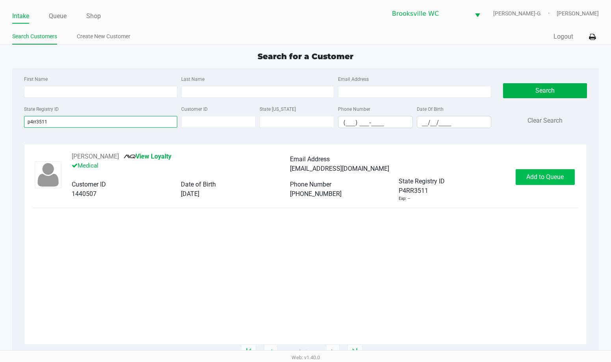
type input "p4rr3511"
click at [378, 178] on button "Add to Queue" at bounding box center [545, 177] width 59 height 16
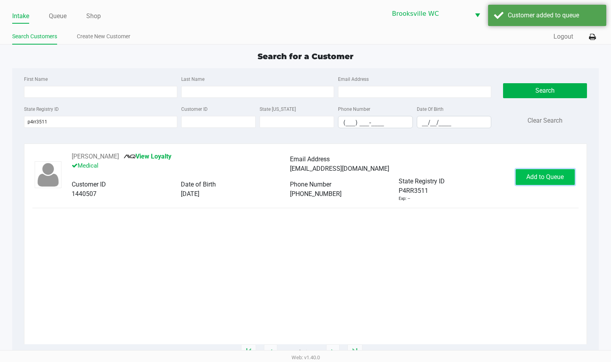
click at [378, 178] on button "Add to Queue" at bounding box center [545, 177] width 59 height 16
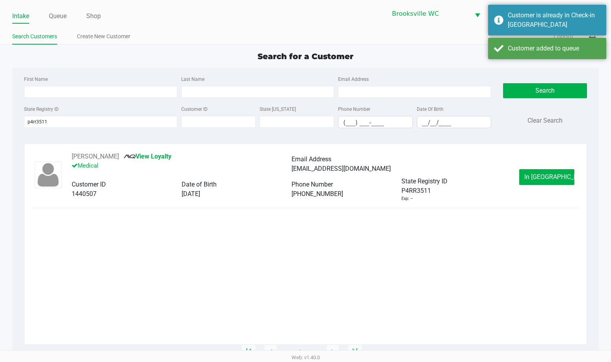
click at [378, 178] on button "In Queue" at bounding box center [546, 177] width 55 height 16
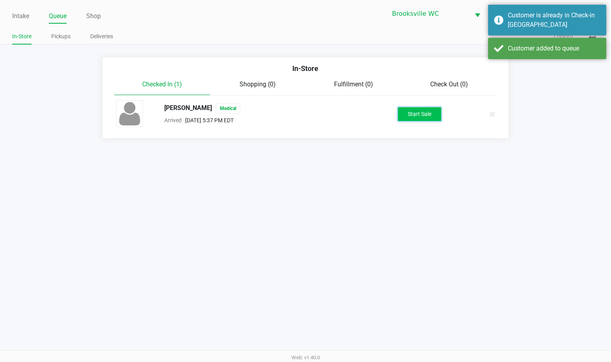
click at [378, 119] on button "Start Sale" at bounding box center [419, 114] width 43 height 14
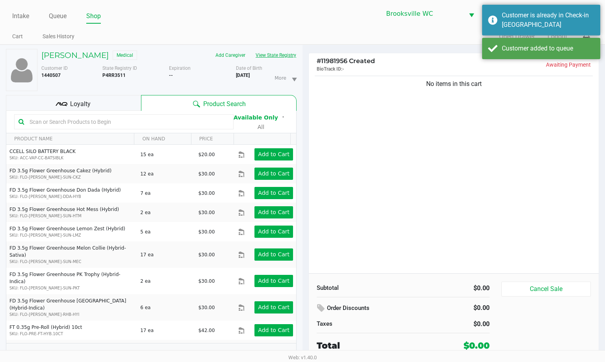
click at [268, 59] on button "View State Registry" at bounding box center [273, 55] width 46 height 13
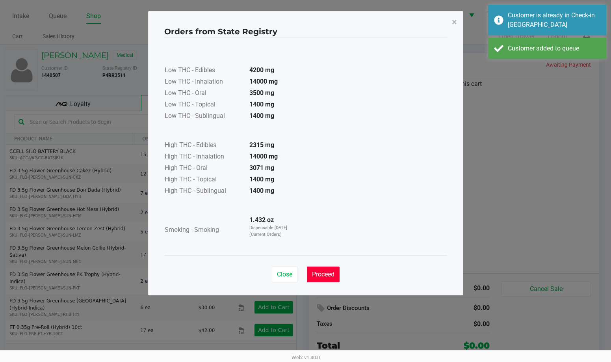
click at [321, 270] on span "Proceed" at bounding box center [323, 273] width 22 height 7
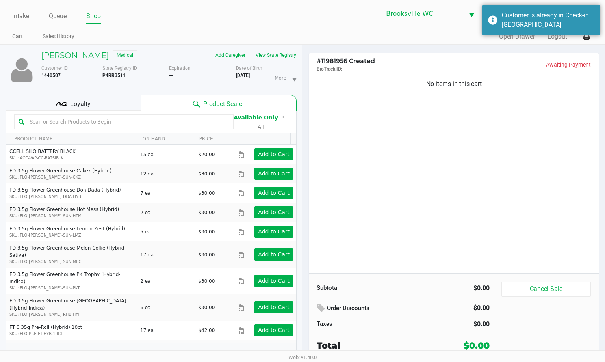
click at [119, 102] on div "Loyalty" at bounding box center [73, 103] width 135 height 16
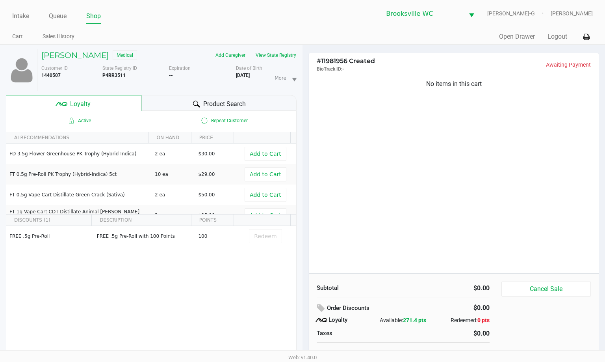
click at [158, 101] on div "Product Search" at bounding box center [219, 103] width 156 height 16
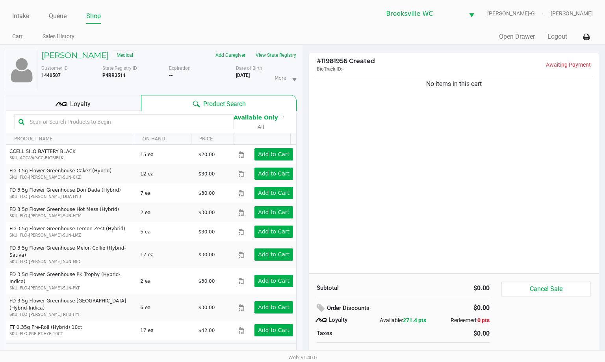
click at [129, 117] on input "text" at bounding box center [127, 122] width 203 height 12
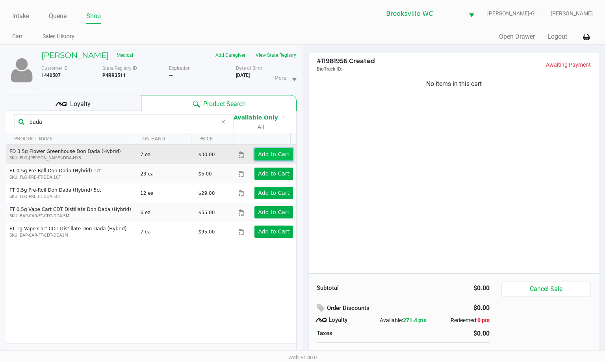
click at [273, 153] on app-button-loader "Add to Cart" at bounding box center [274, 154] width 32 height 6
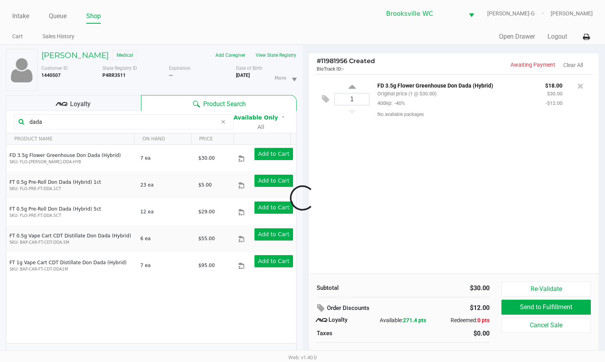
click at [86, 122] on div at bounding box center [302, 198] width 605 height 228
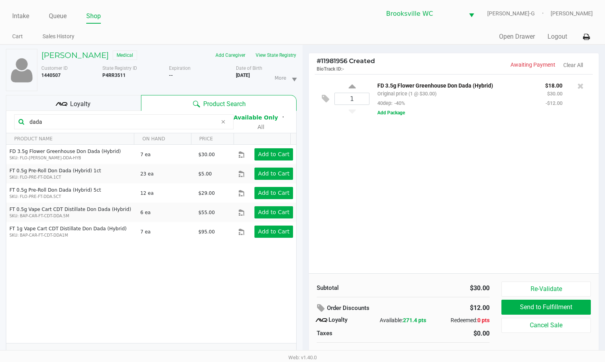
click at [86, 122] on input "dada" at bounding box center [121, 122] width 191 height 12
type input "mec"
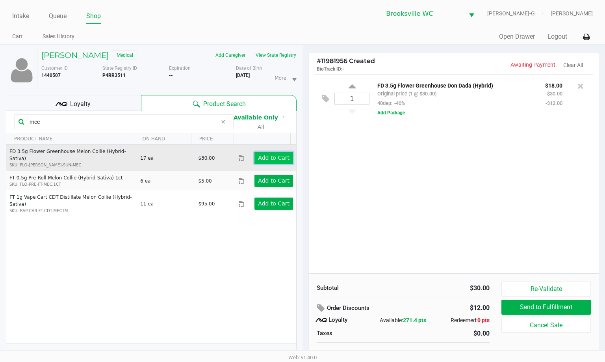
click at [258, 154] on app-button-loader "Add to Cart" at bounding box center [274, 157] width 32 height 6
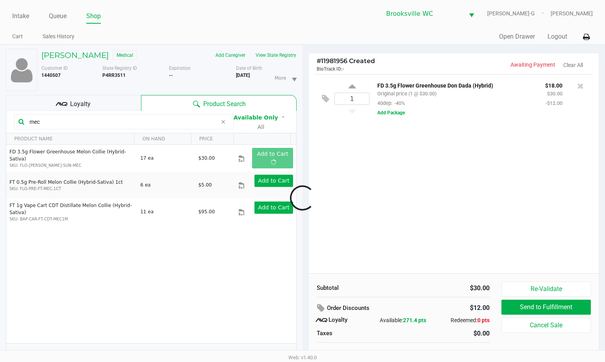
click at [102, 105] on div at bounding box center [302, 198] width 605 height 228
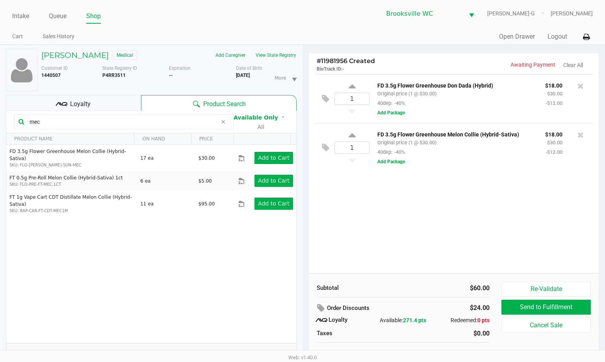
click at [97, 107] on div "Loyalty" at bounding box center [73, 103] width 135 height 16
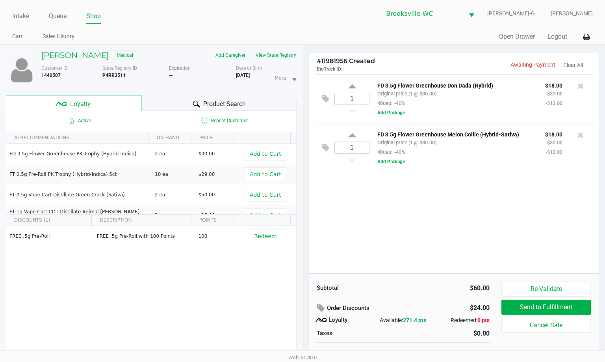
click at [359, 214] on div "1 FD 3.5g Flower Greenhouse Don Dada (Hybrid) Original price (1 @ $30.00) 40dep…" at bounding box center [454, 173] width 290 height 199
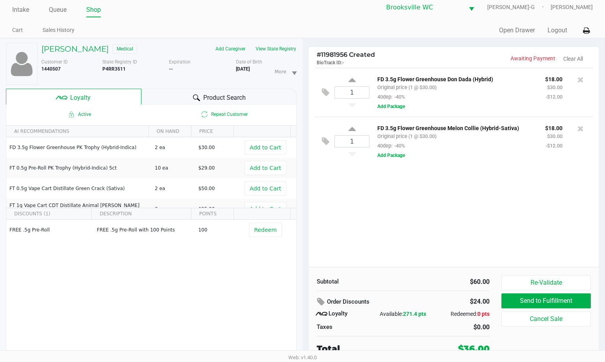
scroll to position [8, 0]
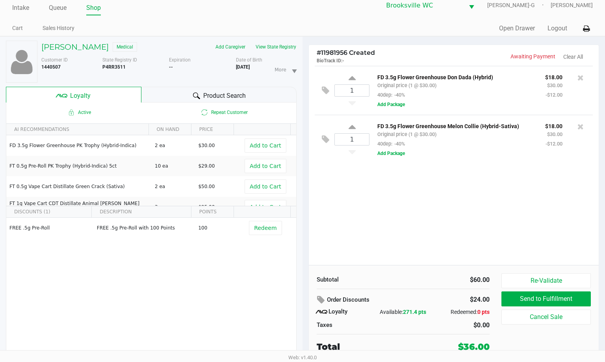
click at [370, 216] on div "1 FD 3.5g Flower Greenhouse Don Dada (Hybrid) Original price (1 @ $30.00) 40dep…" at bounding box center [454, 165] width 290 height 199
click at [216, 96] on span "Product Search" at bounding box center [224, 95] width 43 height 9
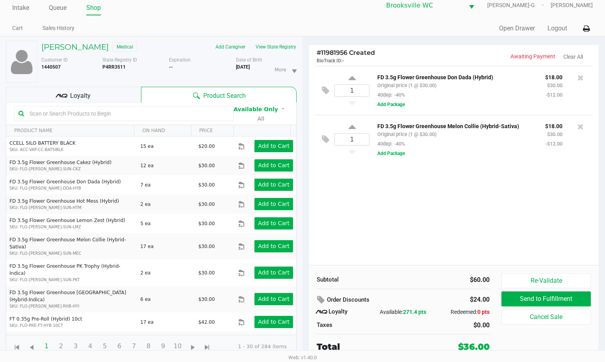
click at [126, 113] on input "text" at bounding box center [127, 114] width 203 height 12
type input "1ct"
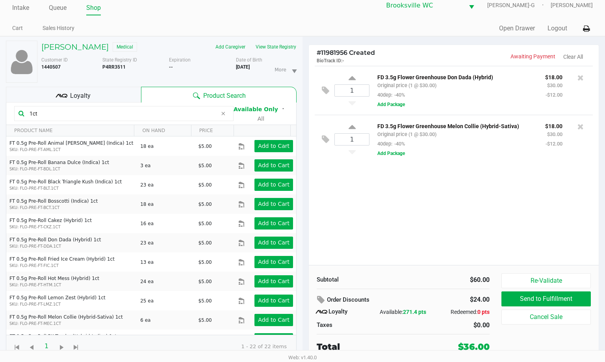
drag, startPoint x: 459, startPoint y: 223, endPoint x: 460, endPoint y: 181, distance: 42.5
click at [378, 185] on div "1 FD 3.5g Flower Greenhouse Don Dada (Hybrid) Original price (1 @ $30.00) 40dep…" at bounding box center [454, 165] width 290 height 199
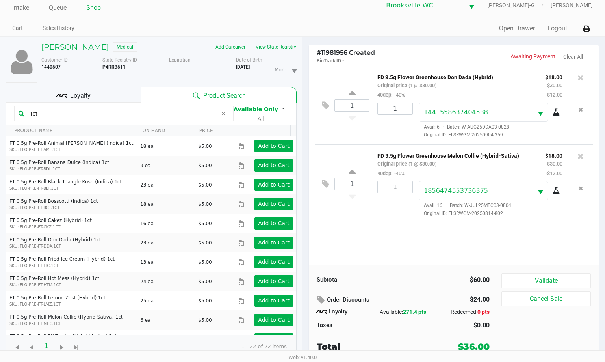
click at [134, 109] on input "1ct" at bounding box center [121, 114] width 191 height 12
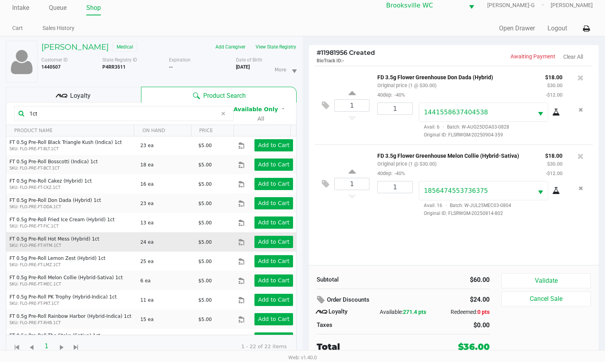
scroll to position [0, 0]
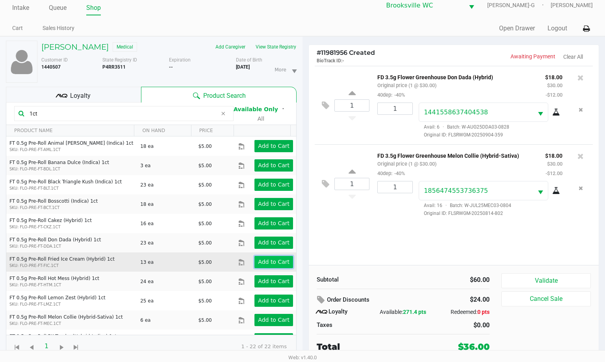
click at [260, 262] on app-button-loader "Add to Cart" at bounding box center [274, 261] width 32 height 6
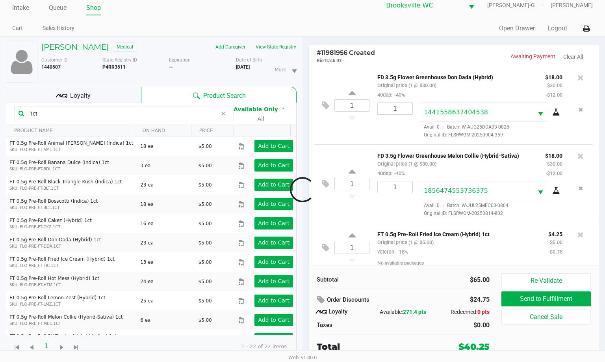
scroll to position [8, 0]
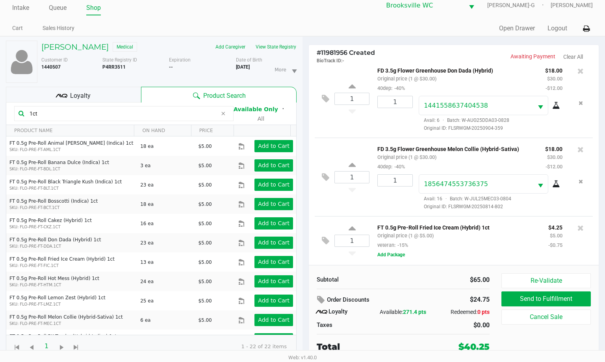
click at [142, 115] on input "1ct" at bounding box center [121, 114] width 191 height 12
click at [125, 97] on div "Loyalty" at bounding box center [73, 95] width 135 height 16
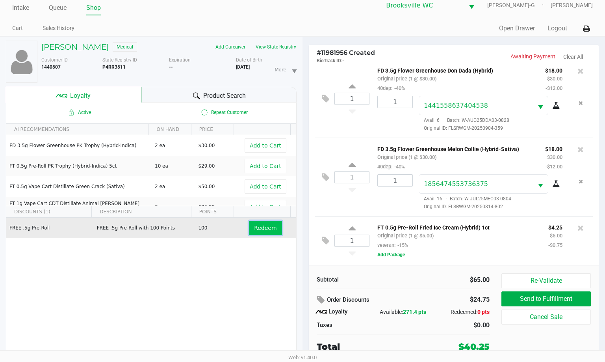
click at [263, 228] on span "Redeem" at bounding box center [265, 227] width 22 height 6
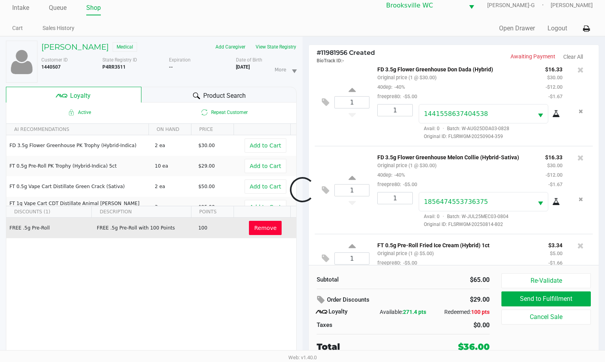
scroll to position [27, 0]
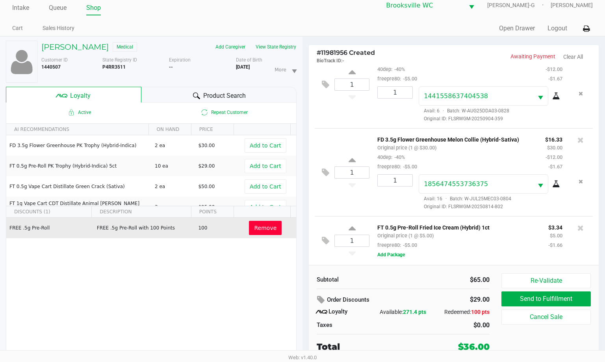
click at [370, 283] on div "Subtotal" at bounding box center [357, 279] width 81 height 9
click at [373, 278] on div "Subtotal" at bounding box center [357, 279] width 81 height 9
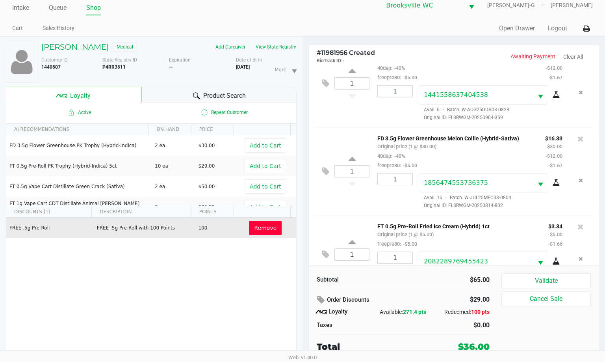
scroll to position [56, 0]
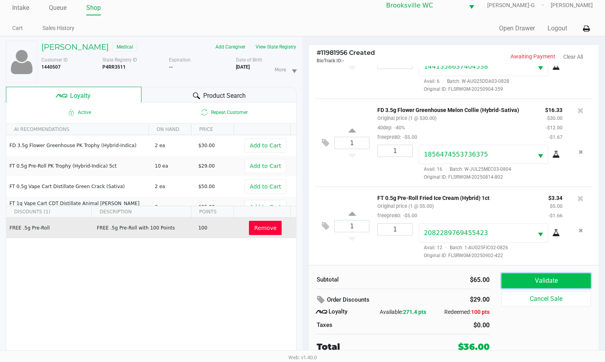
click at [378, 276] on button "Validate" at bounding box center [545, 280] width 89 height 15
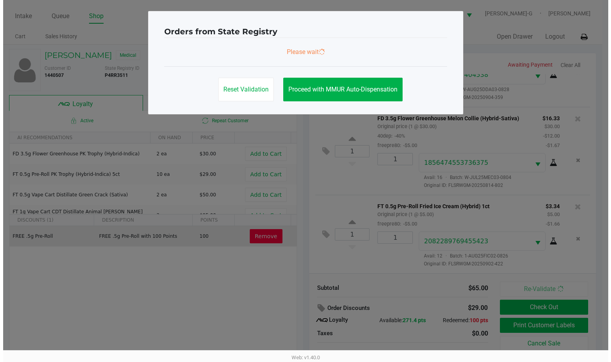
scroll to position [0, 0]
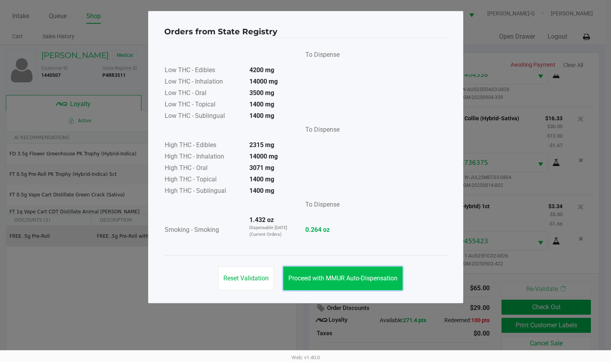
click at [347, 276] on span "Proceed with MMUR Auto-Dispensation" at bounding box center [342, 277] width 109 height 7
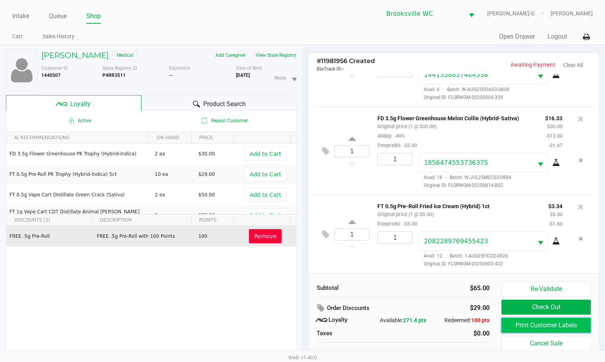
click at [378, 321] on button "Print Customer Labels" at bounding box center [545, 324] width 89 height 15
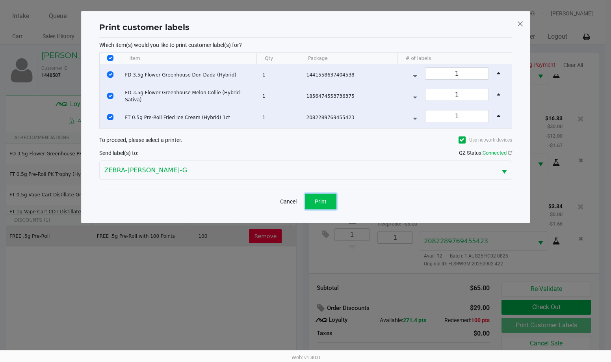
click at [325, 198] on span "Print" at bounding box center [321, 201] width 12 height 6
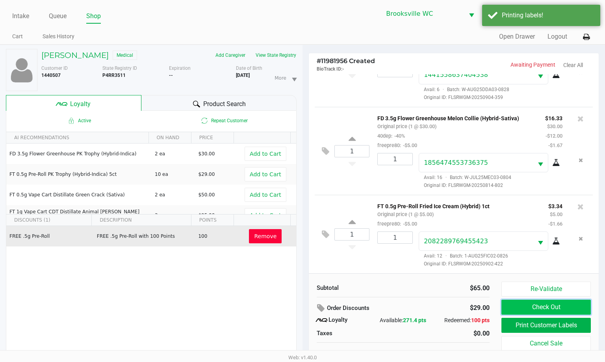
click at [378, 307] on button "Check Out" at bounding box center [545, 306] width 89 height 15
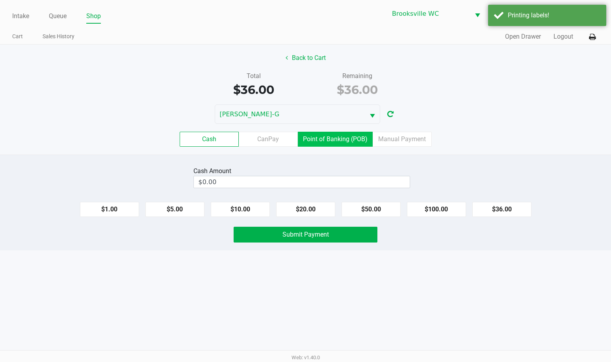
click at [318, 139] on label "Point of Banking (POB)" at bounding box center [335, 139] width 75 height 15
click at [0, 0] on 7 "Point of Banking (POB)" at bounding box center [0, 0] width 0 height 0
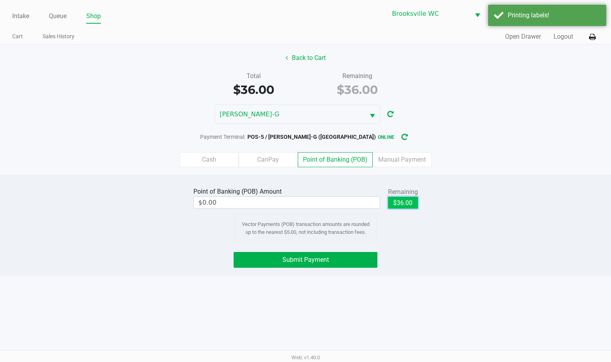
click at [378, 202] on button "$36.00" at bounding box center [403, 203] width 30 height 12
type input "$36.00"
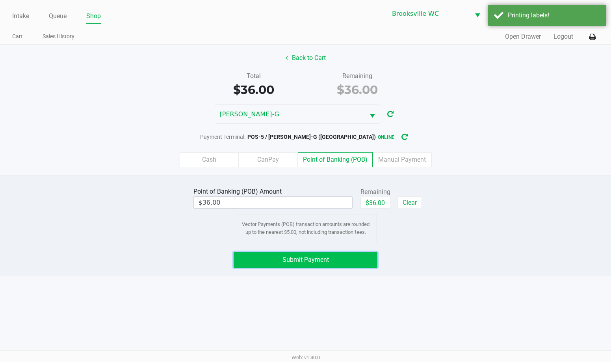
click at [330, 260] on button "Submit Payment" at bounding box center [306, 260] width 144 height 16
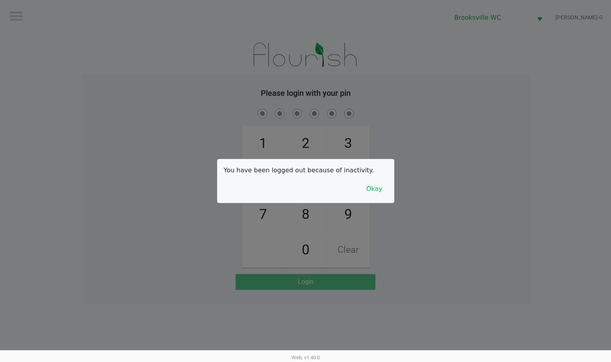
click at [378, 172] on div at bounding box center [305, 181] width 611 height 362
click at [192, 93] on div at bounding box center [305, 181] width 611 height 362
click at [378, 130] on div at bounding box center [305, 181] width 611 height 362
checkbox input "true"
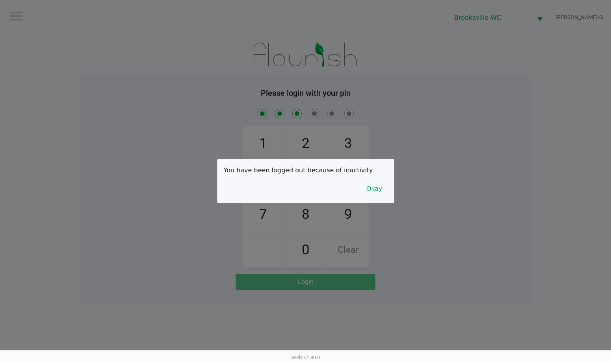
checkbox input "true"
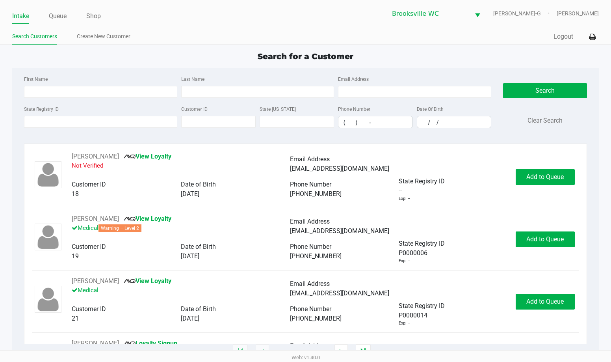
click at [284, 54] on span "Search for a Customer" at bounding box center [306, 56] width 96 height 9
click at [59, 16] on link "Queue" at bounding box center [58, 16] width 18 height 11
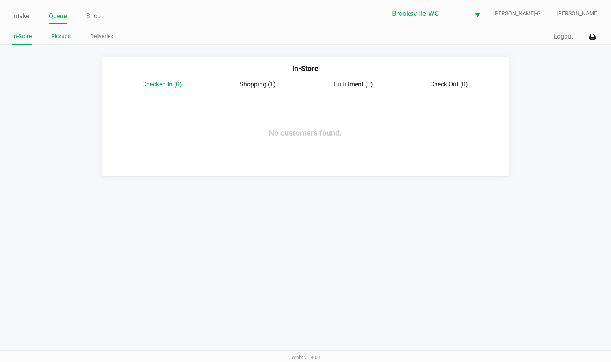
click at [64, 38] on link "Pickups" at bounding box center [60, 37] width 19 height 10
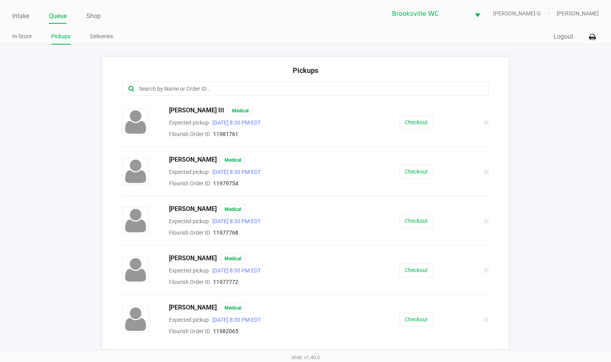
click at [208, 93] on input "text" at bounding box center [297, 88] width 319 height 9
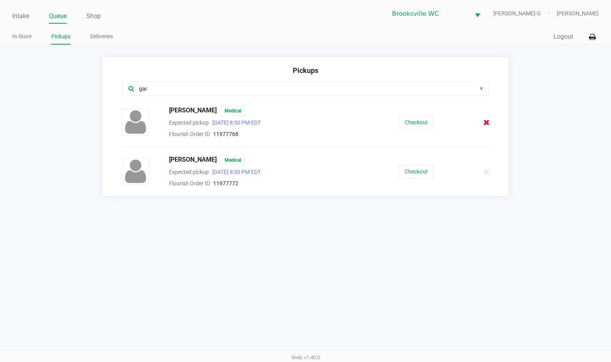
type input "gar"
click at [378, 125] on icon at bounding box center [486, 122] width 6 height 6
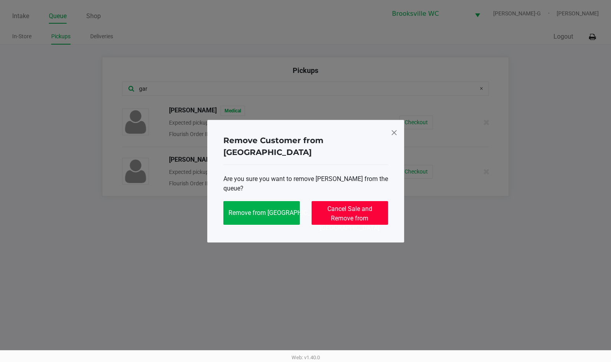
click at [369, 213] on span "Cancel Sale and Remove from Queue" at bounding box center [349, 218] width 59 height 26
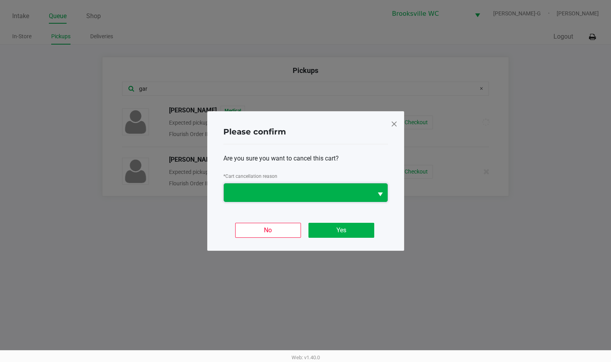
click at [334, 187] on span at bounding box center [298, 192] width 149 height 19
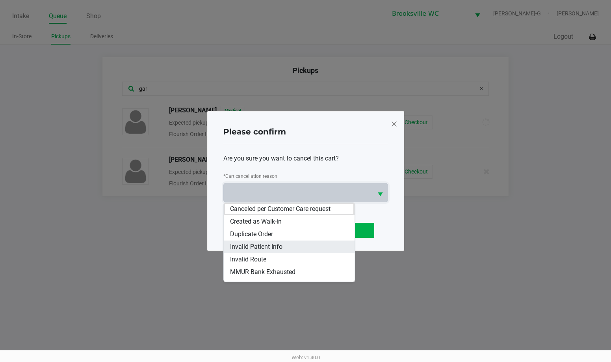
scroll to position [60, 0]
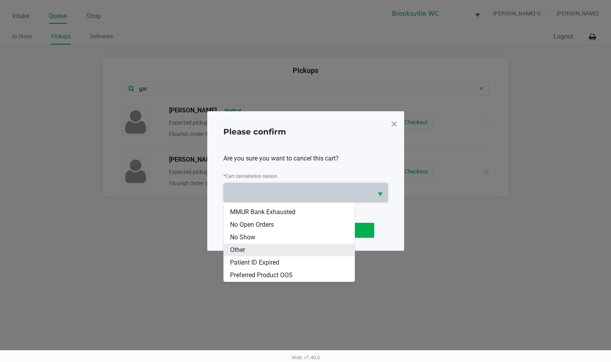
click at [281, 250] on li "Other" at bounding box center [289, 249] width 131 height 13
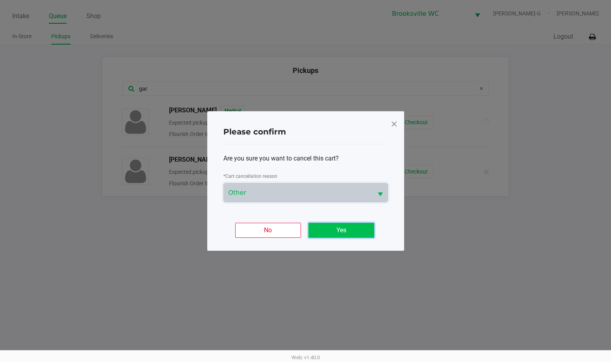
click at [342, 231] on button "Yes" at bounding box center [341, 230] width 66 height 15
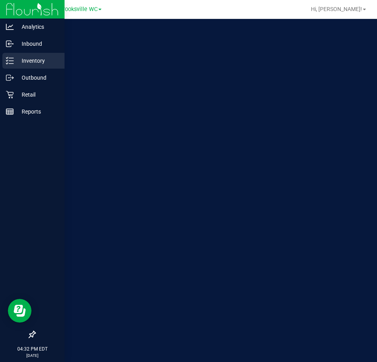
click at [16, 58] on p "Inventory" at bounding box center [37, 60] width 47 height 9
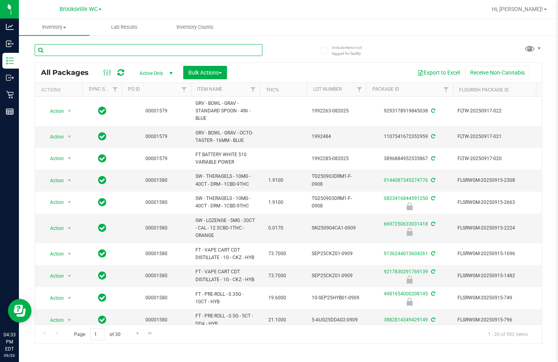
click at [119, 54] on input "text" at bounding box center [149, 50] width 228 height 12
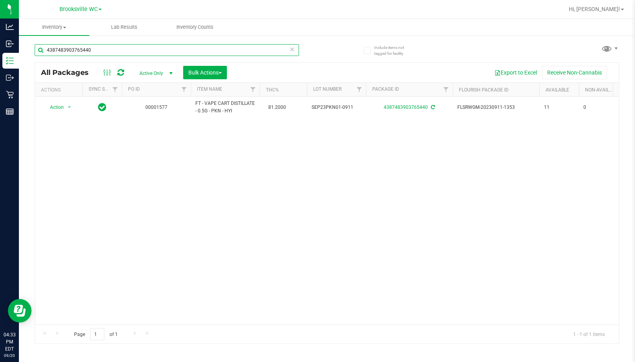
type input "4387483903765440"
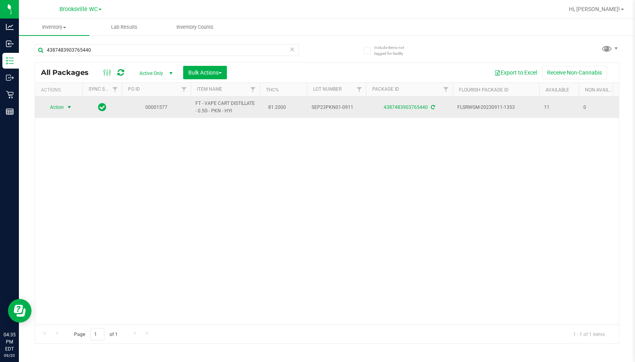
click at [65, 101] on td "Action Action Adjust qty Create package Edit attributes Global inventory Locate…" at bounding box center [58, 106] width 47 height 21
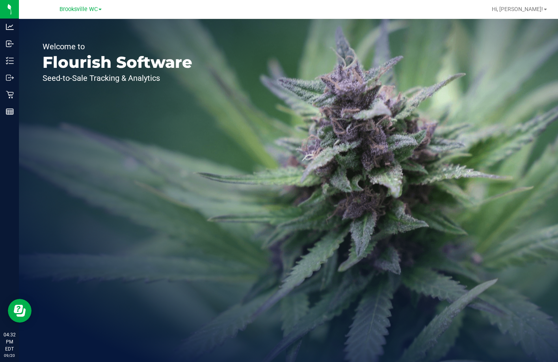
click at [200, 142] on div "Welcome to Flourish Software Seed-to-Sale Tracking & Analytics" at bounding box center [117, 190] width 197 height 343
click at [85, 132] on div "Welcome to Flourish Software Seed-to-Sale Tracking & Analytics" at bounding box center [117, 190] width 197 height 343
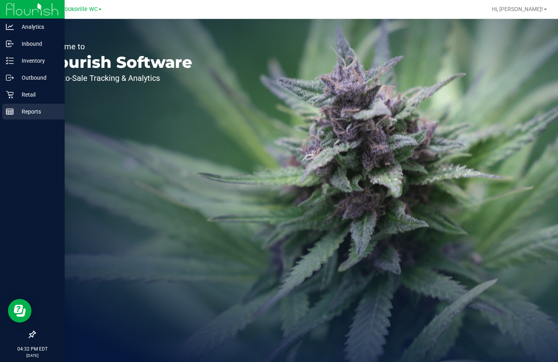
click at [26, 111] on p "Reports" at bounding box center [37, 111] width 47 height 9
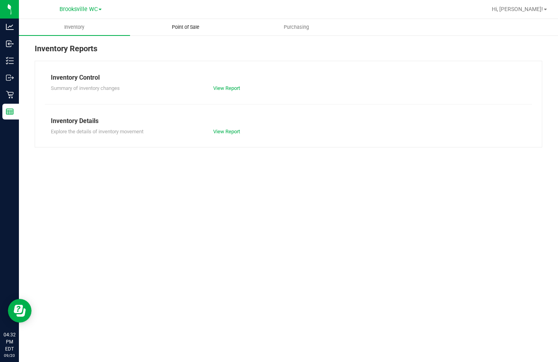
click at [180, 30] on span "Point of Sale" at bounding box center [185, 27] width 49 height 7
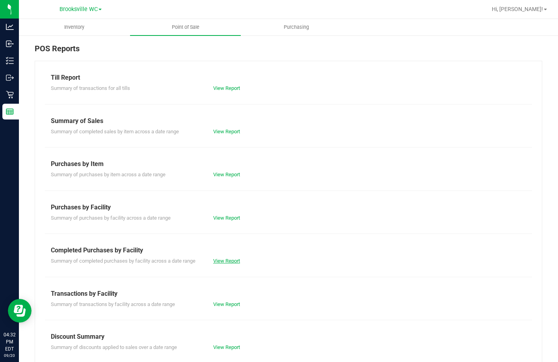
click at [226, 262] on link "View Report" at bounding box center [226, 261] width 27 height 6
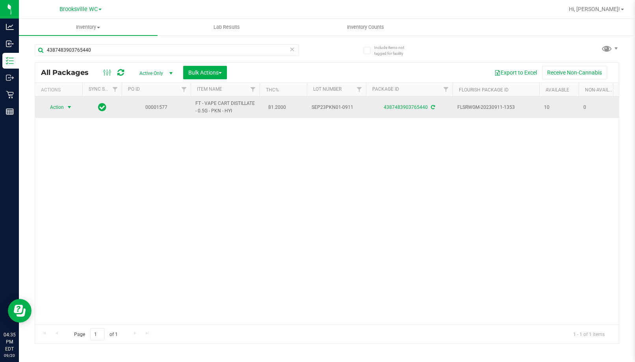
click at [62, 107] on span "Action" at bounding box center [53, 107] width 21 height 11
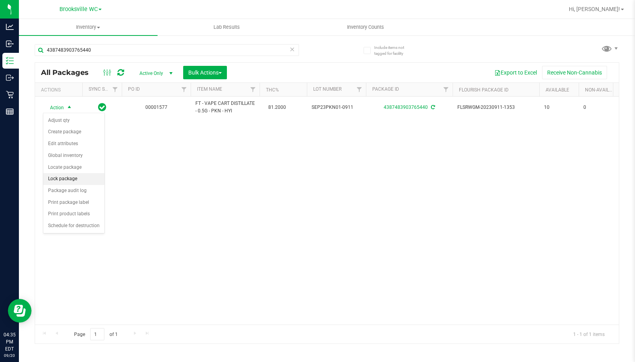
click at [74, 180] on li "Lock package" at bounding box center [73, 179] width 61 height 12
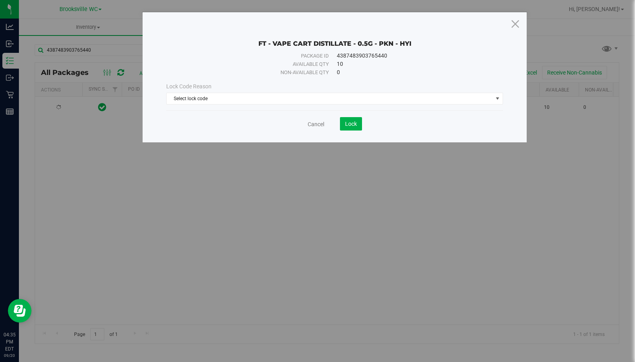
click at [194, 104] on div "Lock Code Reason Select lock code Select lock code Newly Received Administrativ…" at bounding box center [334, 93] width 348 height 34
click at [194, 101] on span "Select lock code" at bounding box center [330, 98] width 326 height 11
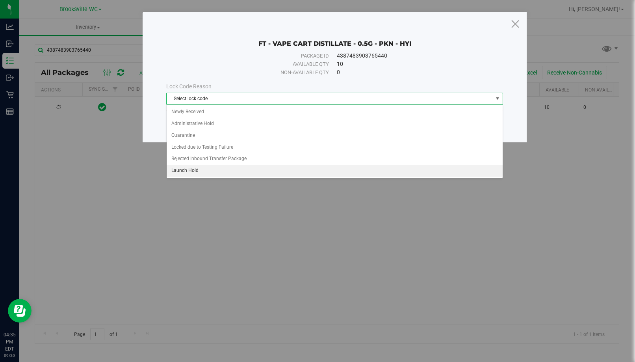
drag, startPoint x: 211, startPoint y: 169, endPoint x: 234, endPoint y: 156, distance: 26.8
click at [210, 169] on li "Launch Hold" at bounding box center [335, 171] width 336 height 12
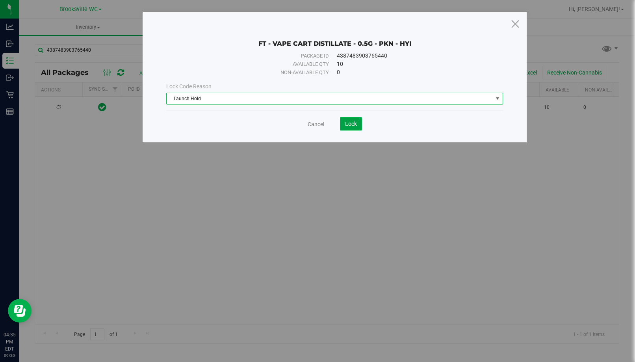
click at [354, 127] on button "Lock" at bounding box center [351, 123] width 22 height 13
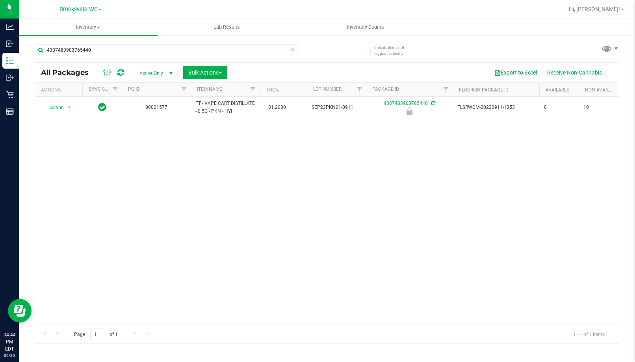
drag, startPoint x: 134, startPoint y: 198, endPoint x: 141, endPoint y: 147, distance: 51.7
click at [134, 198] on div "Action Action Edit attributes Global inventory Locate package Package audit log…" at bounding box center [327, 210] width 584 height 228
click at [123, 54] on input "4387483903765440" at bounding box center [167, 50] width 264 height 12
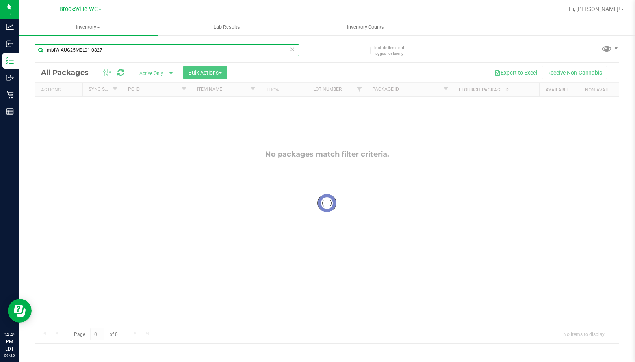
type input "mblW-AUG25MBL01-0827"
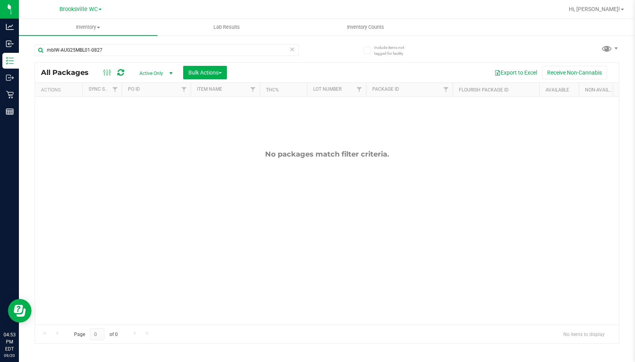
drag, startPoint x: 104, startPoint y: 141, endPoint x: 104, endPoint y: 118, distance: 22.5
click at [104, 141] on div "No packages match filter criteria." at bounding box center [327, 236] width 584 height 281
drag, startPoint x: 124, startPoint y: 52, endPoint x: 35, endPoint y: 53, distance: 89.0
click at [24, 52] on div "Include items not tagged for facility mblW-AUG25MBL01-0827 All Packages Active …" at bounding box center [327, 155] width 616 height 240
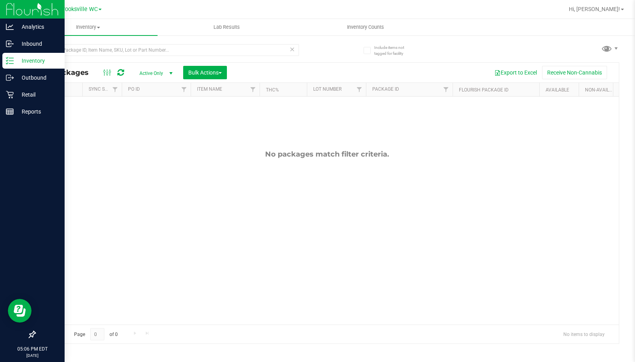
click at [11, 61] on icon at bounding box center [10, 61] width 8 height 8
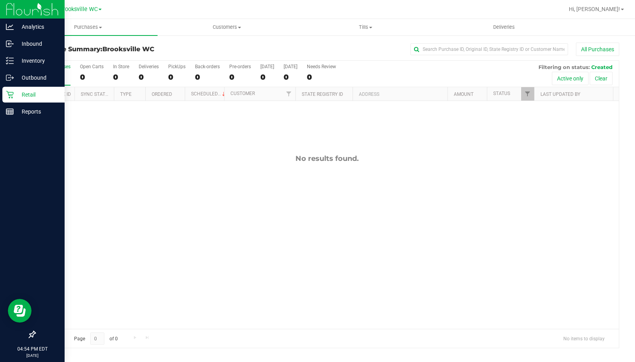
click at [30, 97] on p "Retail" at bounding box center [37, 94] width 47 height 9
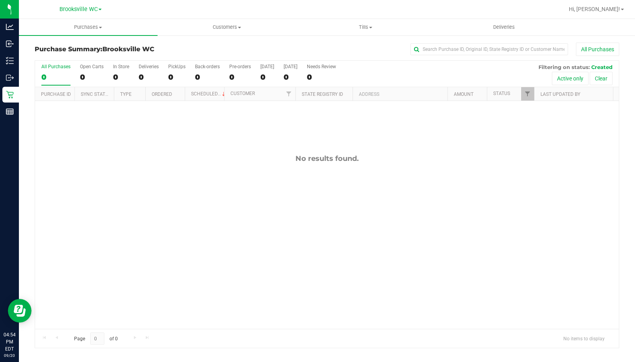
click at [44, 70] on label "All Purchases 0" at bounding box center [55, 75] width 29 height 22
click at [0, 0] on input "All Purchases 0" at bounding box center [0, 0] width 0 height 0
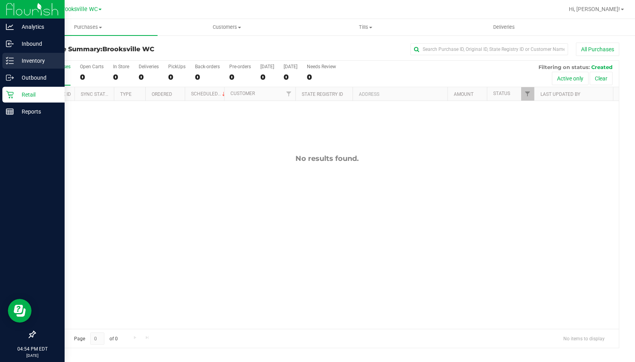
click at [31, 60] on p "Inventory" at bounding box center [37, 60] width 47 height 9
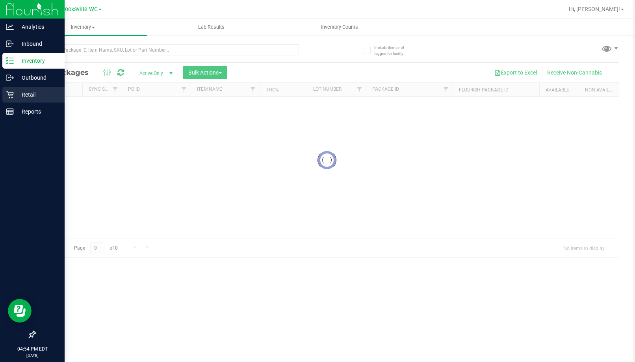
click at [31, 89] on div "Retail" at bounding box center [33, 95] width 62 height 16
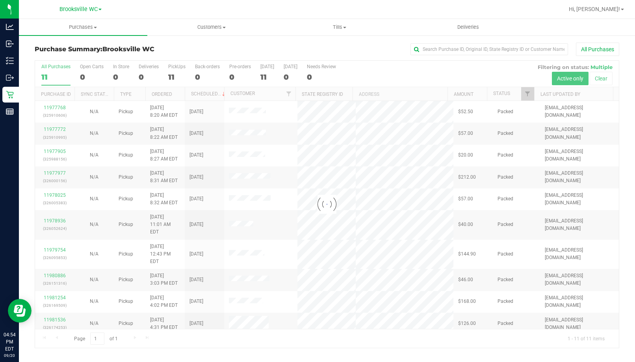
click at [509, 92] on div at bounding box center [327, 204] width 584 height 287
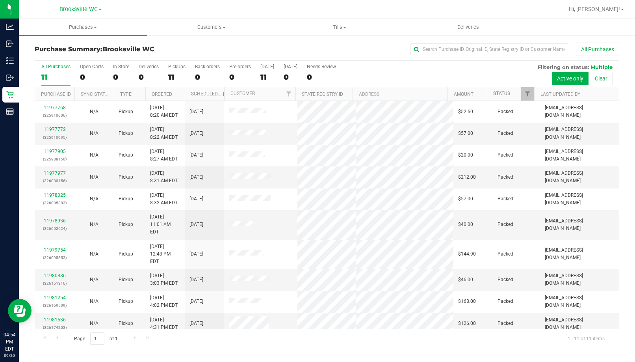
click at [510, 91] on link "Status" at bounding box center [501, 94] width 17 height 6
click at [514, 95] on span at bounding box center [516, 94] width 6 height 6
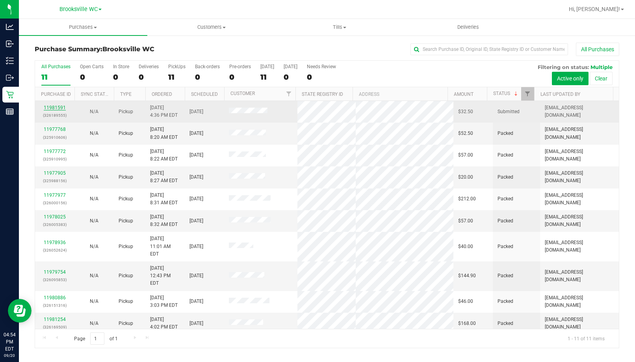
click at [60, 108] on link "11981591" at bounding box center [55, 108] width 22 height 6
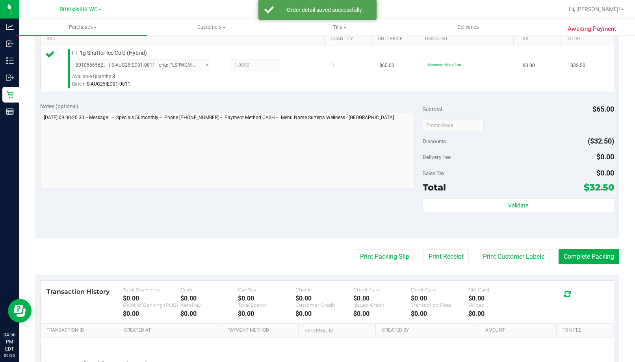
scroll to position [282, 0]
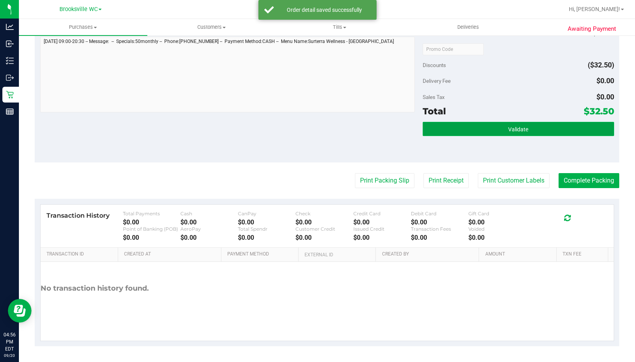
click at [508, 131] on span "Validate" at bounding box center [518, 129] width 20 height 6
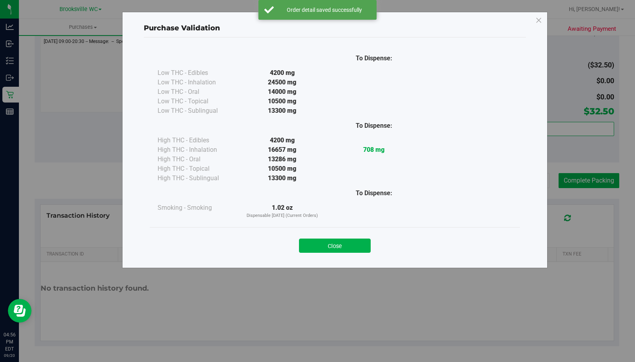
click at [352, 243] on button "Close" at bounding box center [335, 245] width 72 height 14
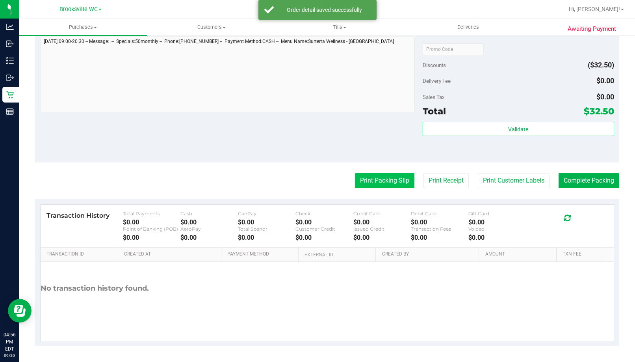
click at [381, 181] on button "Print Packing Slip" at bounding box center [384, 180] width 59 height 15
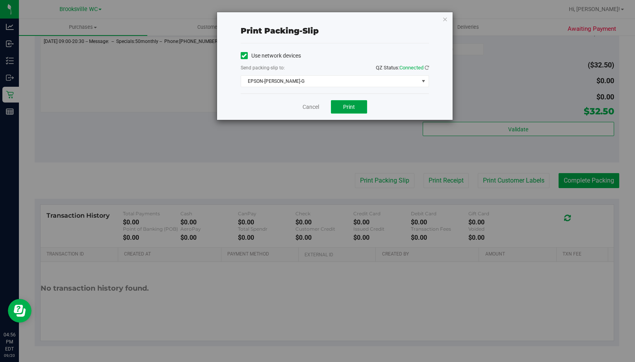
click at [346, 105] on span "Print" at bounding box center [349, 107] width 12 height 6
click at [305, 108] on link "Cancel" at bounding box center [310, 107] width 17 height 8
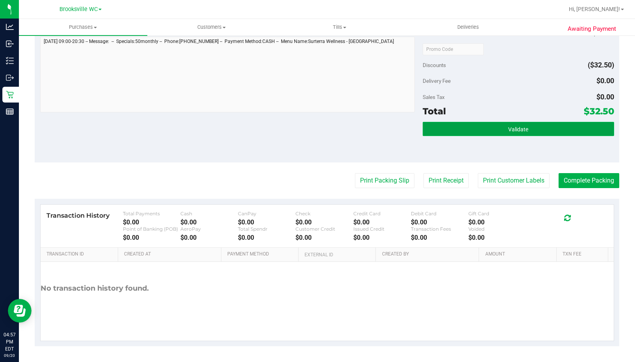
click at [519, 135] on button "Validate" at bounding box center [518, 129] width 191 height 14
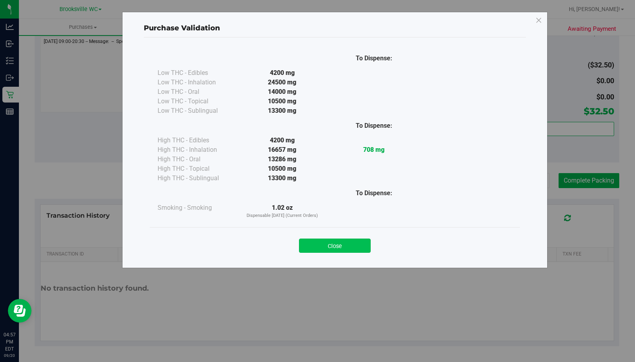
click at [349, 245] on button "Close" at bounding box center [335, 245] width 72 height 14
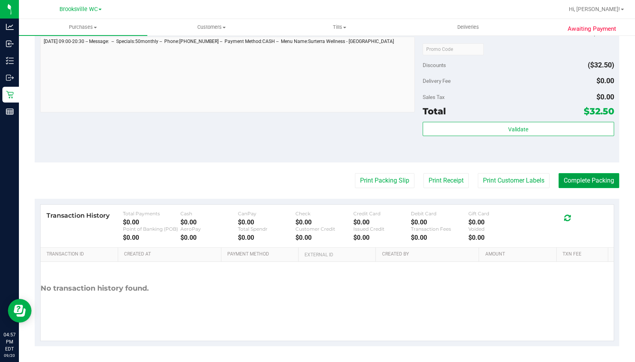
click at [590, 185] on button "Complete Packing" at bounding box center [588, 180] width 61 height 15
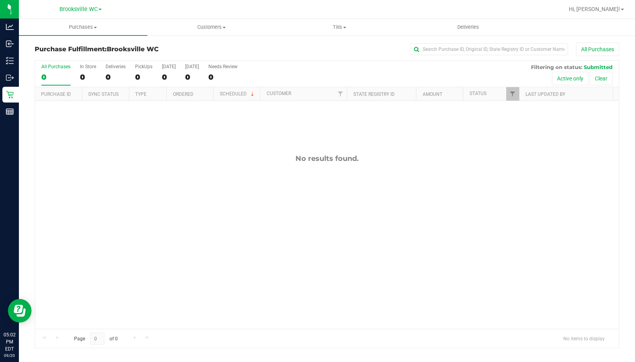
click at [96, 172] on div "No results found." at bounding box center [327, 241] width 584 height 281
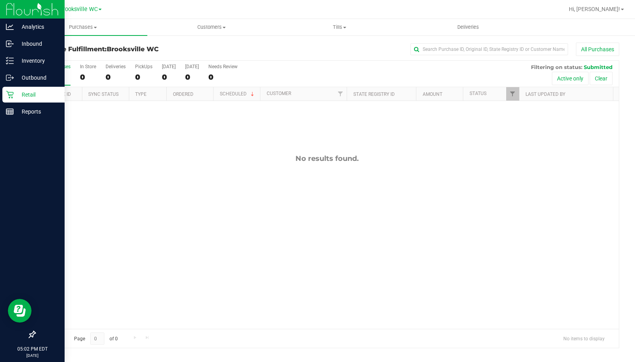
click at [15, 97] on p "Retail" at bounding box center [37, 94] width 47 height 9
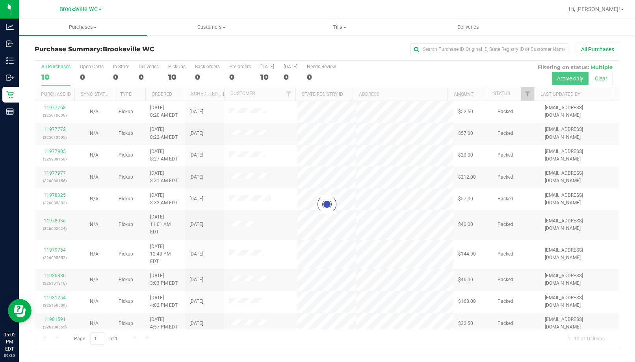
click at [512, 95] on div at bounding box center [327, 204] width 584 height 287
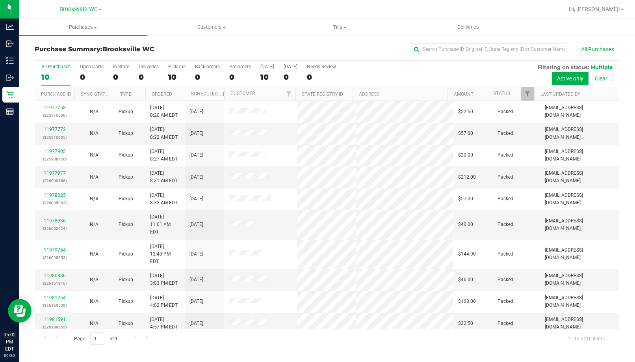
click at [512, 95] on th "Status" at bounding box center [510, 94] width 47 height 14
click at [517, 93] on span at bounding box center [516, 94] width 6 height 6
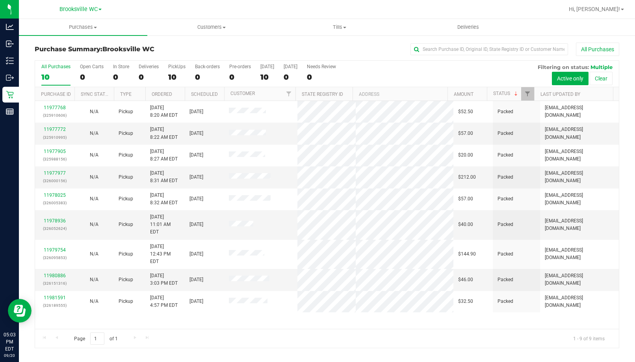
click at [118, 46] on span "Brooksville WC" at bounding box center [128, 48] width 52 height 7
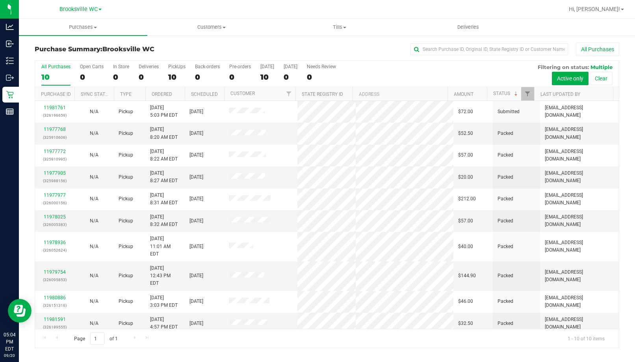
click at [100, 42] on div "Purchase Summary: Brooksville WC All Purchases All Purchases 10 Open Carts 0 In…" at bounding box center [327, 195] width 616 height 321
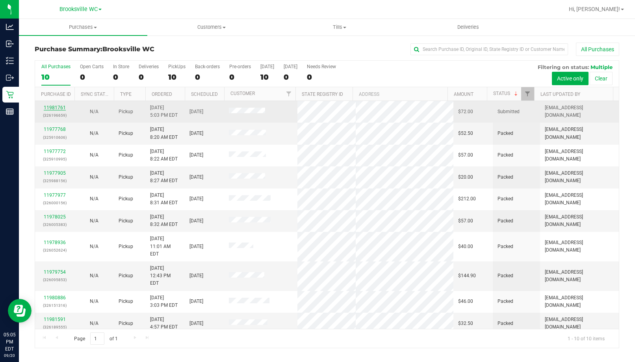
click at [51, 107] on link "11981761" at bounding box center [55, 108] width 22 height 6
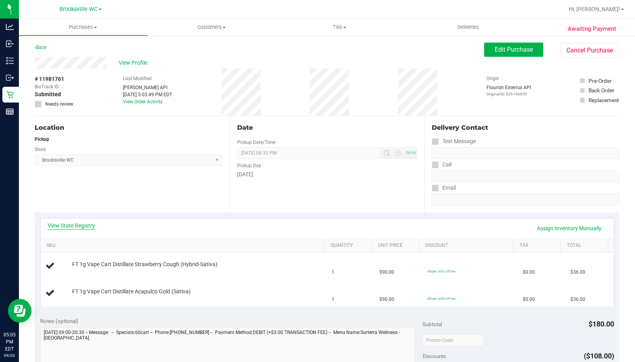
click at [61, 226] on link "View State Registry" at bounding box center [71, 225] width 47 height 8
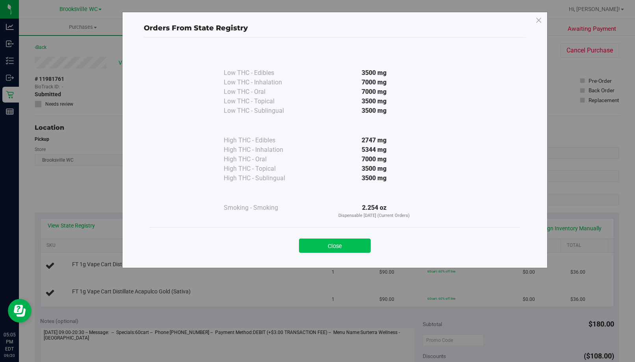
click at [322, 247] on button "Close" at bounding box center [335, 245] width 72 height 14
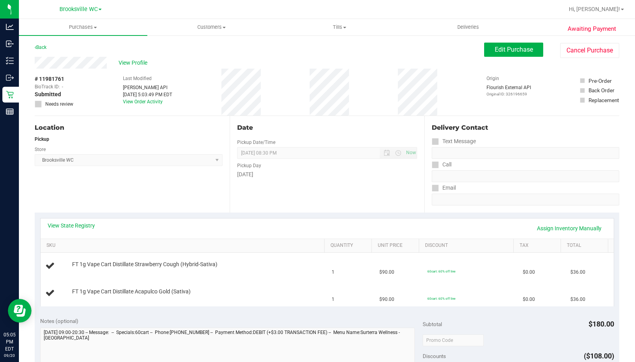
click at [286, 209] on div "Date Pickup Date/Time 09/20/2025 Now 09/20/2025 08:30 PM Now Pickup Day Saturday" at bounding box center [327, 164] width 195 height 96
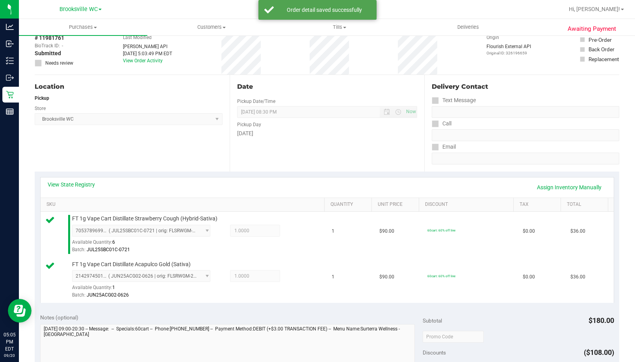
scroll to position [276, 0]
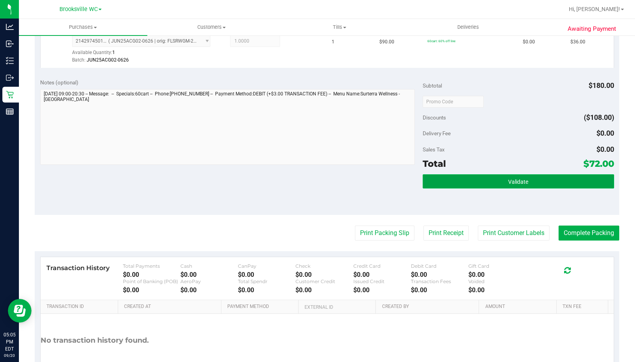
click at [555, 181] on button "Validate" at bounding box center [518, 181] width 191 height 14
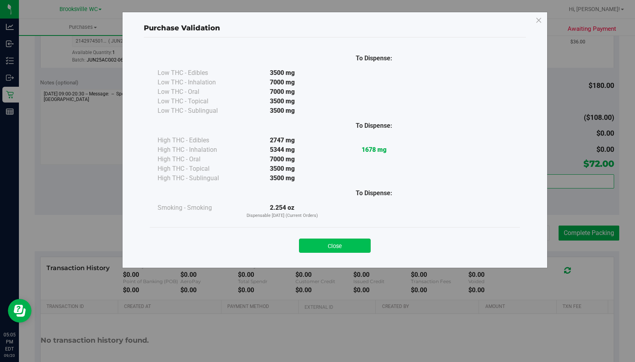
click at [358, 245] on button "Close" at bounding box center [335, 245] width 72 height 14
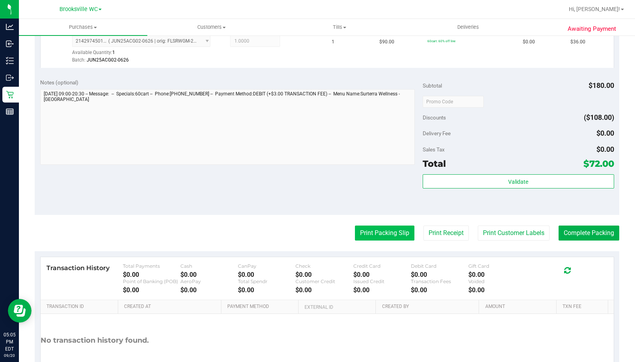
click at [384, 227] on button "Print Packing Slip" at bounding box center [384, 232] width 59 height 15
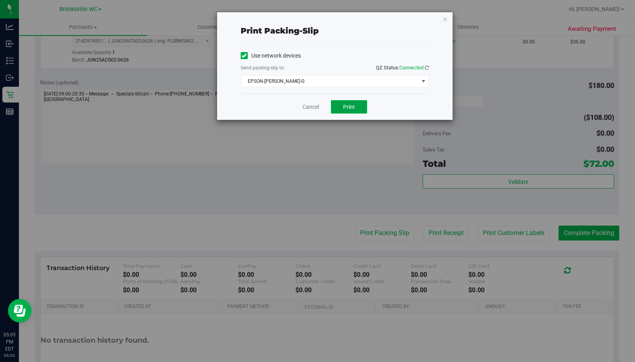
click at [343, 101] on button "Print" at bounding box center [349, 106] width 36 height 13
click at [308, 109] on link "Cancel" at bounding box center [310, 107] width 17 height 8
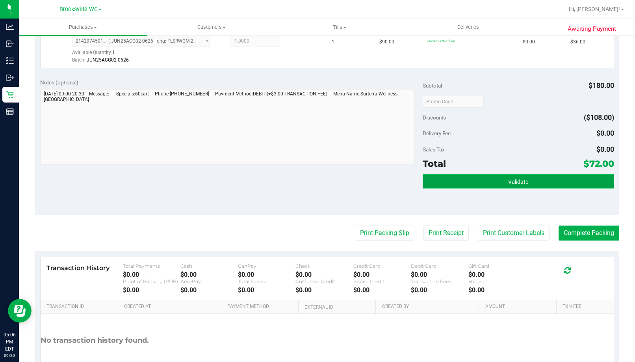
click at [548, 184] on button "Validate" at bounding box center [518, 181] width 191 height 14
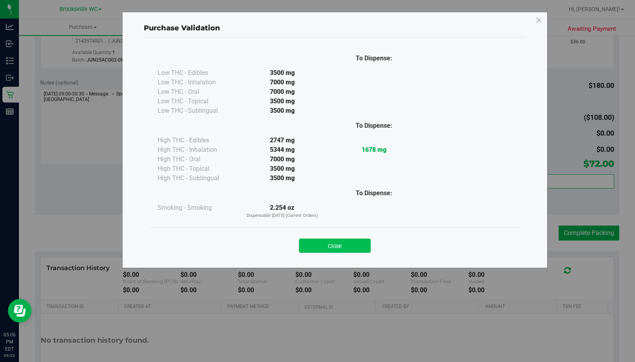
click at [349, 241] on button "Close" at bounding box center [335, 245] width 72 height 14
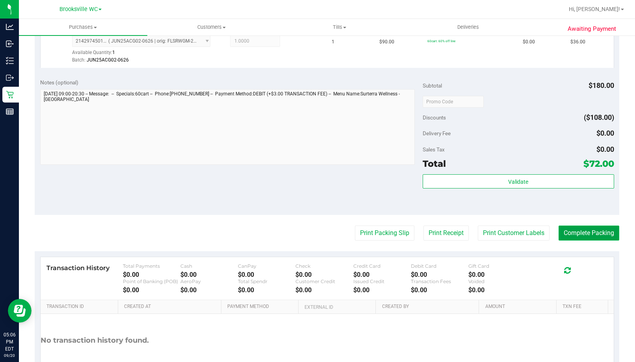
click at [594, 239] on button "Complete Packing" at bounding box center [588, 232] width 61 height 15
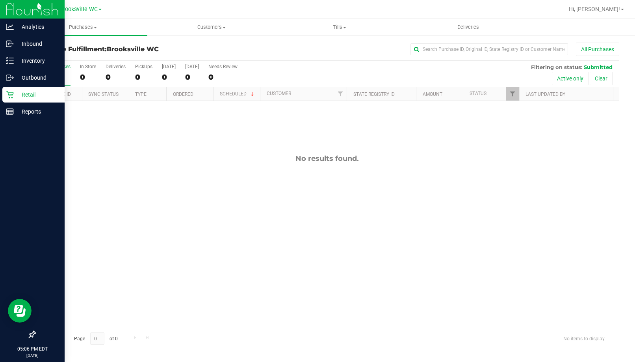
click at [18, 97] on p "Retail" at bounding box center [37, 94] width 47 height 9
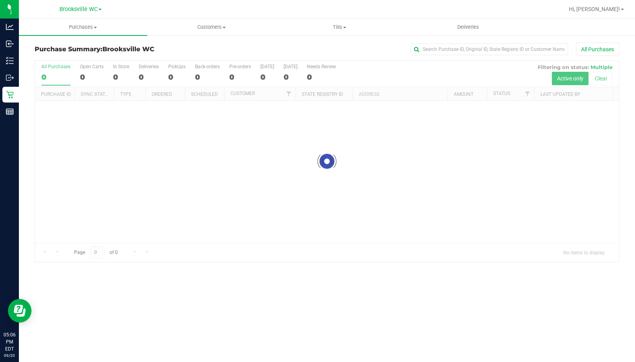
click at [264, 54] on div "All Purchases" at bounding box center [424, 49] width 389 height 13
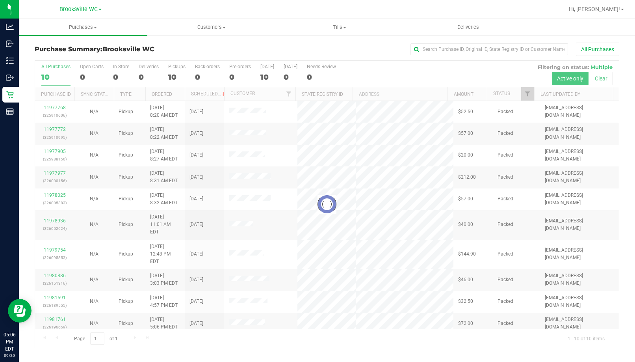
click at [131, 53] on span "Brooksville WC" at bounding box center [128, 48] width 52 height 7
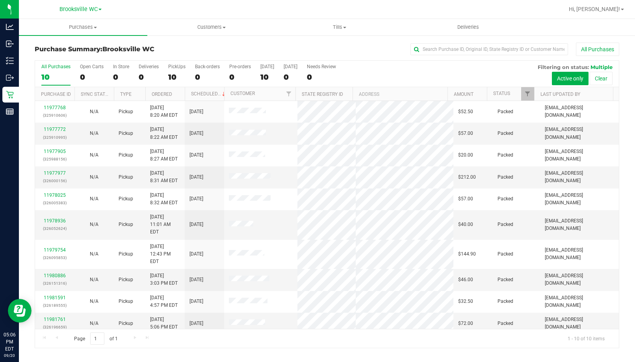
click at [240, 45] on div "All Purchases" at bounding box center [424, 49] width 389 height 13
click at [342, 26] on span "Tills" at bounding box center [340, 27] width 128 height 7
click at [315, 49] on span "Manage tills" at bounding box center [302, 47] width 53 height 7
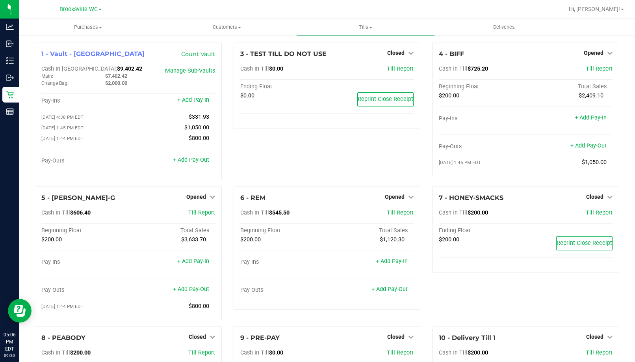
scroll to position [67, 0]
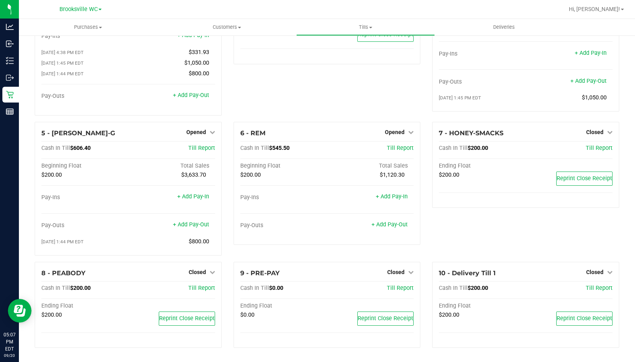
drag, startPoint x: 114, startPoint y: 115, endPoint x: 98, endPoint y: 115, distance: 15.8
click at [114, 115] on div "1 - Vault - Brooksville Count Vault Cash In Vault: $9,402.42 Main: $7,402.42 Ch…" at bounding box center [128, 50] width 199 height 144
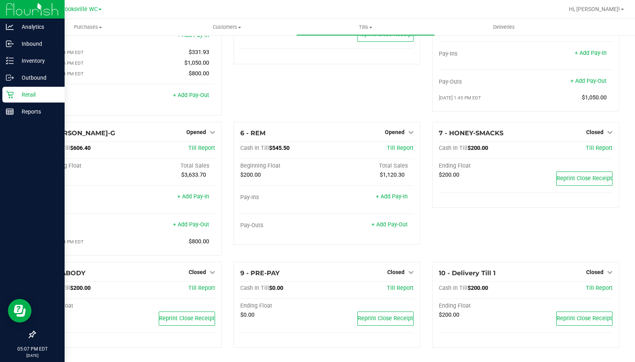
click at [9, 94] on icon at bounding box center [10, 95] width 8 height 8
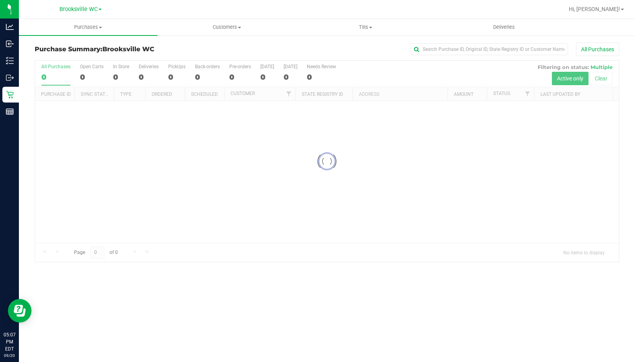
click at [342, 56] on div "All Purchases" at bounding box center [424, 49] width 389 height 13
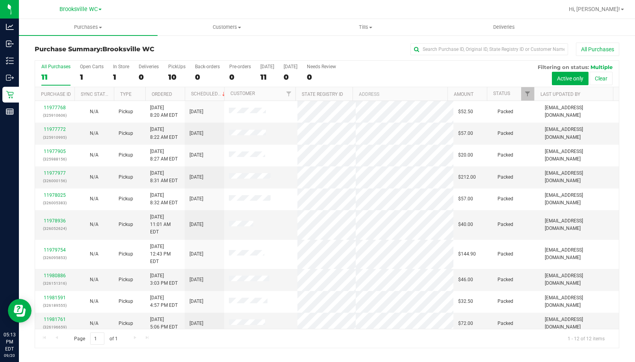
click at [125, 48] on span "Brooksville WC" at bounding box center [128, 48] width 52 height 7
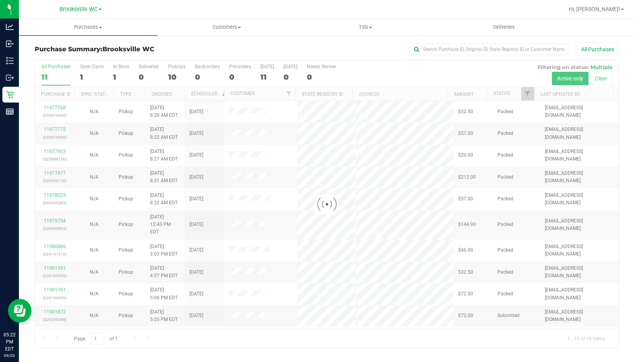
click at [279, 56] on div "Purchase Summary: Brooksville WC All Purchases" at bounding box center [327, 51] width 584 height 17
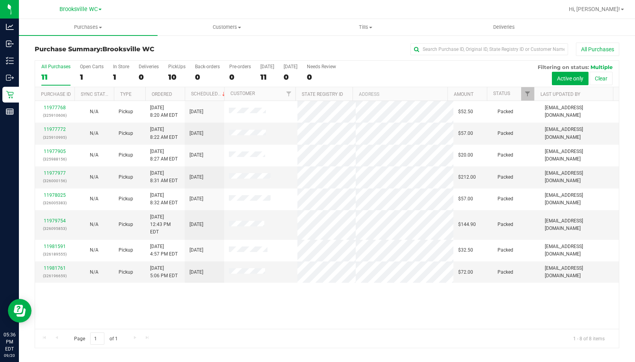
click at [115, 49] on span "Brooksville WC" at bounding box center [128, 48] width 52 height 7
click at [115, 307] on div "11977768 (325910606) N/A Pickup 9/20/2025 8:20 AM EDT 9/20/2025 $52.50 Packed m…" at bounding box center [327, 215] width 584 height 228
click at [86, 304] on div "11977768 (325910606) N/A Pickup 9/20/2025 8:20 AM EDT 9/20/2025 $52.50 Packed m…" at bounding box center [327, 215] width 584 height 228
click at [55, 265] on link "11982065" at bounding box center [55, 268] width 22 height 6
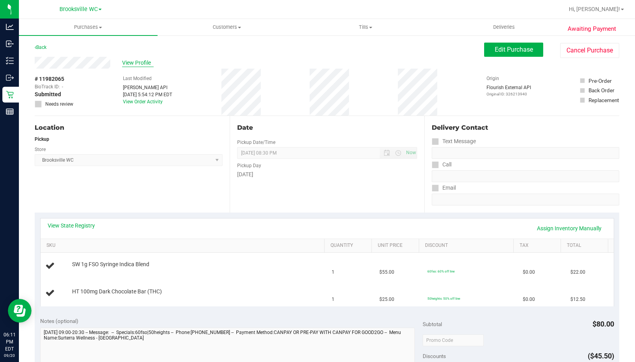
click at [133, 61] on span "View Profile" at bounding box center [138, 63] width 32 height 8
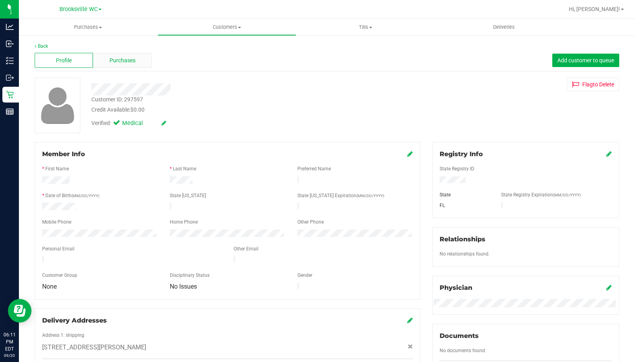
click at [148, 65] on div "Purchases" at bounding box center [122, 60] width 58 height 15
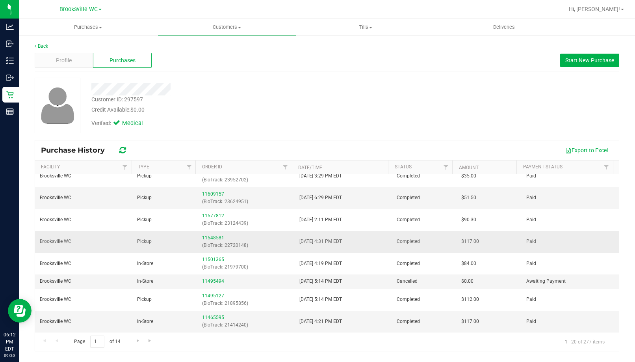
scroll to position [256, 0]
click at [135, 343] on span "Go to the next page" at bounding box center [138, 340] width 6 height 6
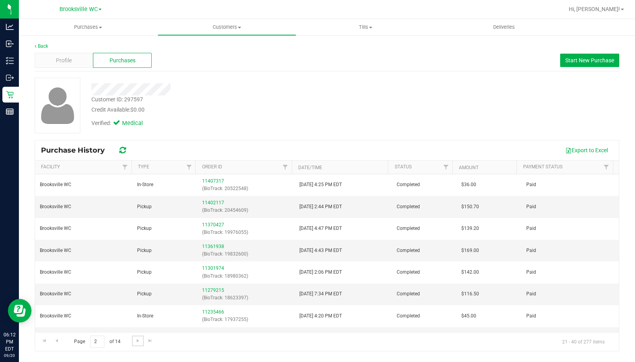
scroll to position [0, 0]
click at [60, 339] on link "Go to the previous page" at bounding box center [56, 340] width 11 height 11
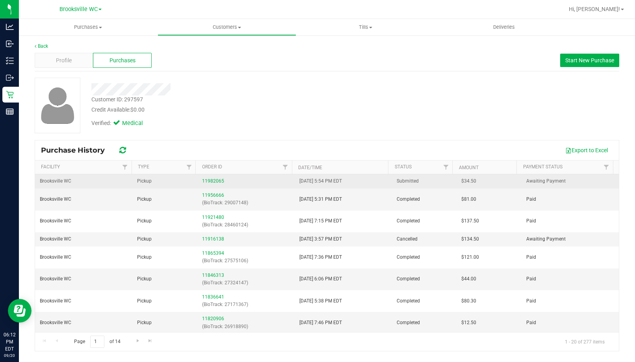
click at [215, 176] on td "11982065" at bounding box center [245, 181] width 97 height 14
click at [214, 182] on link "11982065" at bounding box center [213, 181] width 22 height 6
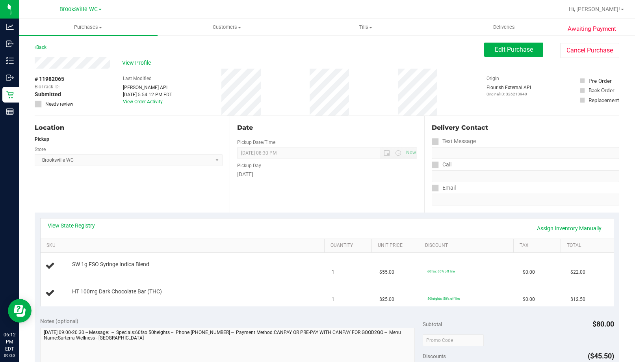
scroll to position [39, 0]
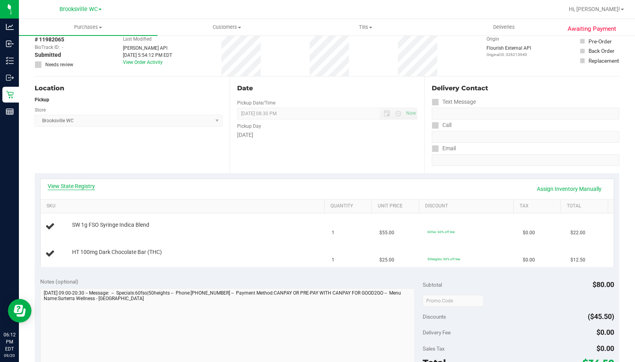
click at [59, 187] on link "View State Registry" at bounding box center [71, 186] width 47 height 8
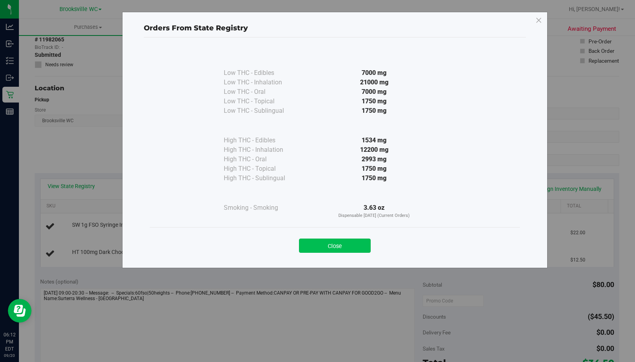
click at [349, 239] on button "Close" at bounding box center [335, 245] width 72 height 14
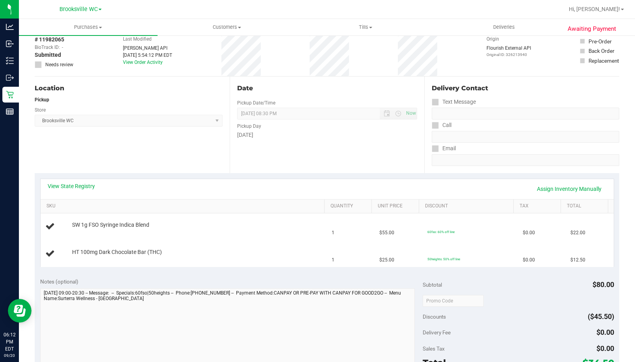
click at [360, 132] on div "[DATE]" at bounding box center [327, 135] width 180 height 8
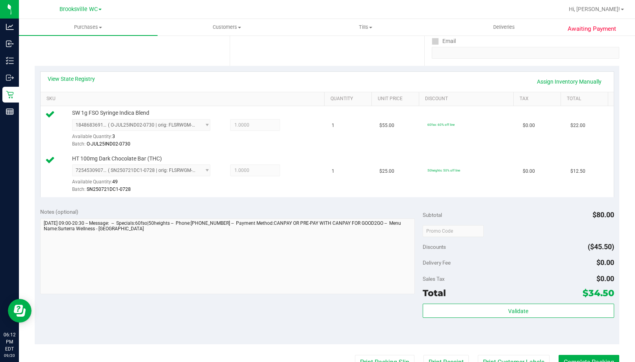
scroll to position [276, 0]
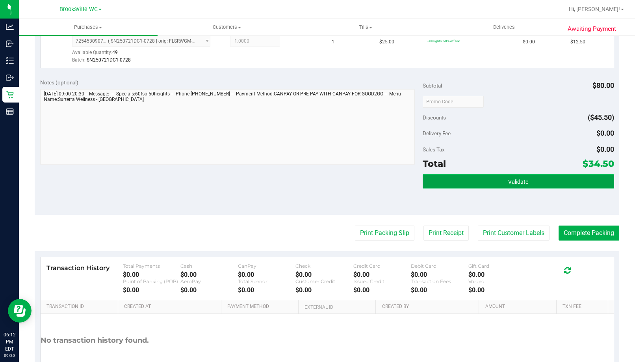
click at [508, 180] on span "Validate" at bounding box center [518, 181] width 20 height 6
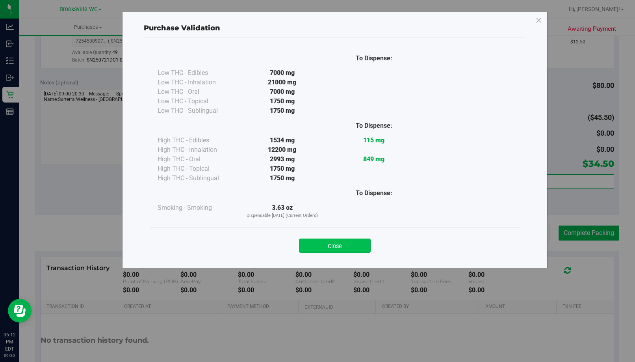
click at [338, 243] on button "Close" at bounding box center [335, 245] width 72 height 14
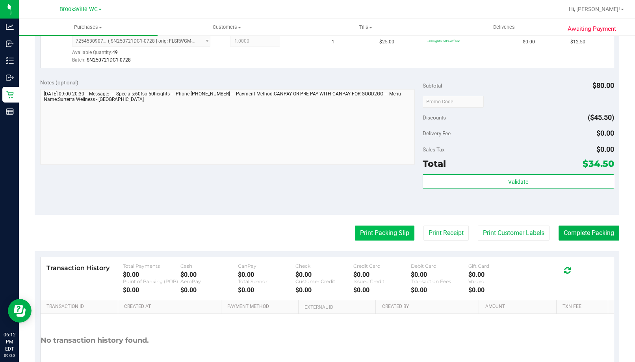
click at [389, 229] on button "Print Packing Slip" at bounding box center [384, 232] width 59 height 15
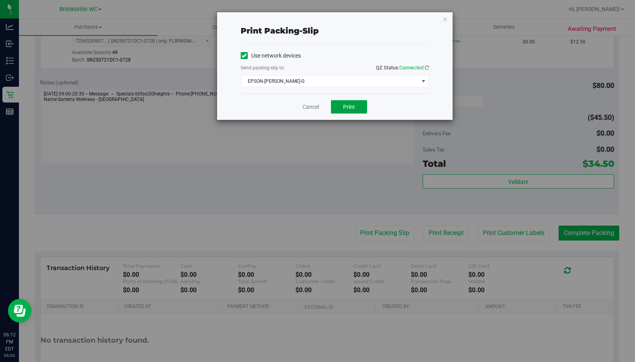
click at [358, 107] on button "Print" at bounding box center [349, 106] width 36 height 13
click at [312, 106] on link "Cancel" at bounding box center [310, 107] width 17 height 8
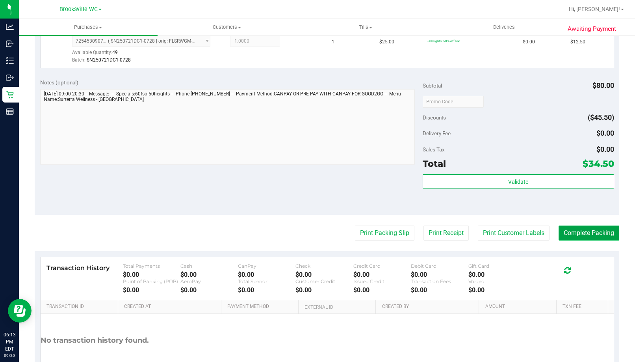
click at [595, 234] on button "Complete Packing" at bounding box center [588, 232] width 61 height 15
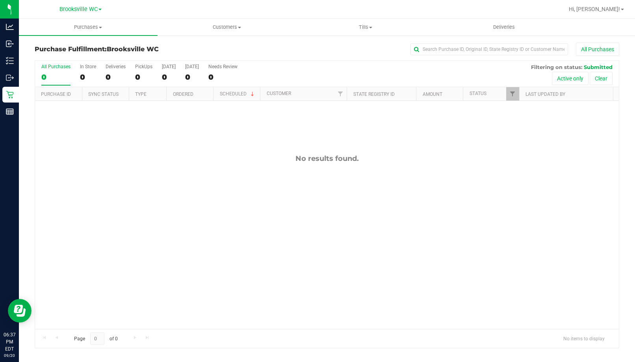
click at [72, 171] on div "No results found." at bounding box center [327, 241] width 584 height 281
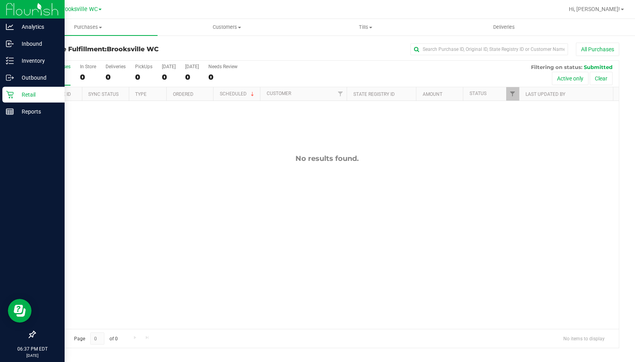
click at [15, 95] on p "Retail" at bounding box center [37, 94] width 47 height 9
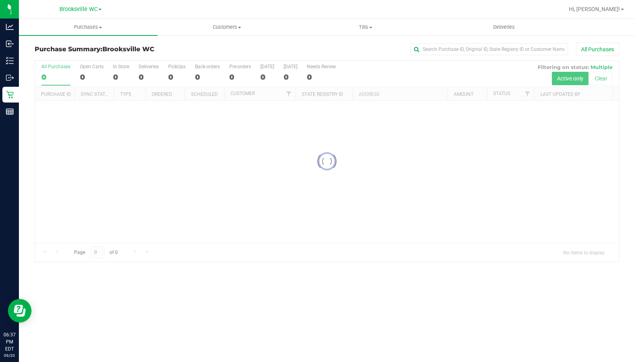
click at [227, 53] on div "Purchase Summary: Brooksville WC All Purchases" at bounding box center [327, 51] width 584 height 17
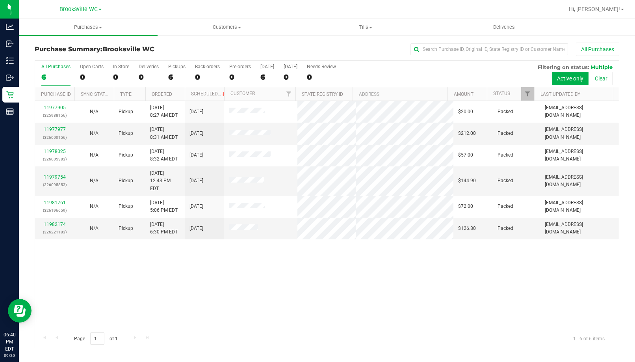
click at [125, 52] on span "Brooksville WC" at bounding box center [128, 48] width 52 height 7
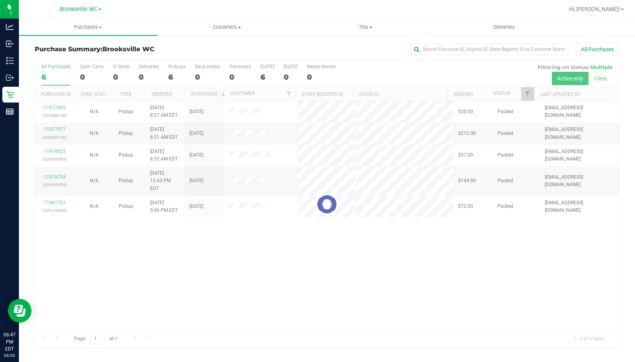
click at [255, 54] on div "All Purchases" at bounding box center [424, 49] width 389 height 13
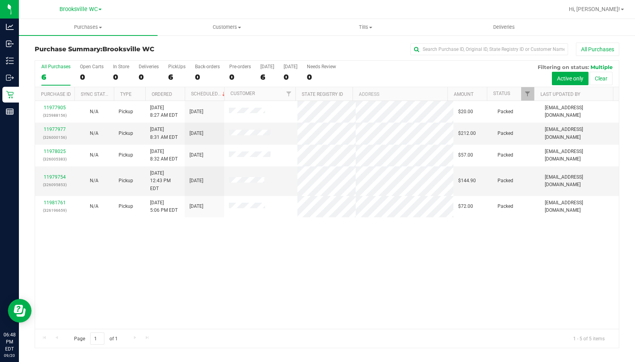
click at [121, 48] on span "Brooksville WC" at bounding box center [128, 48] width 52 height 7
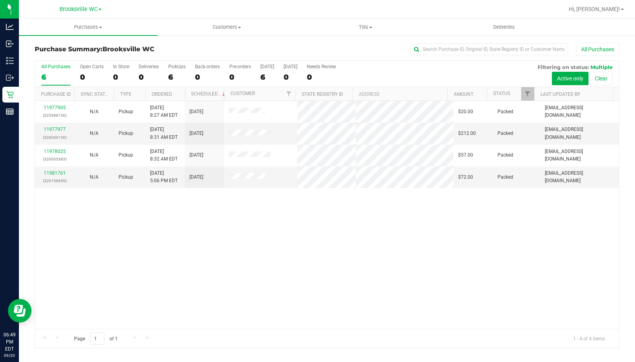
click at [302, 251] on div "11977905 (325988156) N/A Pickup 9/20/2025 8:27 AM EDT 9/20/2025 $20.00 Packed m…" at bounding box center [327, 215] width 584 height 228
click at [128, 231] on div "11977905 (325988156) N/A Pickup 9/20/2025 8:27 AM EDT 9/20/2025 $20.00 Packed m…" at bounding box center [327, 215] width 584 height 228
click at [180, 59] on div "Purchase Summary: Brooksville WC All Purchases" at bounding box center [327, 51] width 584 height 17
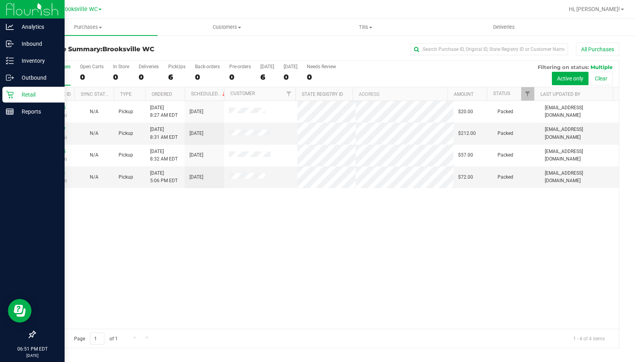
click at [13, 95] on icon at bounding box center [10, 95] width 8 height 8
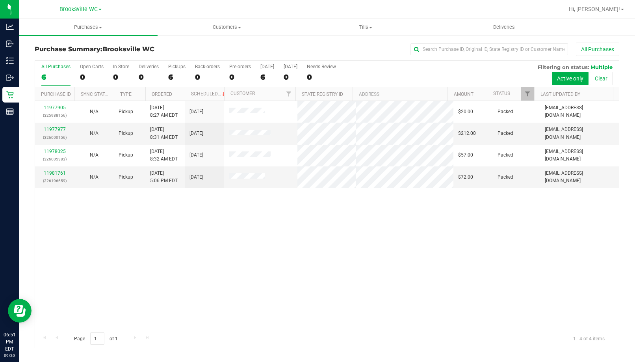
click at [192, 52] on h3 "Purchase Summary: Brooksville WC" at bounding box center [132, 49] width 195 height 7
click at [495, 293] on div "11977905 (325988156) N/A Pickup 9/20/2025 8:27 AM EDT 9/20/2025 $20.00 Packed m…" at bounding box center [327, 215] width 584 height 228
drag, startPoint x: 89, startPoint y: 260, endPoint x: 223, endPoint y: 176, distance: 157.8
click at [89, 260] on div "11977905 (325988156) N/A Pickup 9/20/2025 8:27 AM EDT 9/20/2025 $20.00 Packed m…" at bounding box center [327, 215] width 584 height 228
click at [347, 52] on div "All Purchases" at bounding box center [424, 49] width 389 height 13
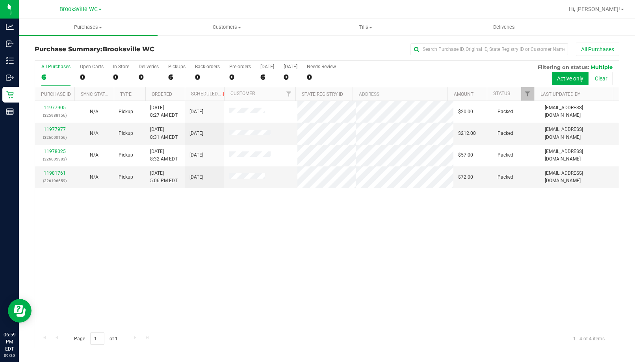
click at [113, 43] on div "Purchase Summary: Brooksville WC All Purchases" at bounding box center [327, 51] width 584 height 17
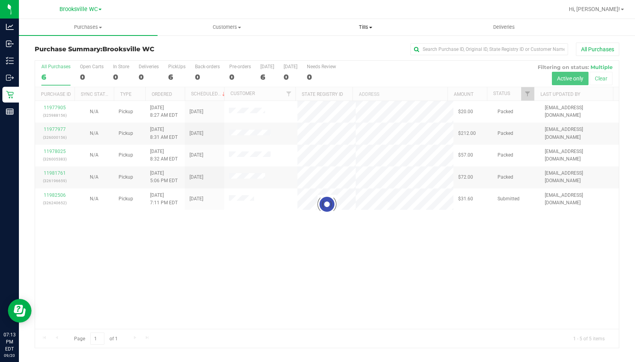
click at [365, 27] on span "Tills" at bounding box center [366, 27] width 138 height 7
click at [356, 48] on li "Manage tills" at bounding box center [365, 47] width 139 height 9
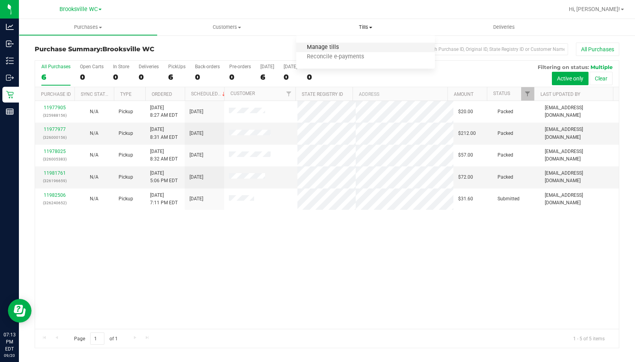
click at [339, 48] on span "Manage tills" at bounding box center [322, 47] width 53 height 7
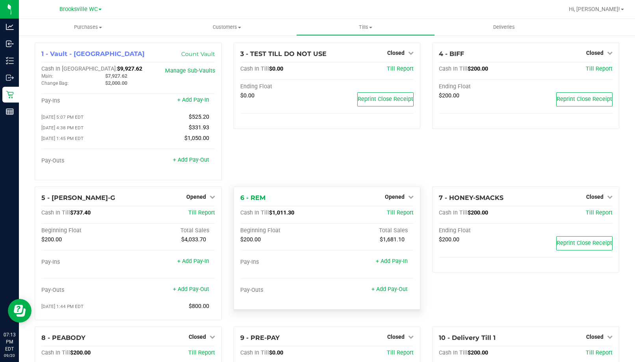
click at [348, 156] on div "3 - TEST TILL DO NOT USE Closed Open Till Cash In Till $0.00 Till Report Ending…" at bounding box center [327, 115] width 199 height 144
drag, startPoint x: 108, startPoint y: 185, endPoint x: 131, endPoint y: 186, distance: 22.5
click at [108, 185] on div "1 - Vault - Brooksville Count Vault Cash In Vault: $9,927.62 Main: $7,927.62 Ch…" at bounding box center [128, 115] width 199 height 144
click at [130, 39] on div "1 - Vault - Brooksville Count Vault Cash In Vault: $9,927.62 Main: $7,927.62 Ch…" at bounding box center [327, 230] width 616 height 391
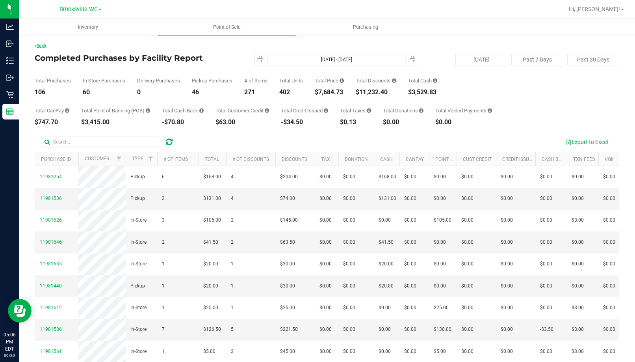
click at [224, 68] on div "Total Purchases 106 In Store Purchases 60 Delivery Purchases 0 Pickup Purchases…" at bounding box center [327, 80] width 584 height 30
click at [109, 46] on div "Back" at bounding box center [327, 46] width 584 height 7
click at [212, 79] on div "Pickup Purchases" at bounding box center [212, 80] width 41 height 5
click at [96, 71] on div "Total Purchases 121 In Store Purchases 67 Delivery Purchases 0 Pickup Purchases…" at bounding box center [327, 80] width 584 height 30
click at [237, 58] on div "[DATE] [DATE] - [DATE] [DATE]" at bounding box center [324, 60] width 201 height 12
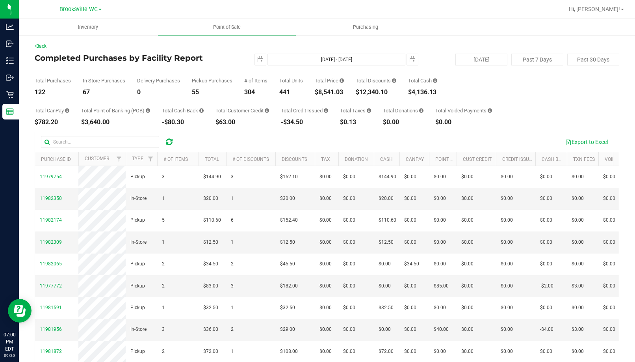
click at [227, 94] on div "55" at bounding box center [212, 92] width 41 height 6
click at [115, 72] on div "Total Purchases 122 In Store Purchases 67 Delivery Purchases 0 Pickup Purchases…" at bounding box center [327, 80] width 584 height 30
click at [221, 57] on h4 "Completed Purchases by Facility Report" at bounding box center [132, 58] width 195 height 9
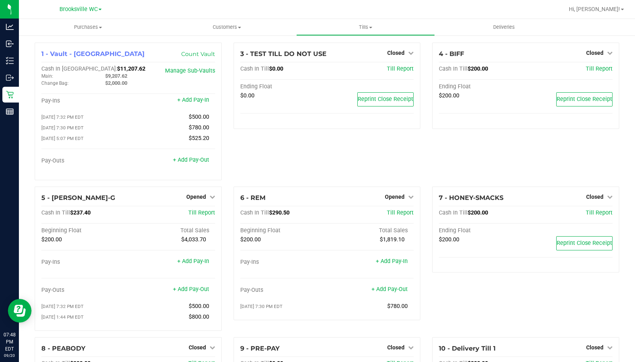
click at [302, 161] on div "3 - TEST TILL DO NOT USE Closed Open Till Cash In Till $0.00 Till Report Ending…" at bounding box center [327, 115] width 199 height 144
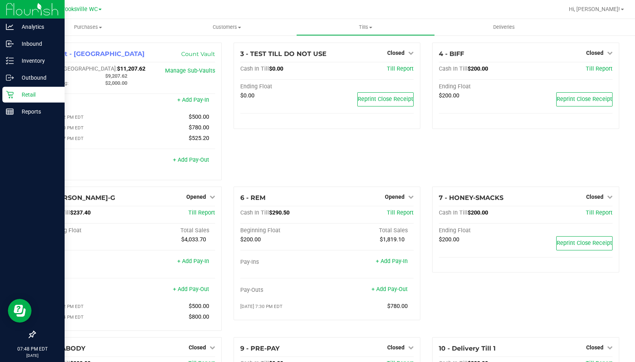
click at [35, 97] on p "Retail" at bounding box center [37, 94] width 47 height 9
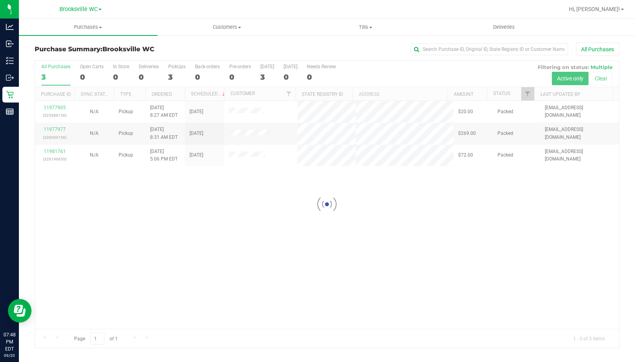
click at [407, 211] on div at bounding box center [327, 204] width 584 height 287
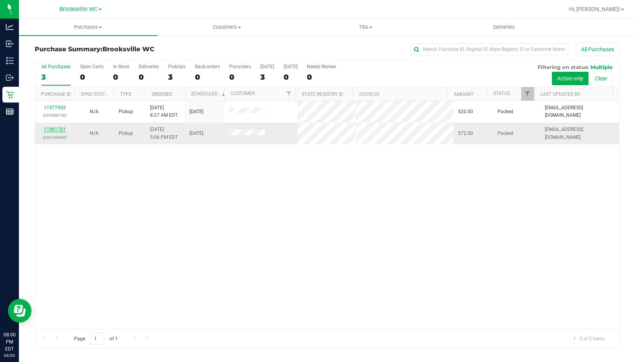
click at [64, 130] on link "11981761" at bounding box center [55, 129] width 22 height 6
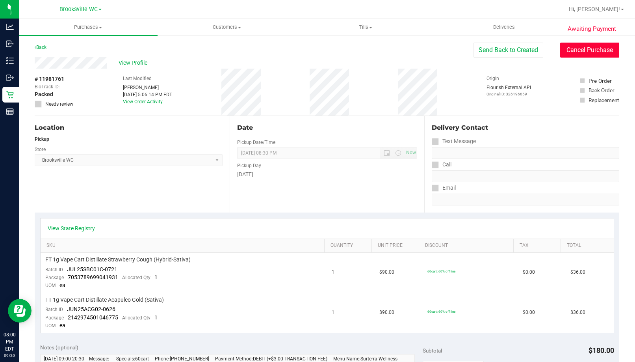
click at [591, 54] on button "Cancel Purchase" at bounding box center [589, 50] width 59 height 15
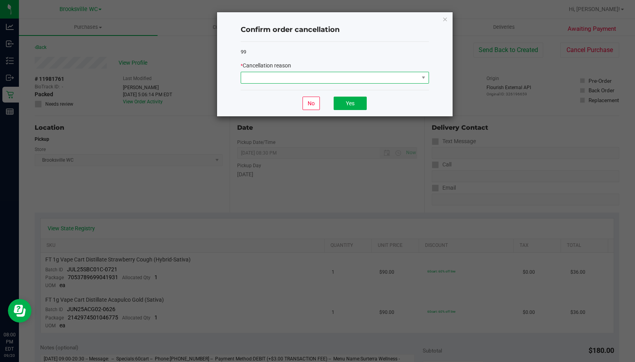
click at [377, 76] on span at bounding box center [330, 77] width 178 height 11
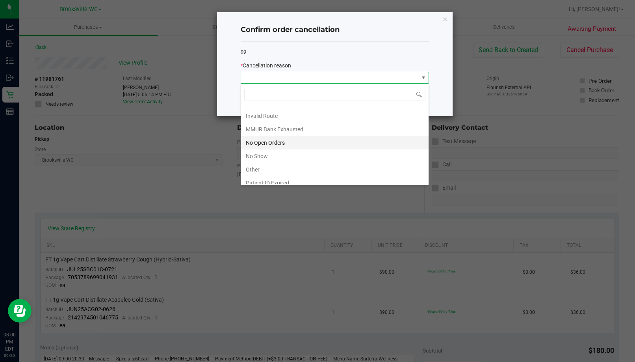
scroll to position [69, 0]
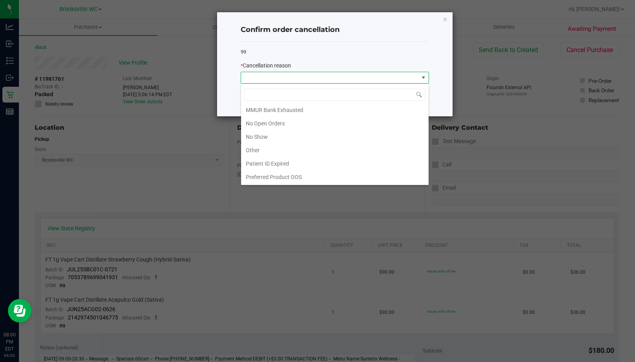
click at [345, 143] on li "Other" at bounding box center [334, 149] width 187 height 13
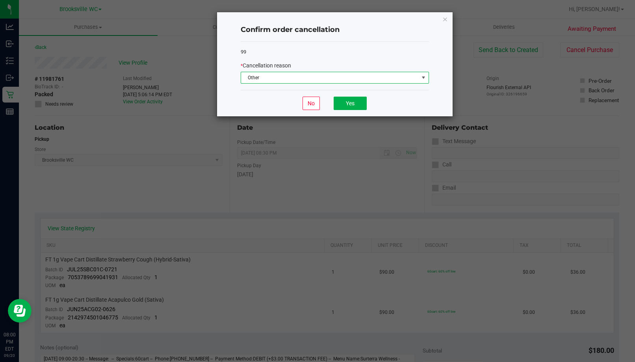
click at [358, 78] on span "Other" at bounding box center [330, 77] width 178 height 11
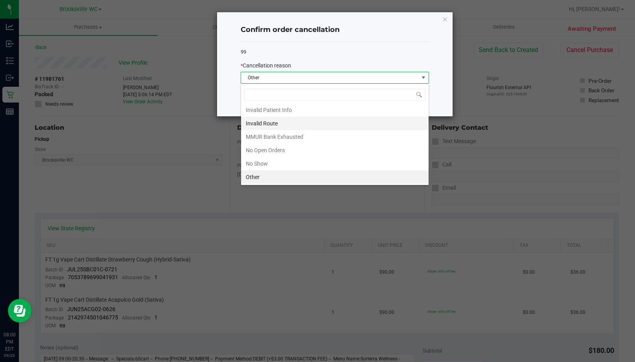
scroll to position [0, 0]
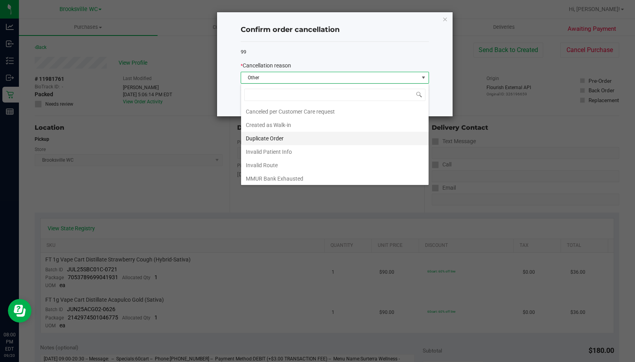
click at [291, 132] on li "Duplicate Order" at bounding box center [334, 138] width 187 height 13
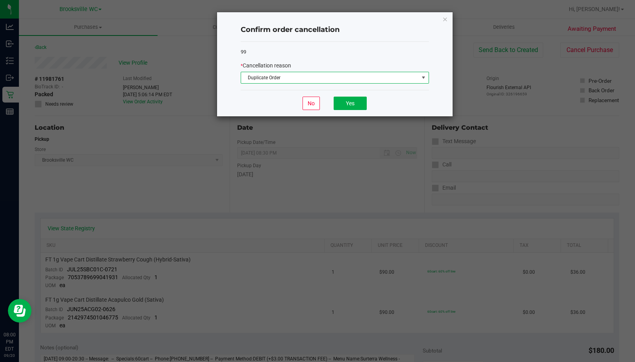
click at [351, 110] on div "No Yes" at bounding box center [335, 103] width 188 height 26
click at [351, 103] on button "Yes" at bounding box center [350, 102] width 33 height 13
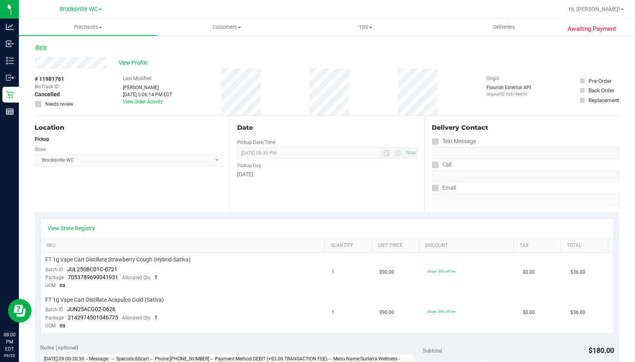
click at [41, 46] on link "Back" at bounding box center [41, 48] width 12 height 6
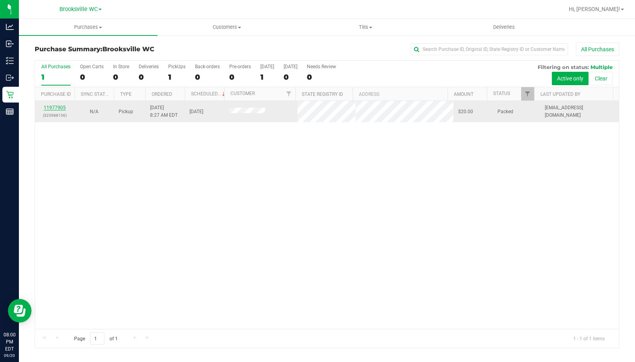
click at [54, 107] on link "11977905" at bounding box center [55, 108] width 22 height 6
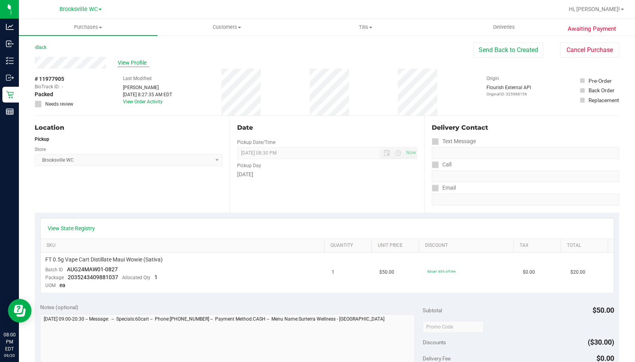
click at [142, 62] on span "View Profile" at bounding box center [134, 63] width 32 height 8
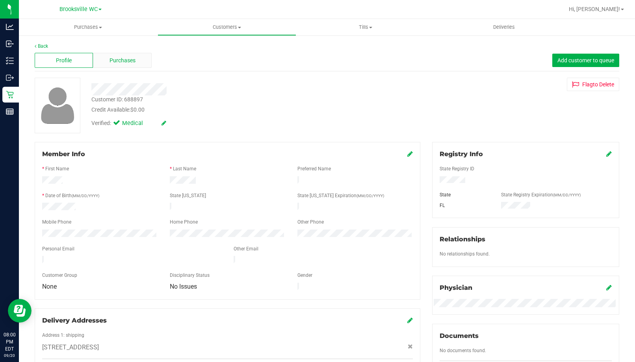
click at [137, 64] on div "Purchases" at bounding box center [122, 60] width 58 height 15
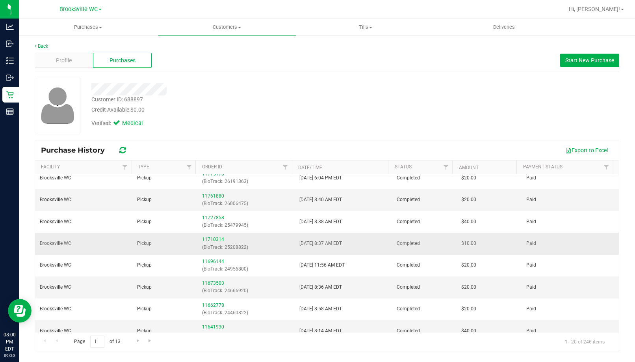
scroll to position [256, 0]
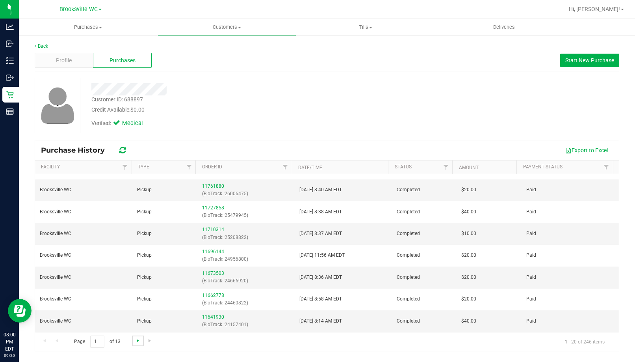
click at [136, 340] on span "Go to the next page" at bounding box center [138, 340] width 6 height 6
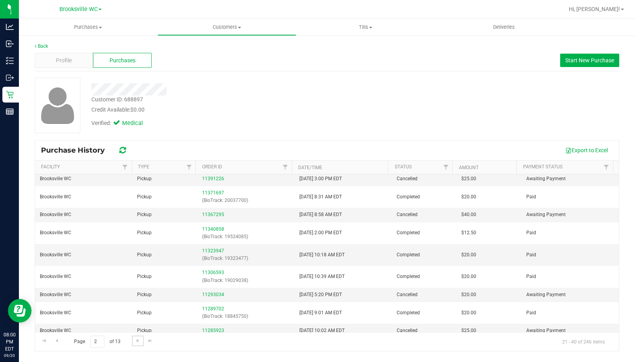
scroll to position [226, 0]
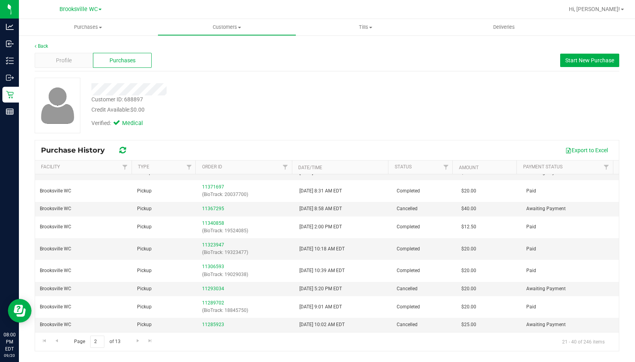
click at [124, 57] on span "Purchases" at bounding box center [122, 60] width 26 height 8
click at [59, 341] on span "Go to the previous page" at bounding box center [57, 340] width 6 height 6
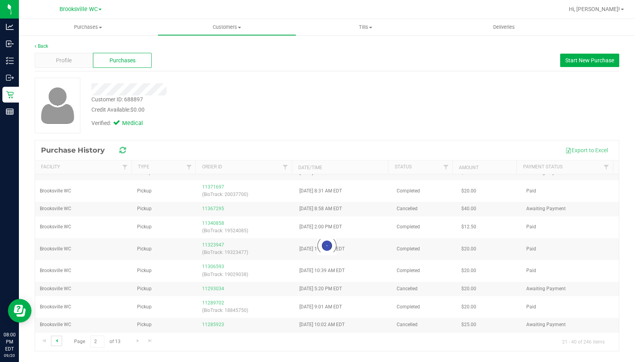
scroll to position [0, 0]
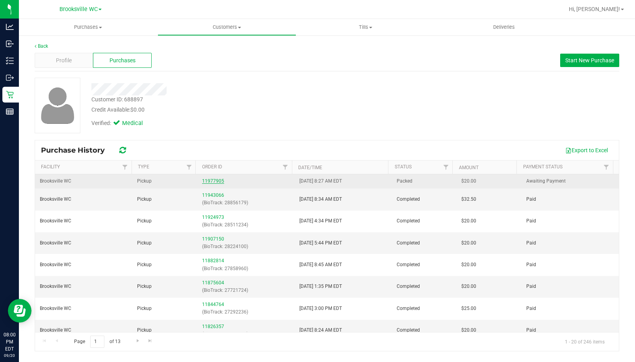
click at [218, 180] on link "11977905" at bounding box center [213, 181] width 22 height 6
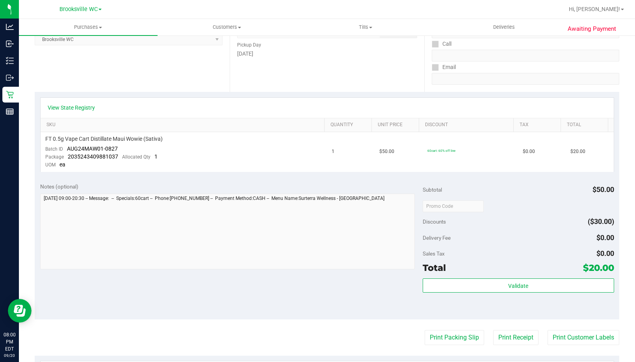
scroll to position [236, 0]
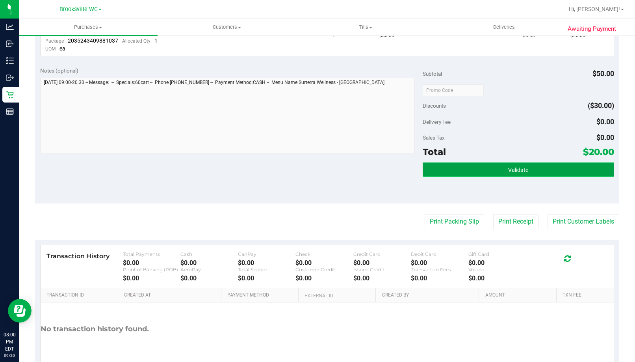
click at [544, 168] on button "Validate" at bounding box center [518, 169] width 191 height 14
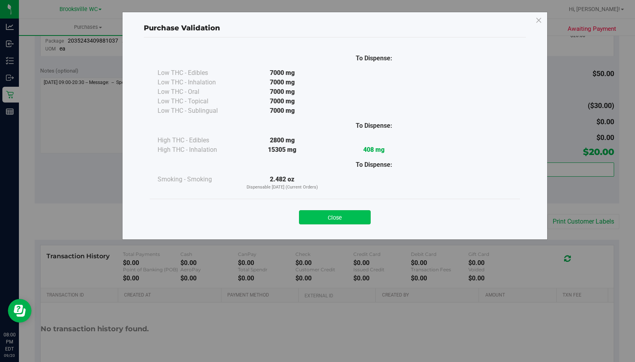
click at [361, 213] on button "Close" at bounding box center [335, 217] width 72 height 14
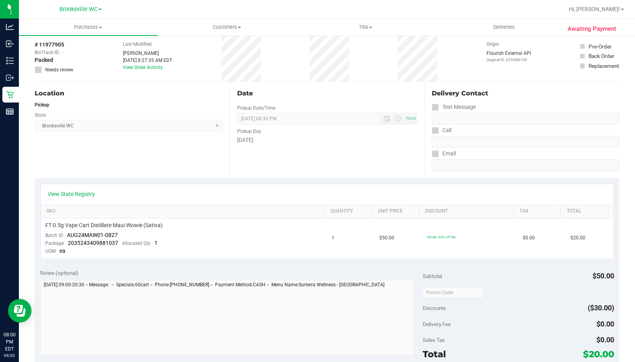
scroll to position [0, 0]
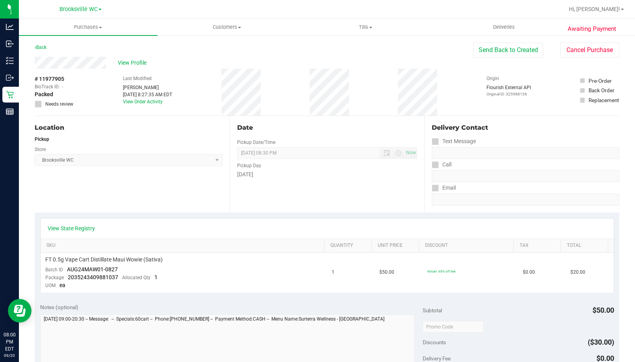
click at [300, 119] on div "Date Pickup Date/Time 09/20/2025 Now 09/20/2025 08:30 PM Now Pickup Day Saturday" at bounding box center [327, 164] width 195 height 96
click at [311, 107] on div "# 11977905 BioTrack ID: - Packed Needs review Last Modified Merrily Anderson Se…" at bounding box center [327, 92] width 584 height 47
click at [302, 93] on div "# 11977905 BioTrack ID: - Packed Needs review Last Modified Merrily Anderson Se…" at bounding box center [327, 92] width 584 height 47
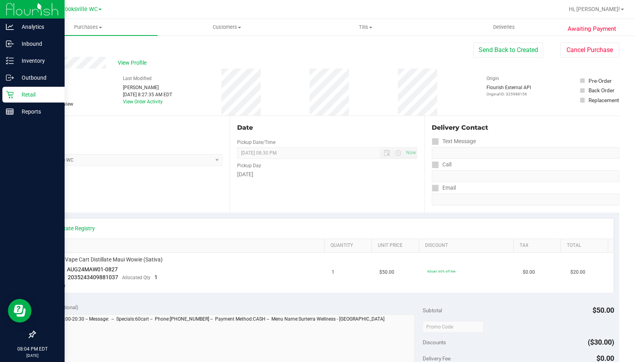
click at [27, 96] on p "Retail" at bounding box center [37, 94] width 47 height 9
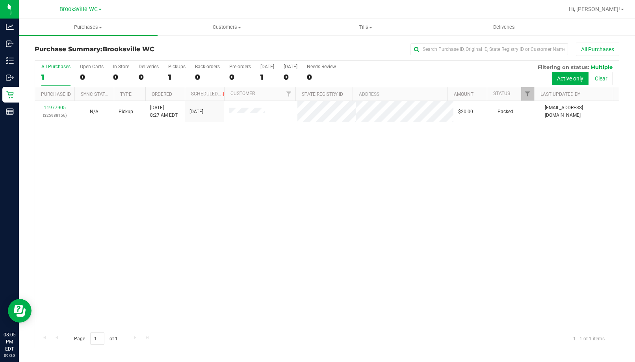
click at [117, 233] on div "11977905 (325988156) N/A Pickup 9/20/2025 8:27 AM EDT 9/20/2025 $20.00 Packed m…" at bounding box center [327, 215] width 584 height 228
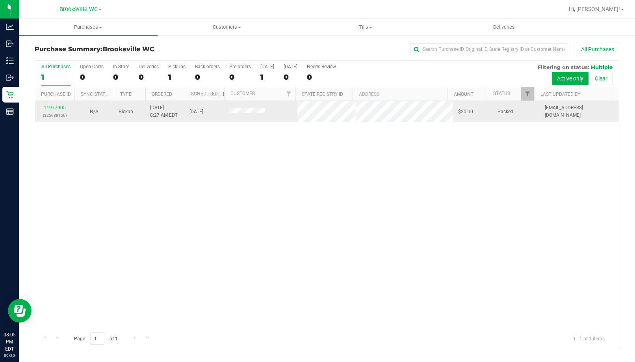
click at [56, 104] on div "11977905 (325988156)" at bounding box center [55, 111] width 30 height 15
click at [58, 104] on div "11977905 (325988156)" at bounding box center [55, 111] width 30 height 15
click at [58, 107] on link "11977905" at bounding box center [55, 108] width 22 height 6
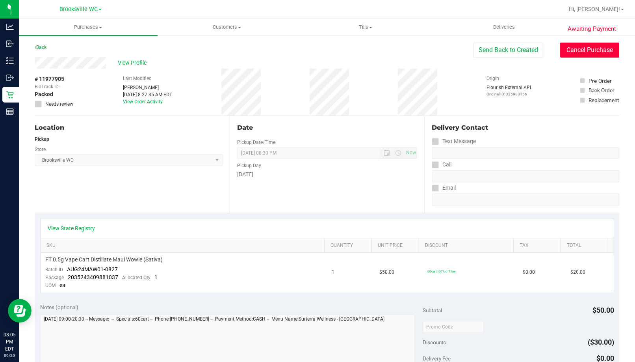
click at [587, 50] on button "Cancel Purchase" at bounding box center [589, 50] width 59 height 15
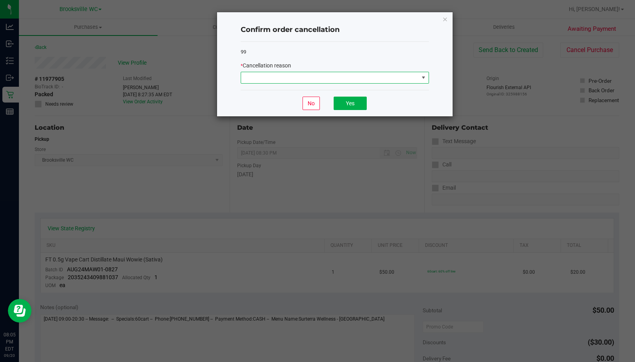
click at [306, 75] on span at bounding box center [330, 77] width 178 height 11
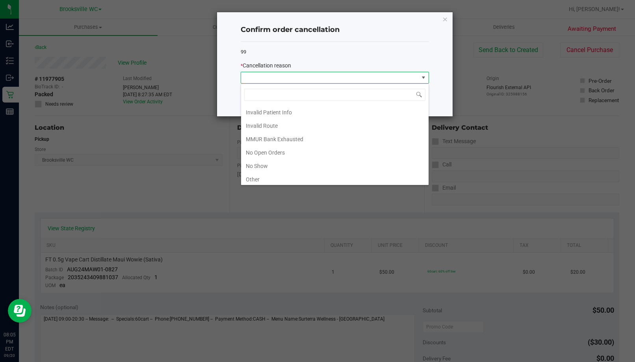
scroll to position [69, 0]
click at [284, 138] on li "No Show" at bounding box center [334, 136] width 187 height 13
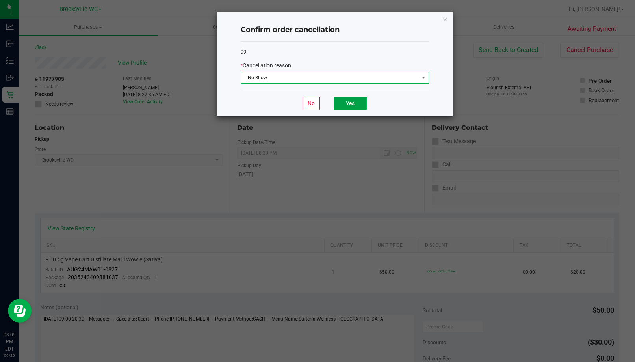
click at [357, 103] on button "Yes" at bounding box center [350, 102] width 33 height 13
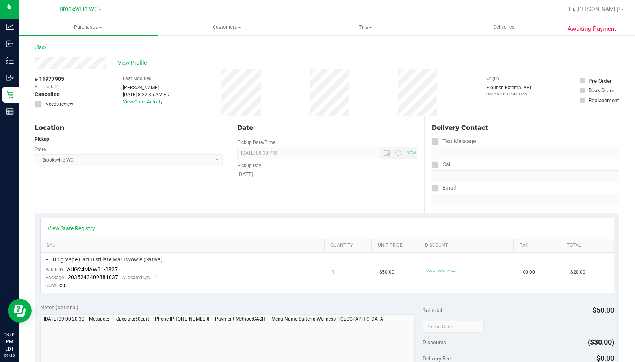
click at [43, 50] on div "Back" at bounding box center [41, 47] width 12 height 9
click at [43, 45] on link "Back" at bounding box center [41, 48] width 12 height 6
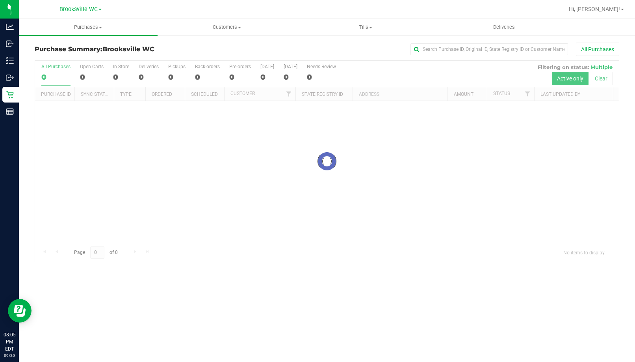
click at [252, 43] on div "All Purchases" at bounding box center [424, 49] width 389 height 13
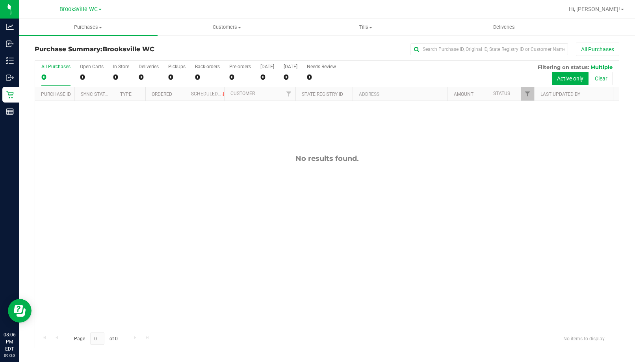
click at [340, 63] on div "All Purchases 0 Open Carts 0 In Store 0 Deliveries 0 PickUps 0 Back-orders 0 Pr…" at bounding box center [327, 64] width 584 height 6
click at [73, 172] on div "No results found." at bounding box center [327, 241] width 584 height 281
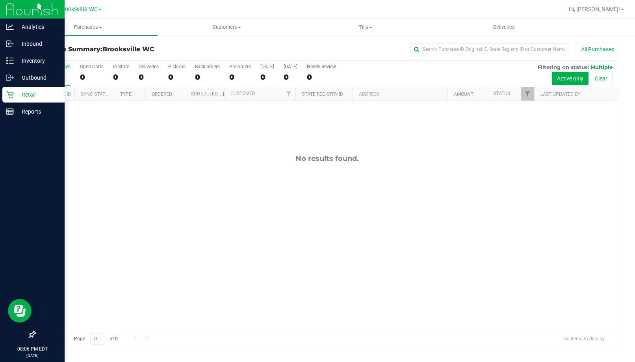
click at [44, 87] on div "Retail" at bounding box center [33, 95] width 62 height 16
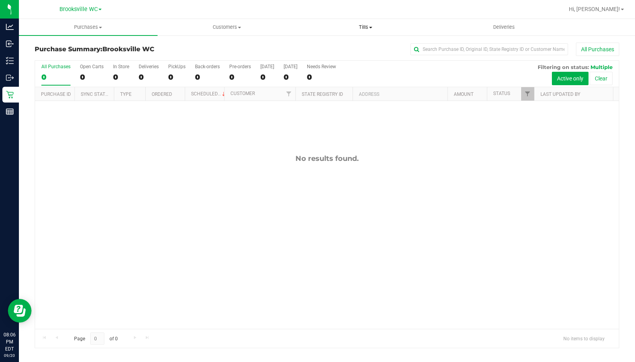
click at [365, 24] on span "Tills" at bounding box center [366, 27] width 138 height 7
click at [351, 46] on li "Manage tills" at bounding box center [365, 47] width 139 height 9
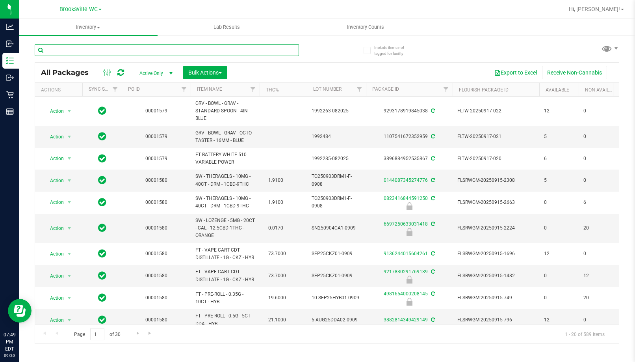
click at [106, 51] on input "text" at bounding box center [167, 50] width 264 height 12
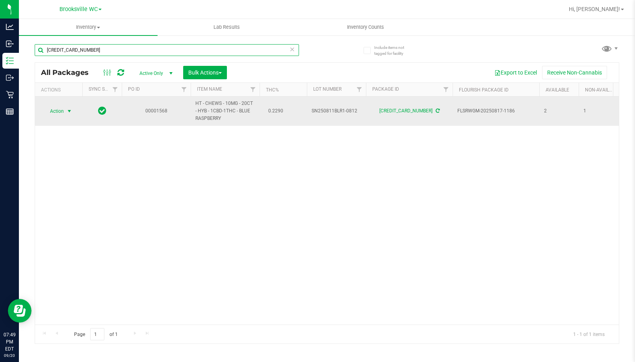
type input "[CREDIT_CARD_NUMBER]"
click at [60, 111] on span "Action" at bounding box center [53, 111] width 21 height 11
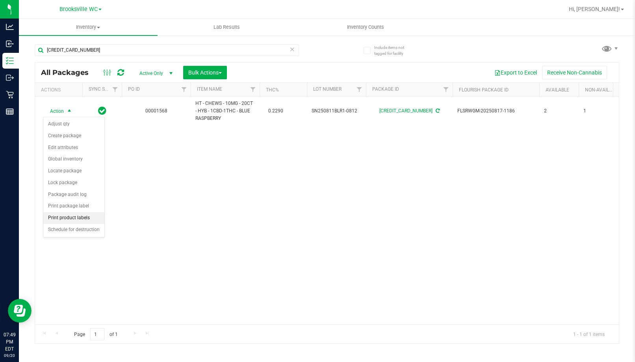
click at [80, 217] on li "Print product labels" at bounding box center [73, 218] width 61 height 12
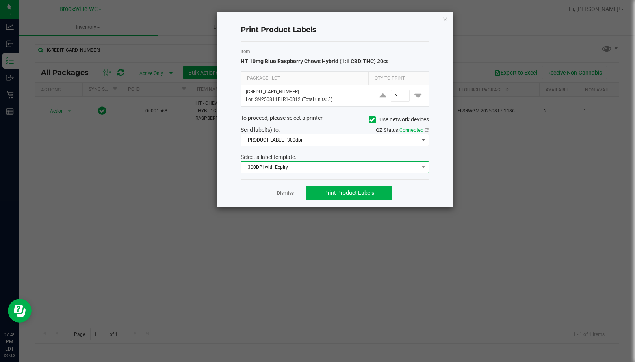
click at [300, 168] on span "300DPI with Expiry" at bounding box center [330, 166] width 178 height 11
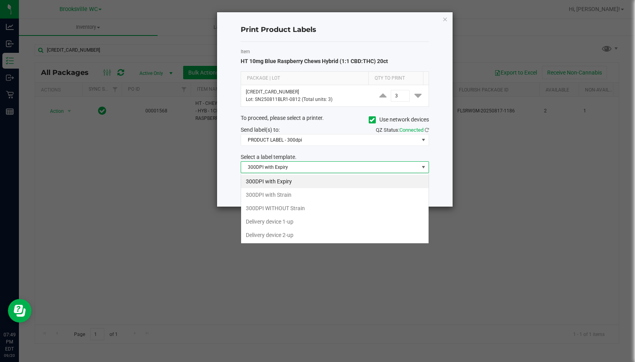
scroll to position [12, 188]
click at [296, 195] on li "300DPI with Strain" at bounding box center [334, 194] width 187 height 13
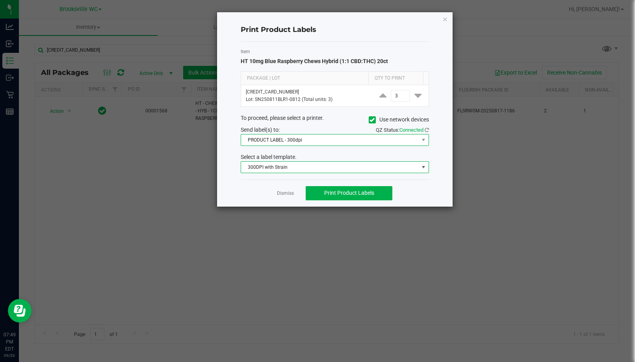
click at [308, 136] on span "PRODUCT LABEL - 300dpi" at bounding box center [330, 139] width 178 height 11
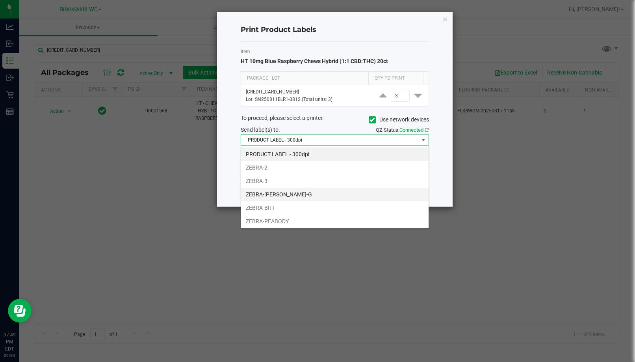
click at [302, 190] on li "ZEBRA-[PERSON_NAME]-G" at bounding box center [334, 193] width 187 height 13
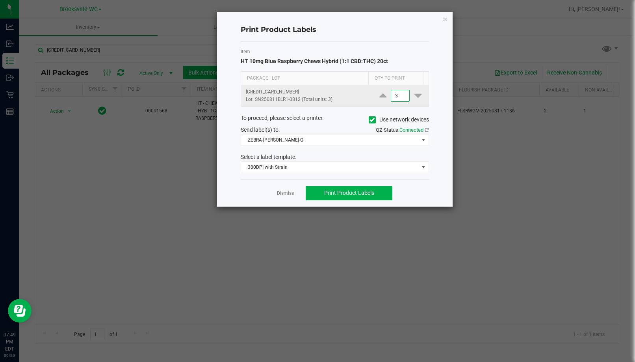
click at [397, 96] on input "3" at bounding box center [400, 95] width 18 height 11
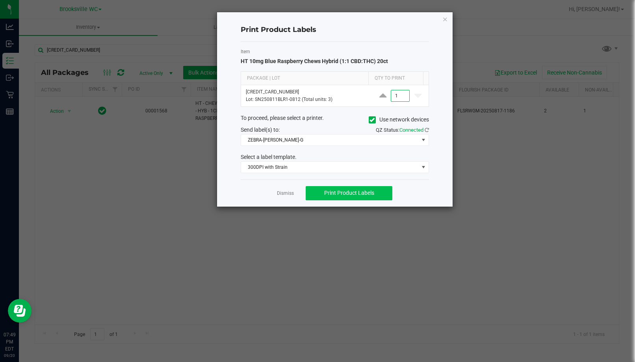
type input "1"
click at [364, 194] on span "Print Product Labels" at bounding box center [349, 192] width 50 height 6
click at [442, 20] on icon "button" at bounding box center [445, 18] width 6 height 9
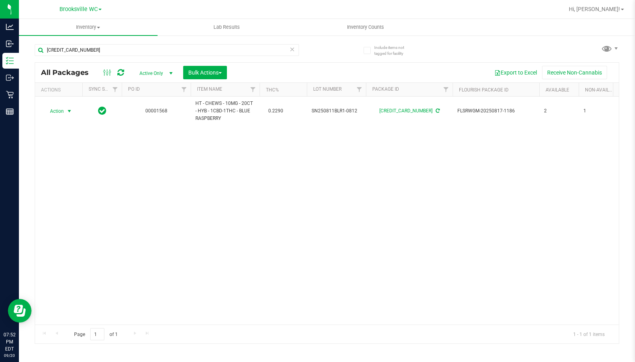
click at [473, 66] on div "Export to Excel Receive Non-Cannabis" at bounding box center [423, 72] width 380 height 13
click at [122, 46] on input "[CREDIT_CARD_NUMBER]" at bounding box center [167, 50] width 264 height 12
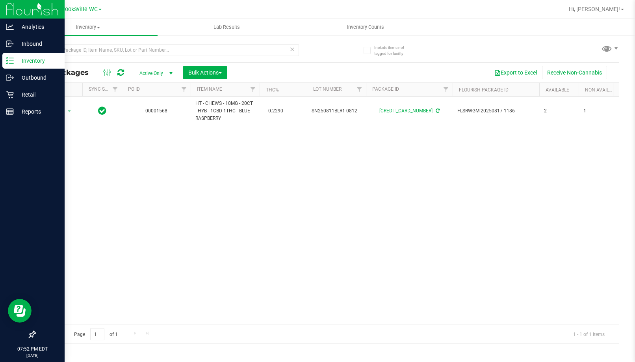
click at [11, 60] on icon at bounding box center [10, 61] width 8 height 8
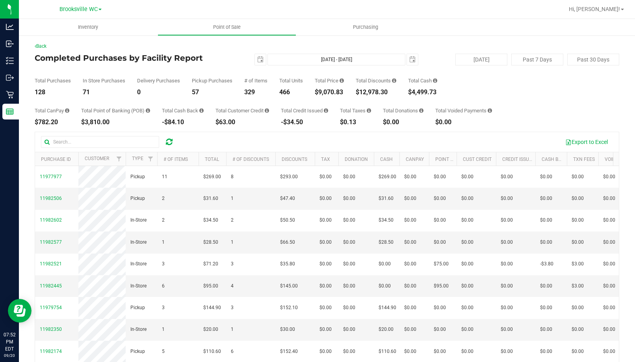
click at [110, 62] on h4 "Completed Purchases by Facility Report" at bounding box center [132, 58] width 195 height 9
click at [480, 86] on div "Total Purchases 128 In Store Purchases 71 Delivery Purchases 0 Pickup Purchases…" at bounding box center [327, 80] width 584 height 30
click at [279, 115] on div "Total CanPay $782.20 Total Point of Banking (POB) $3,810.00 Total Cash Back -$8…" at bounding box center [327, 110] width 584 height 30
